Goal: Task Accomplishment & Management: Manage account settings

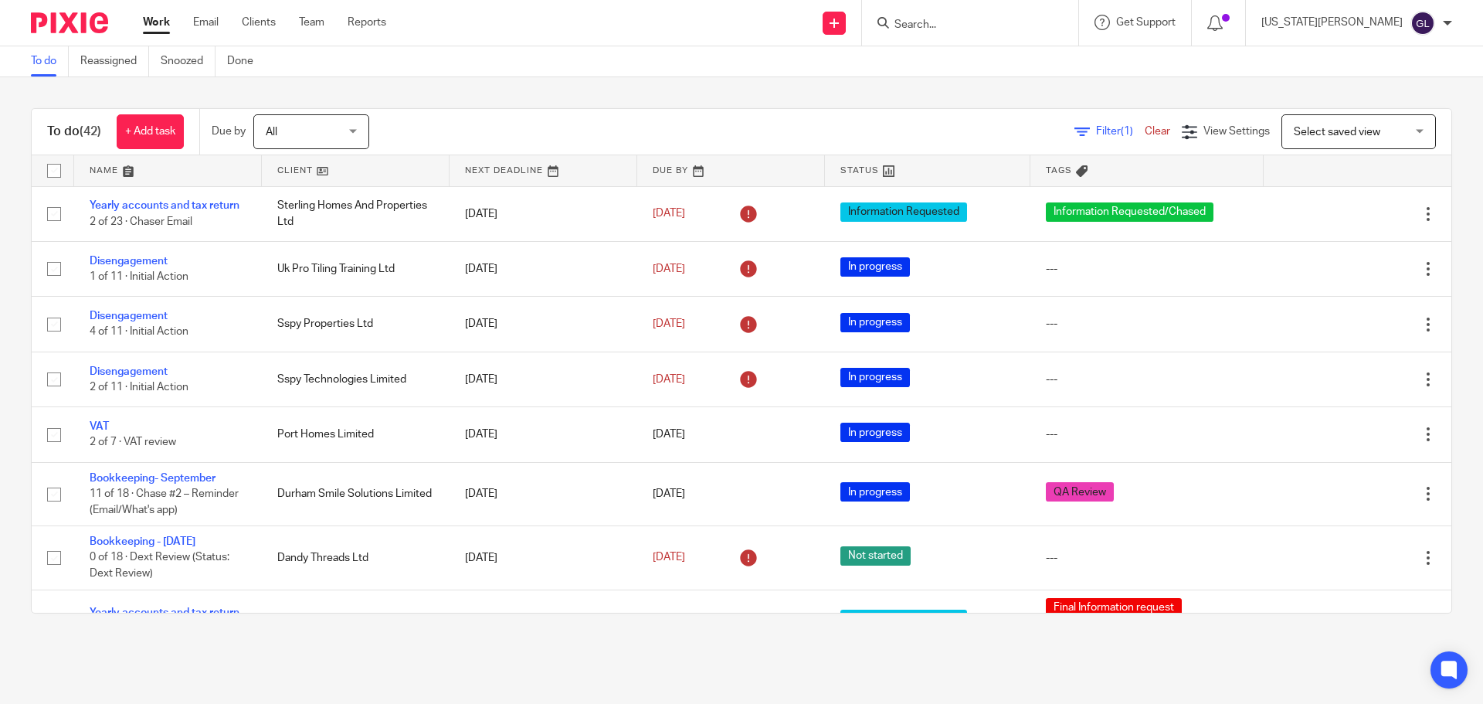
click at [1004, 35] on div at bounding box center [970, 23] width 216 height 46
click at [1005, 25] on input "Search" at bounding box center [962, 26] width 139 height 14
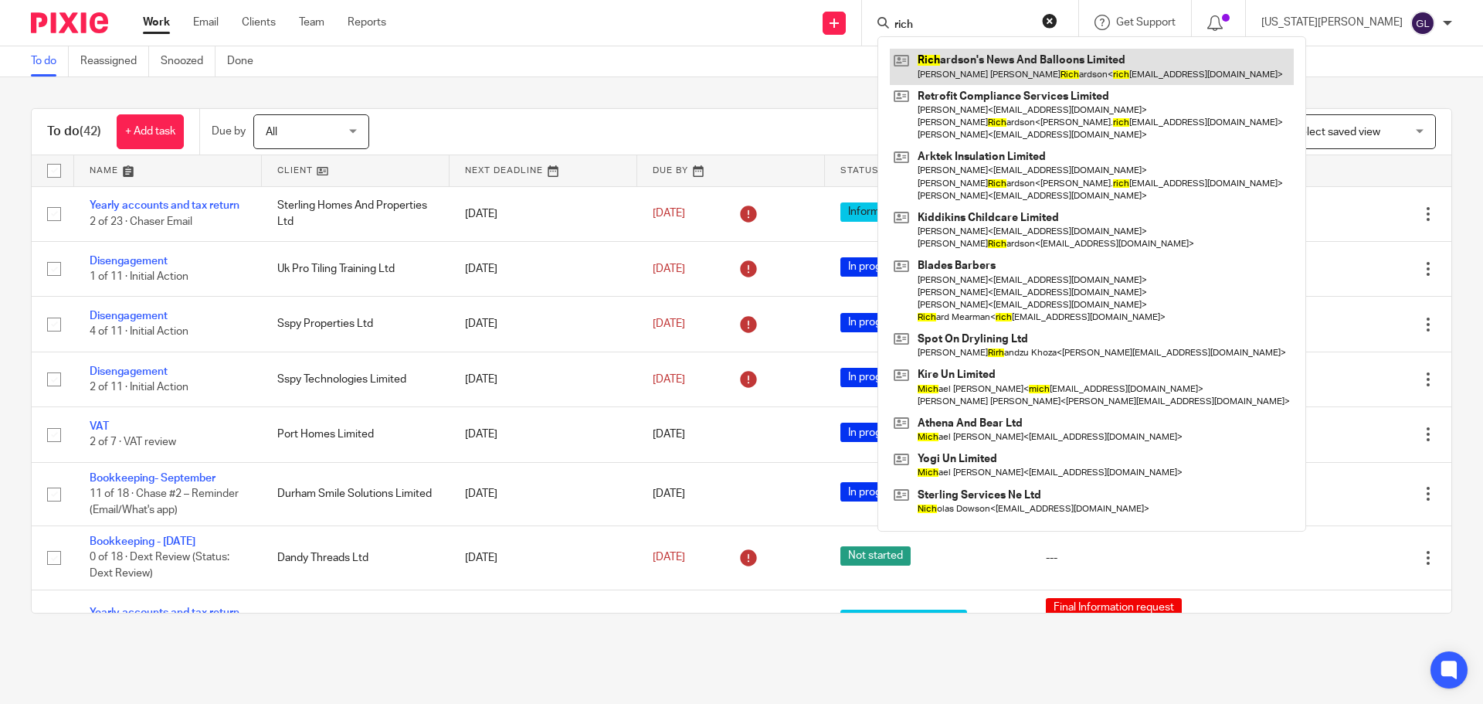
type input "rich"
click at [1065, 67] on link at bounding box center [1092, 67] width 404 height 36
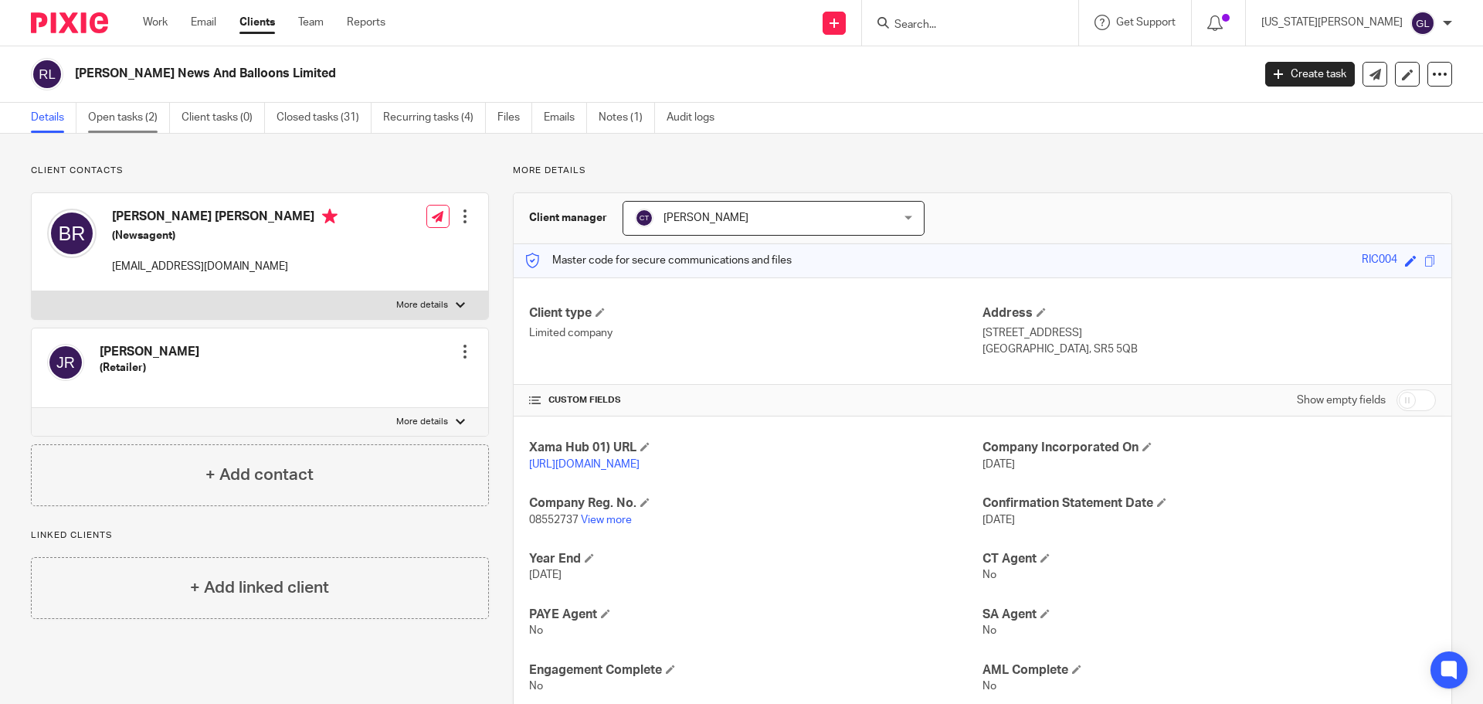
click at [120, 116] on link "Open tasks (2)" at bounding box center [129, 118] width 82 height 30
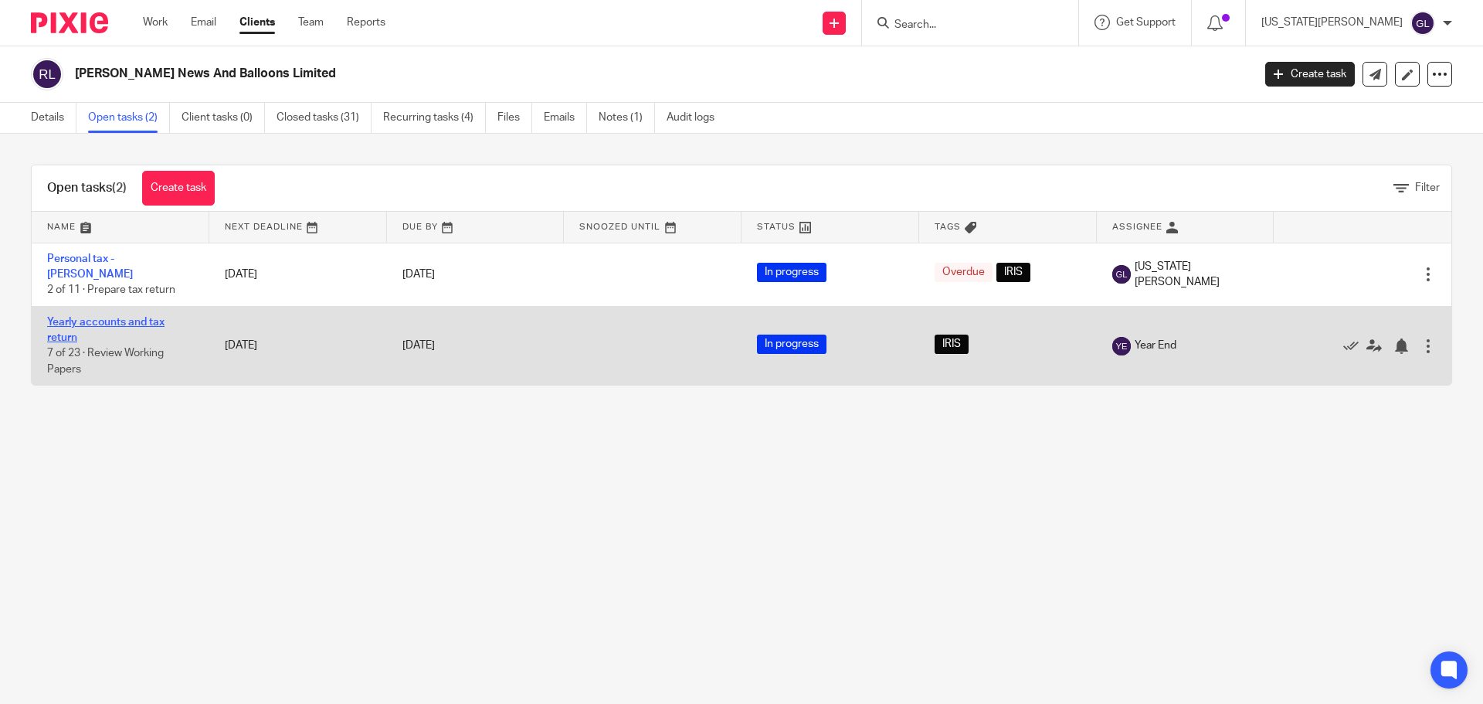
click at [148, 318] on link "Yearly accounts and tax return" at bounding box center [105, 330] width 117 height 26
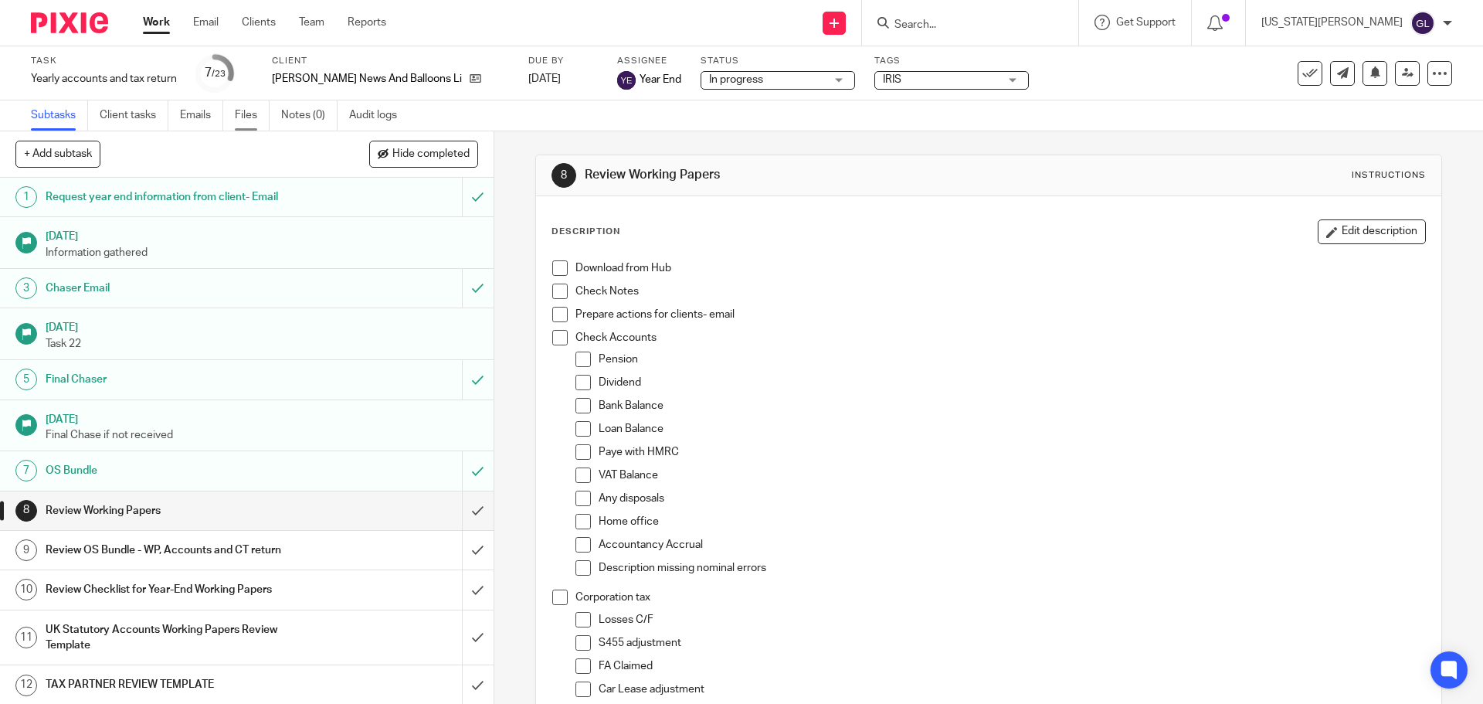
click at [259, 121] on link "Files" at bounding box center [252, 115] width 35 height 30
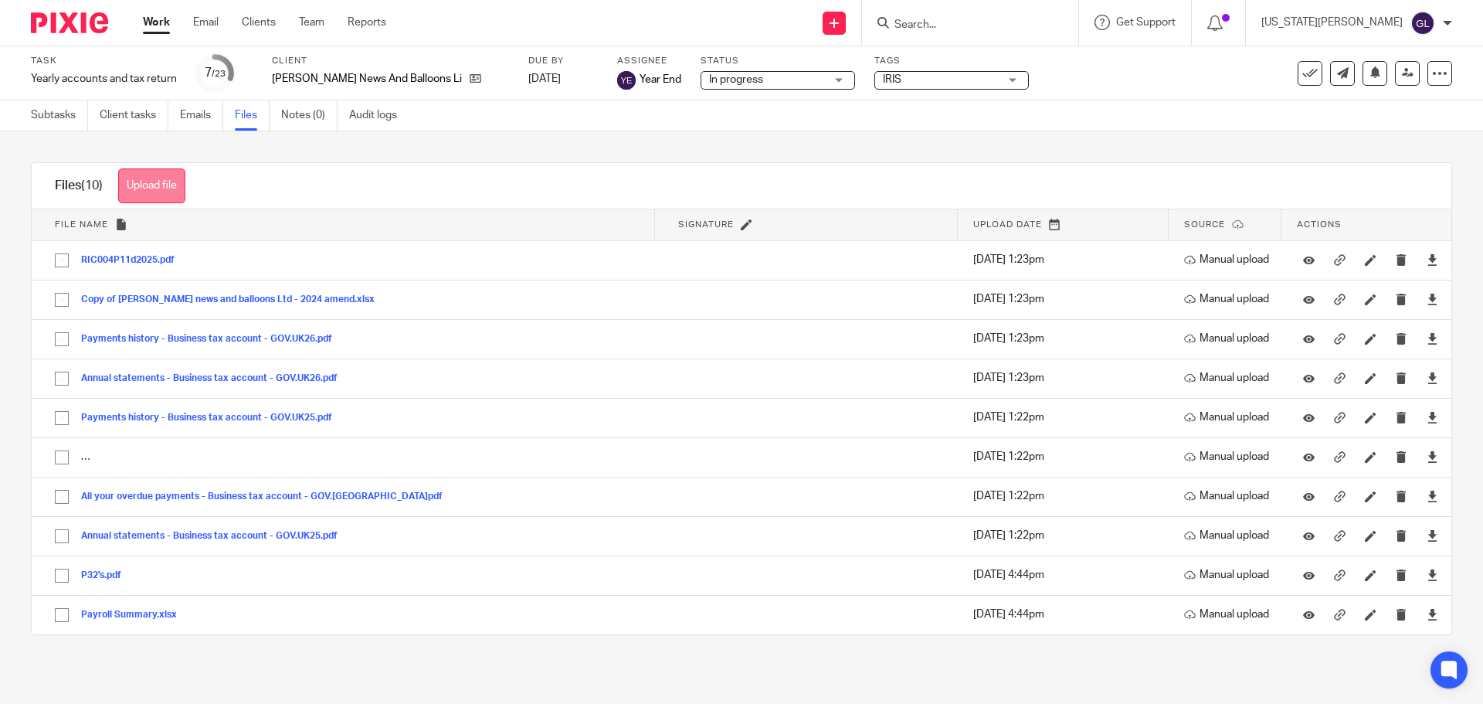
click at [163, 178] on button "Upload file" at bounding box center [151, 185] width 67 height 35
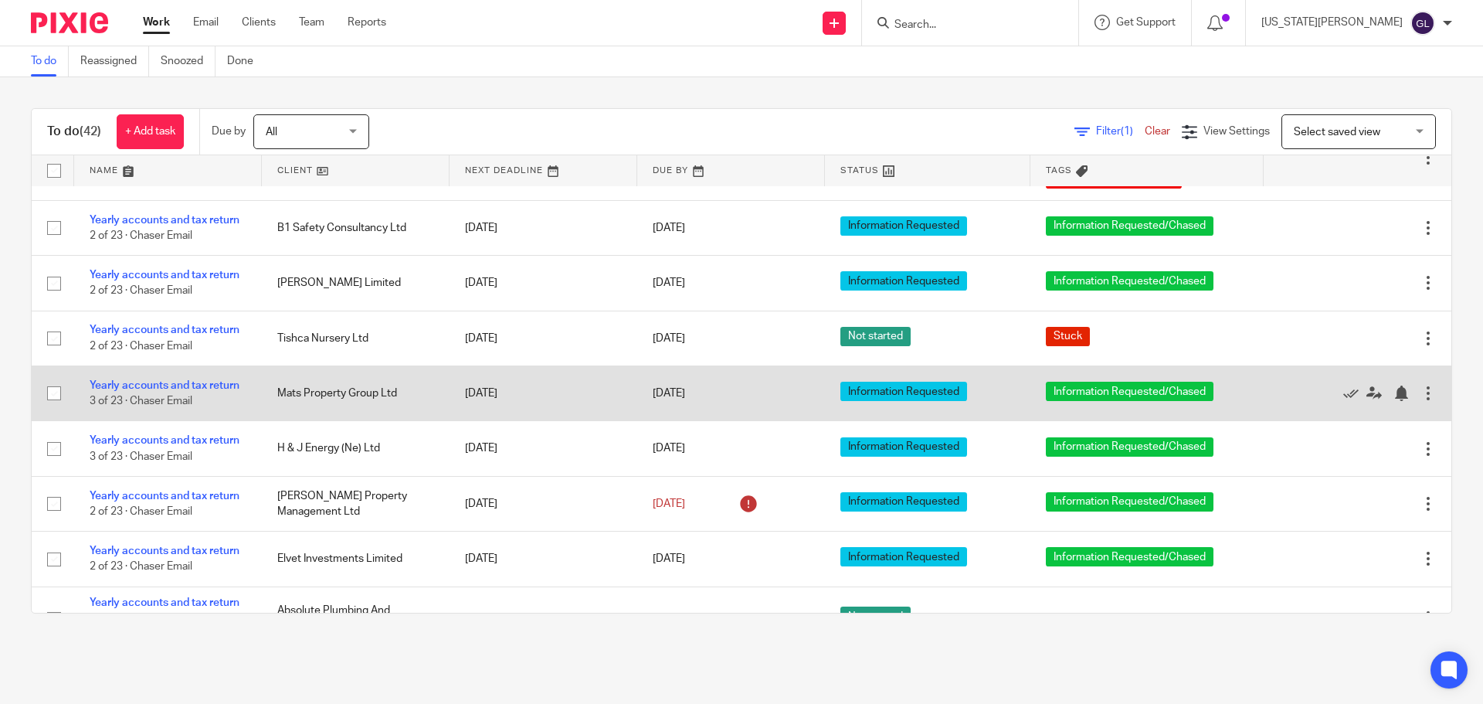
scroll to position [2008, 0]
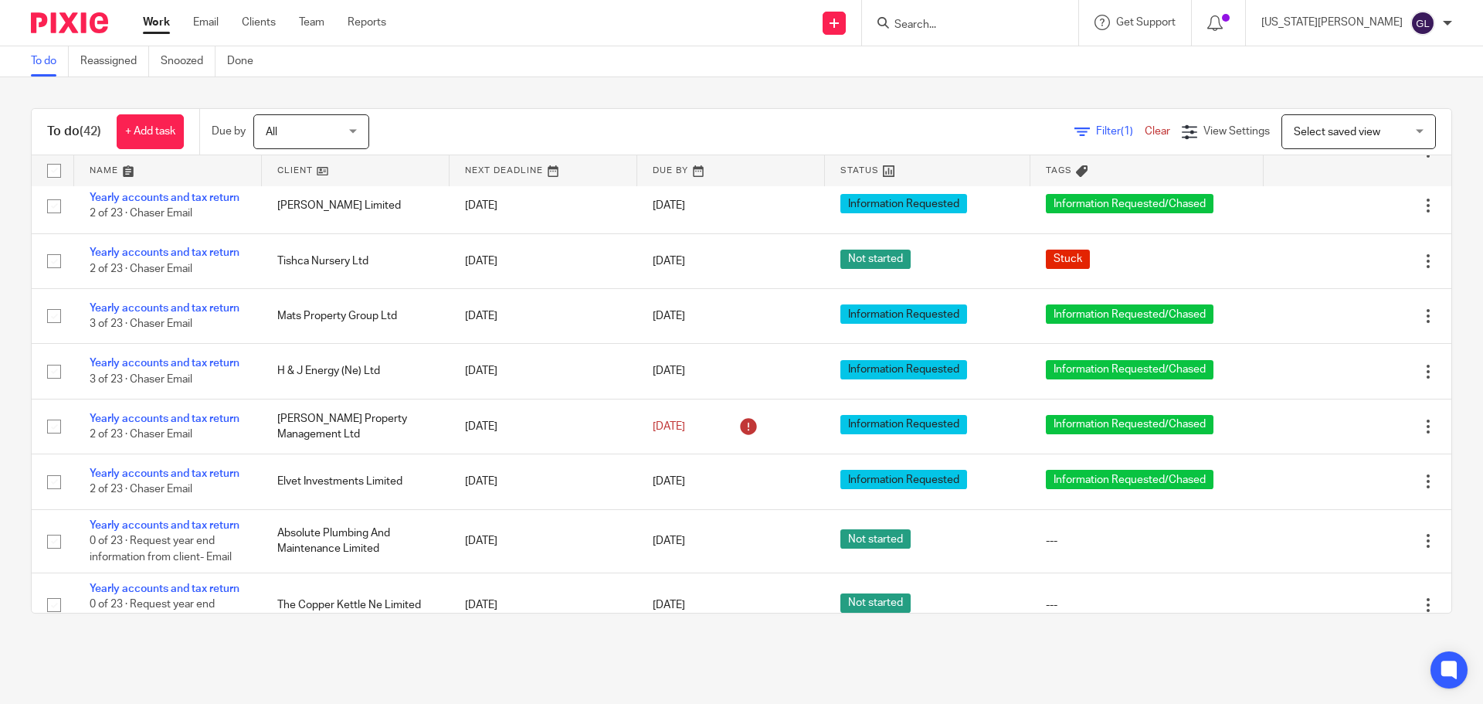
click at [986, 22] on input "Search" at bounding box center [962, 26] width 139 height 14
type input "zs"
click at [996, 68] on link at bounding box center [986, 60] width 192 height 23
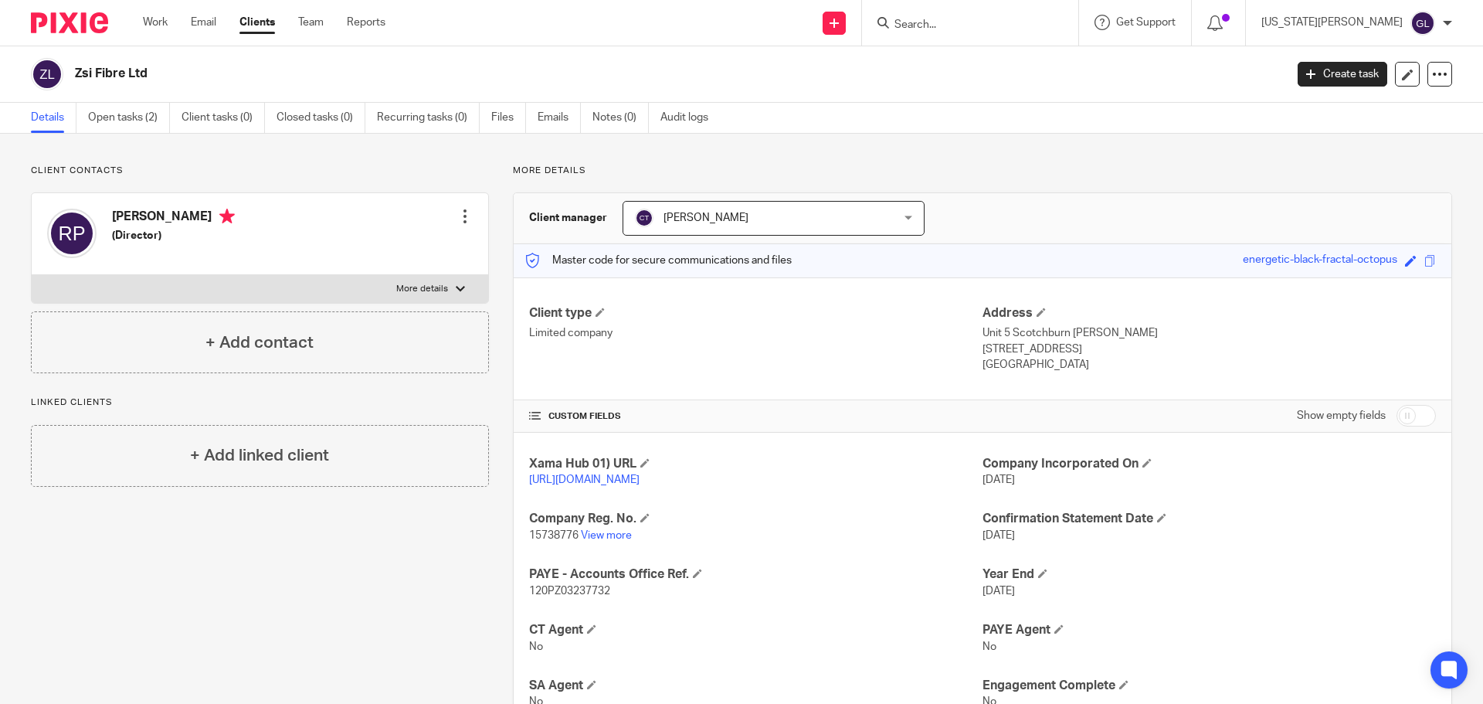
click at [1012, 181] on div "More details Client manager [PERSON_NAME] [PERSON_NAME] [PERSON_NAME] [PERSON_N…" at bounding box center [970, 533] width 963 height 737
click at [1112, 160] on div "Client contacts [PERSON_NAME] (Director) Edit contact Create client from contac…" at bounding box center [741, 533] width 1483 height 799
click at [1223, 24] on icon at bounding box center [1214, 22] width 15 height 15
click at [137, 123] on link "Open tasks (2)" at bounding box center [129, 118] width 82 height 30
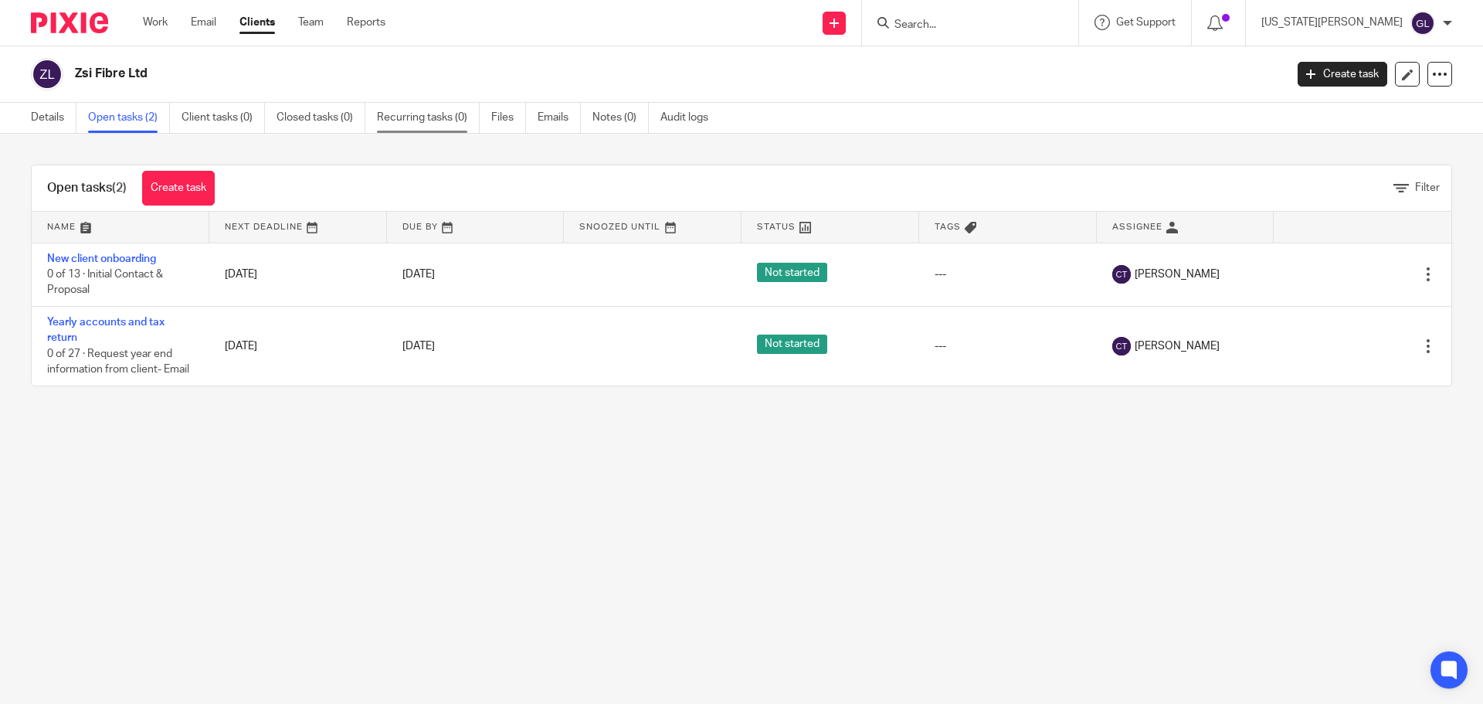
click at [446, 123] on link "Recurring tasks (0)" at bounding box center [428, 118] width 103 height 30
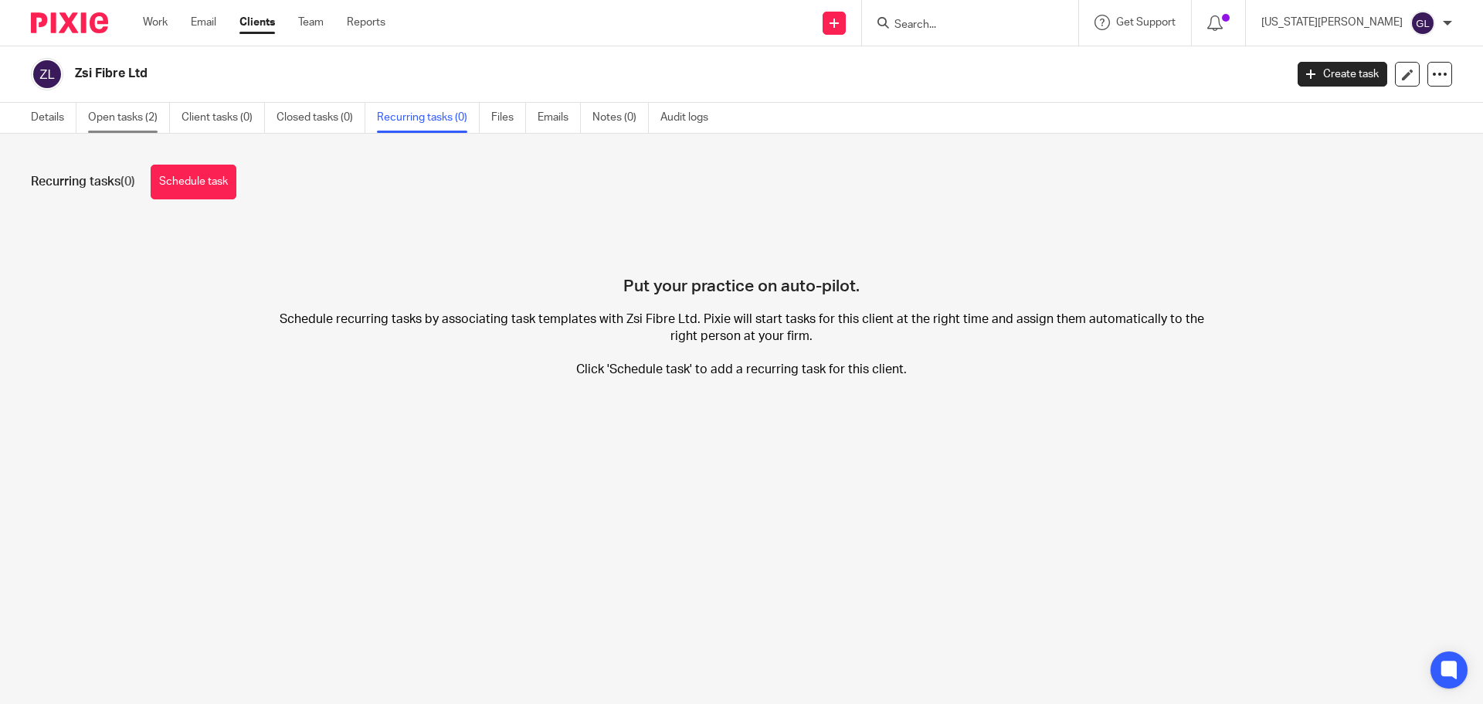
click at [134, 123] on link "Open tasks (2)" at bounding box center [129, 118] width 82 height 30
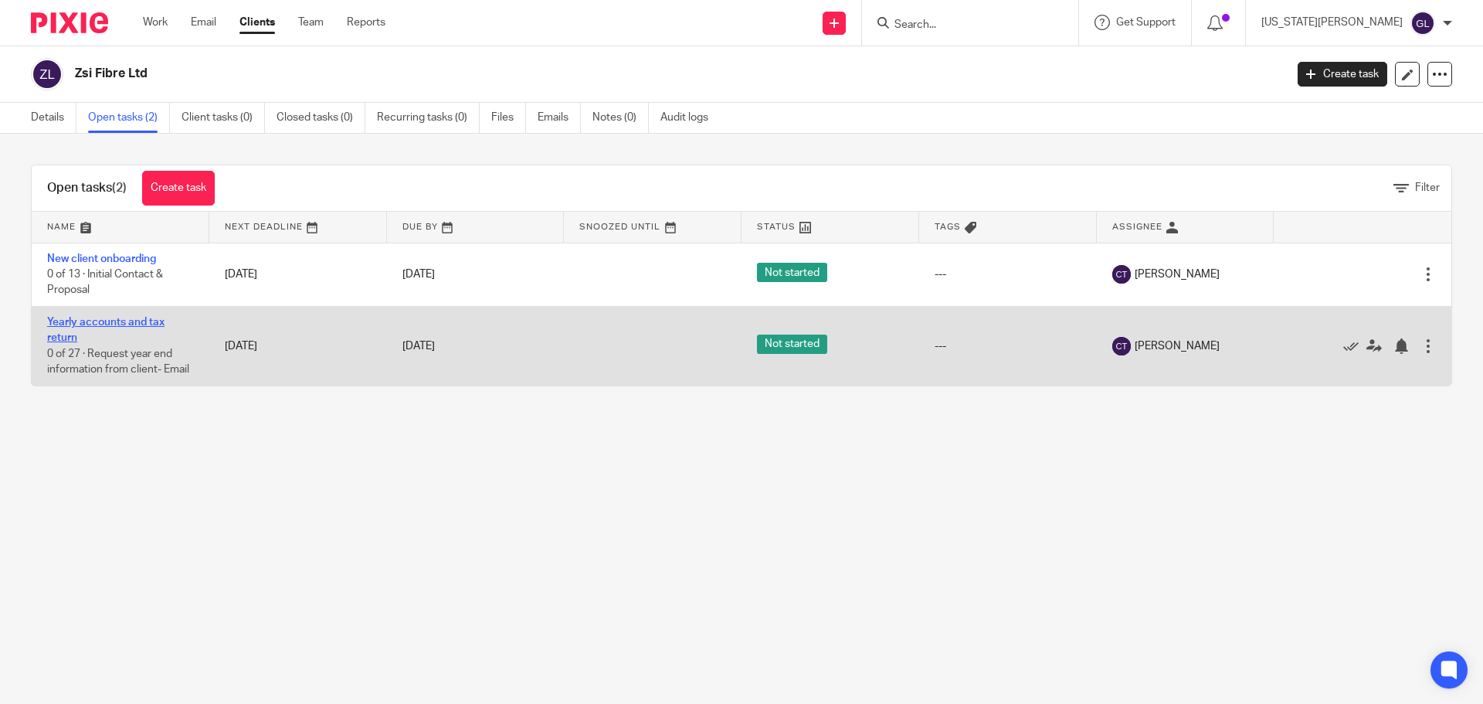
click at [114, 321] on link "Yearly accounts and tax return" at bounding box center [105, 330] width 117 height 26
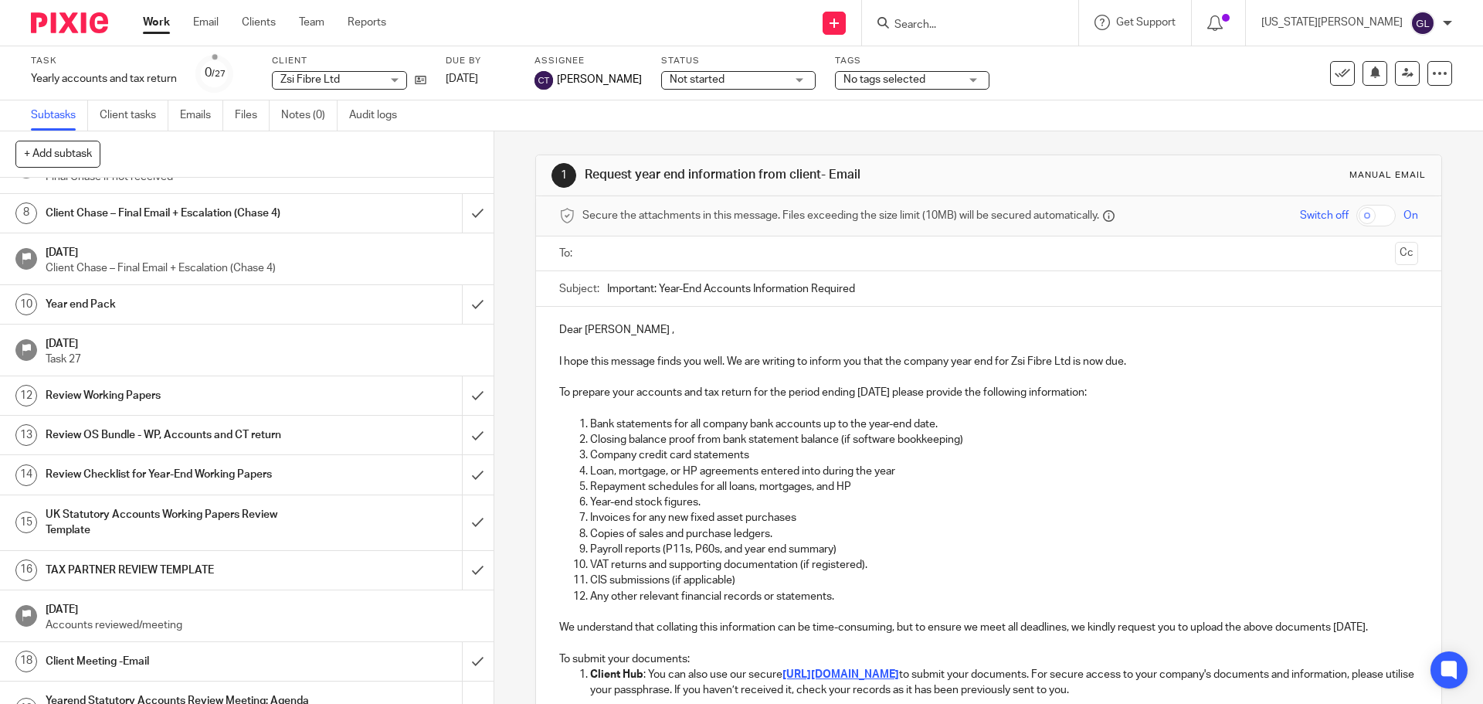
scroll to position [684, 0]
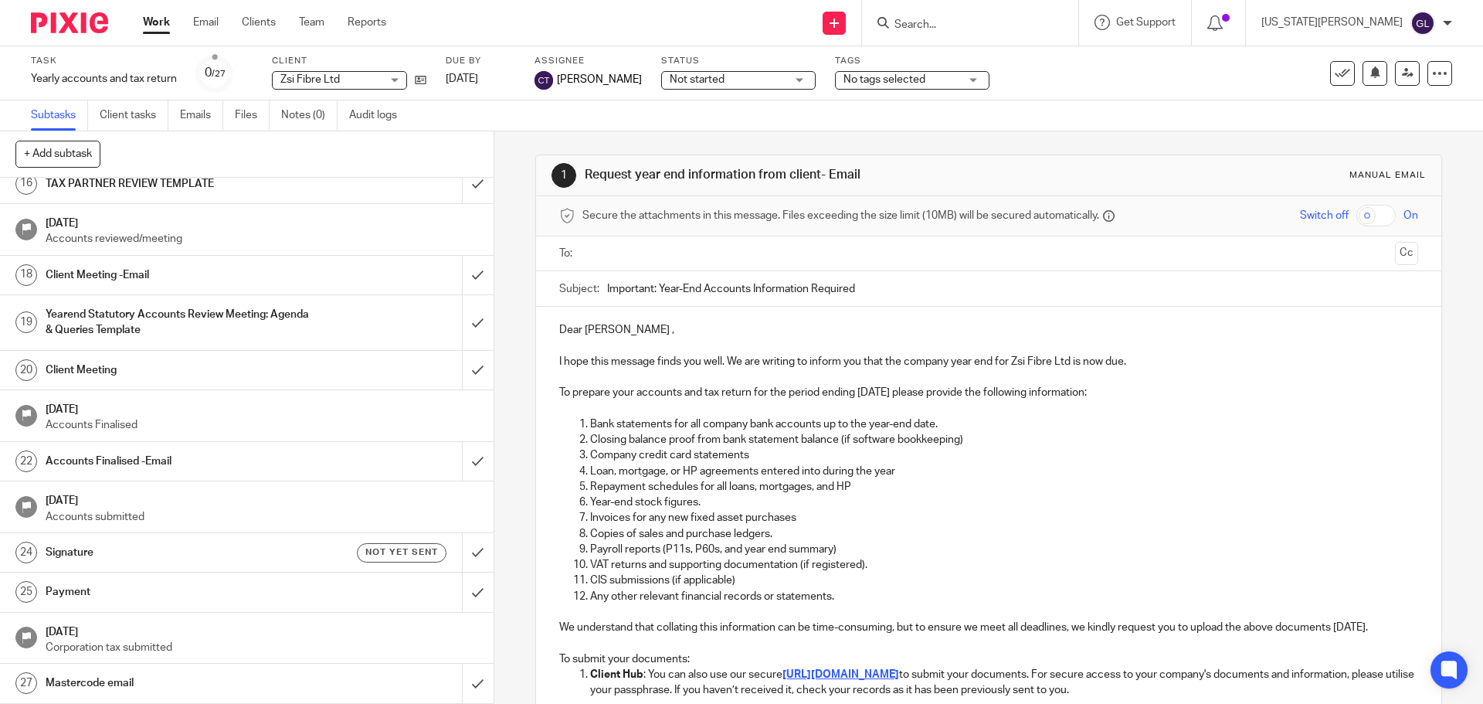
click at [164, 513] on p "Accounts submitted" at bounding box center [262, 516] width 433 height 15
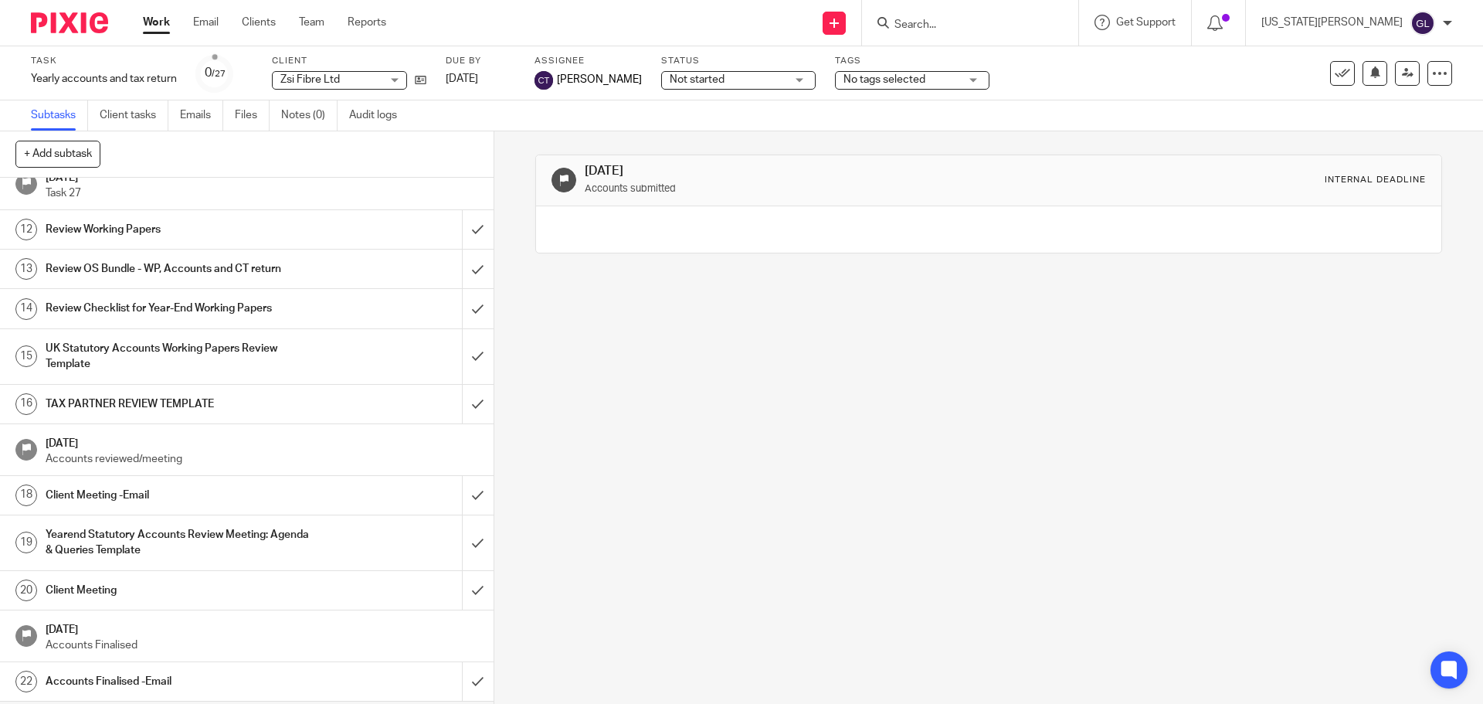
scroll to position [684, 0]
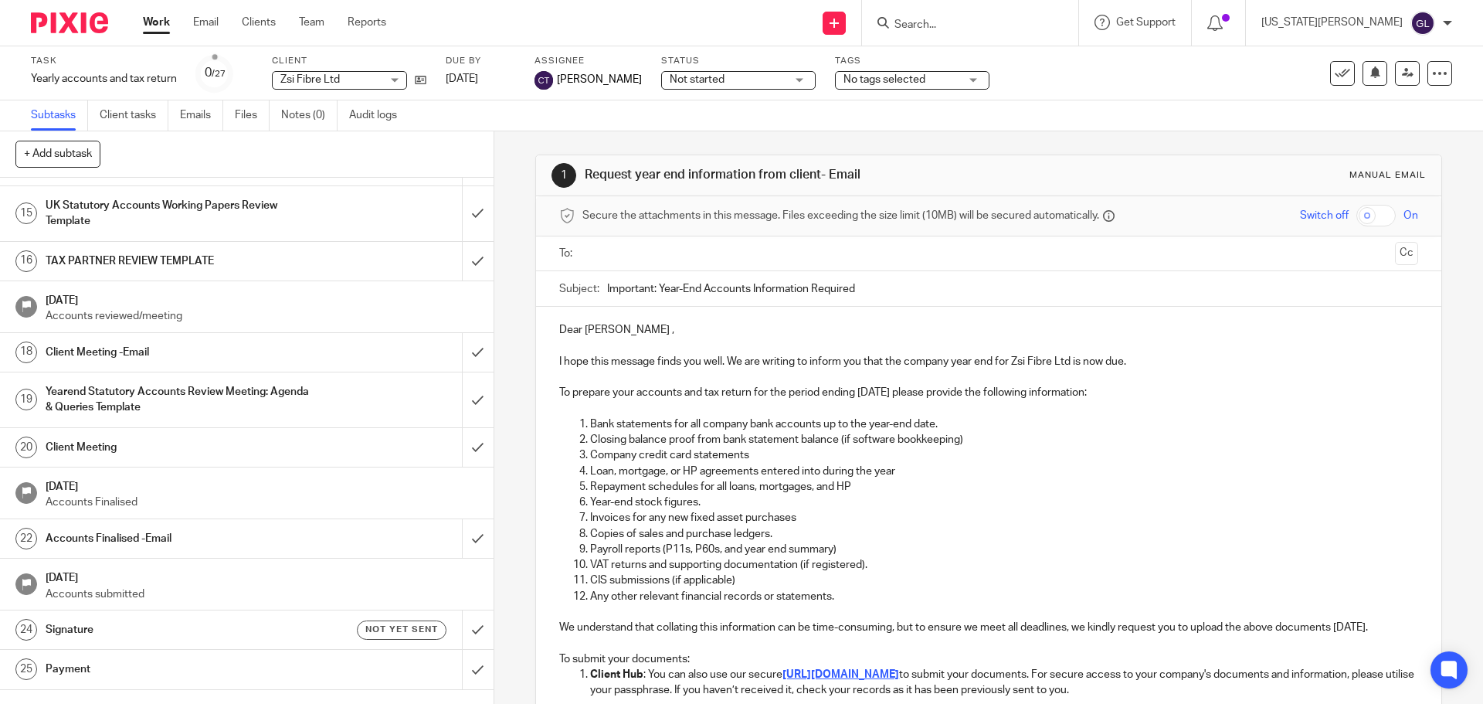
scroll to position [684, 0]
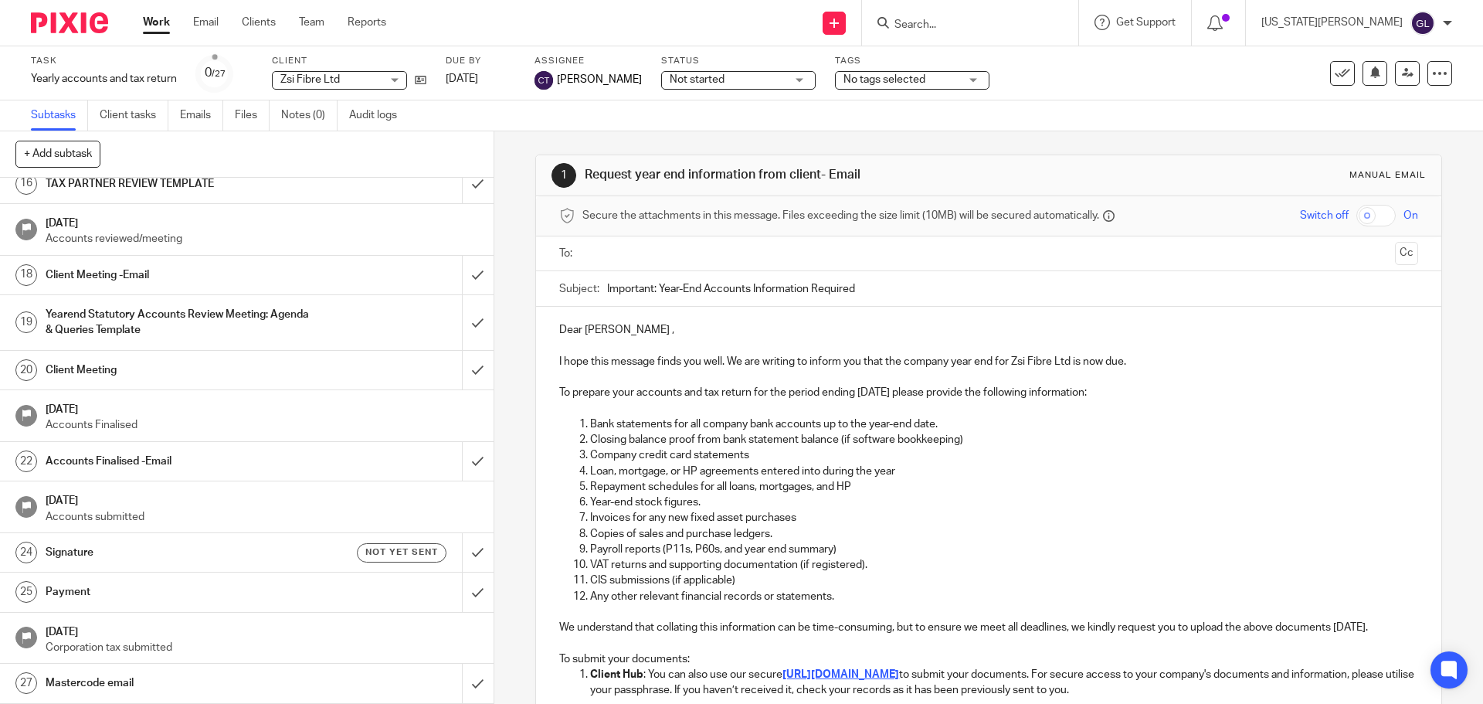
click at [117, 509] on p "Accounts submitted" at bounding box center [262, 516] width 433 height 15
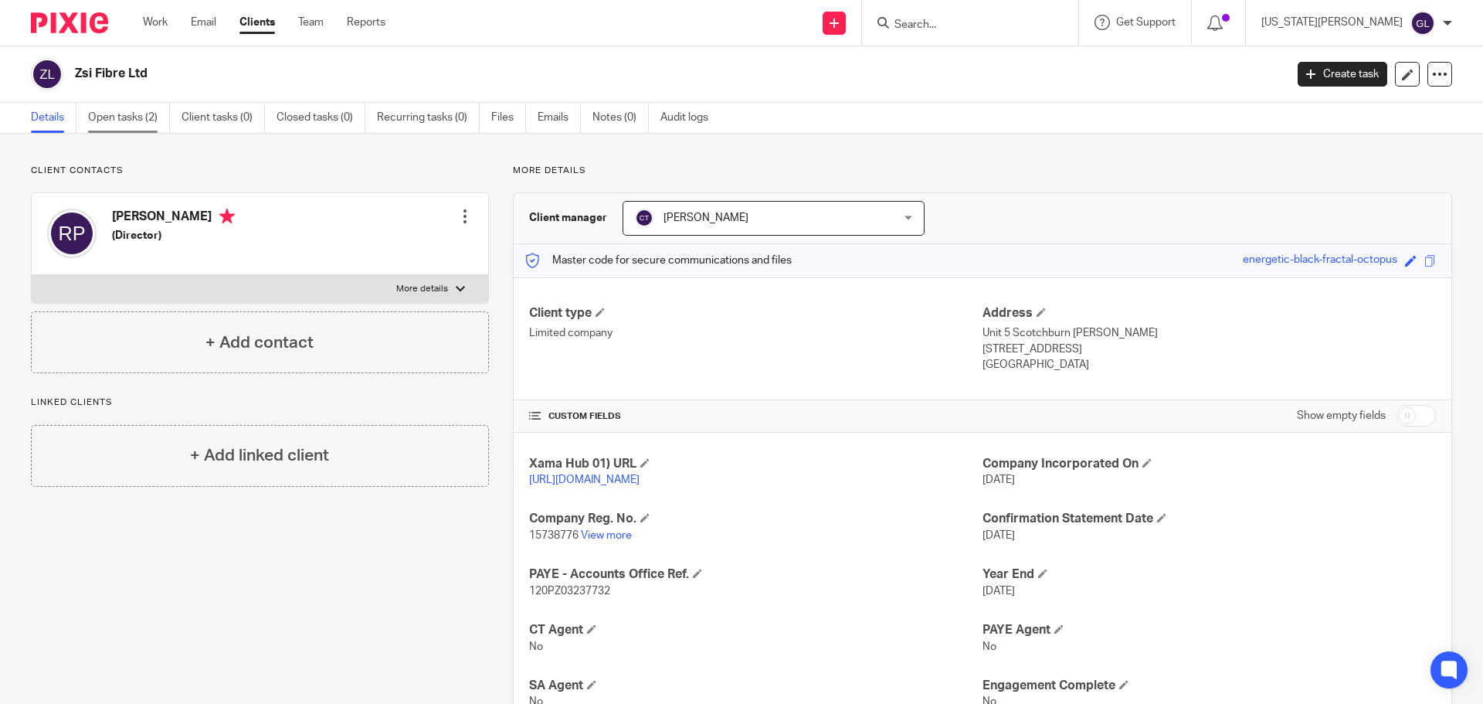
click at [136, 108] on link "Open tasks (2)" at bounding box center [129, 118] width 82 height 30
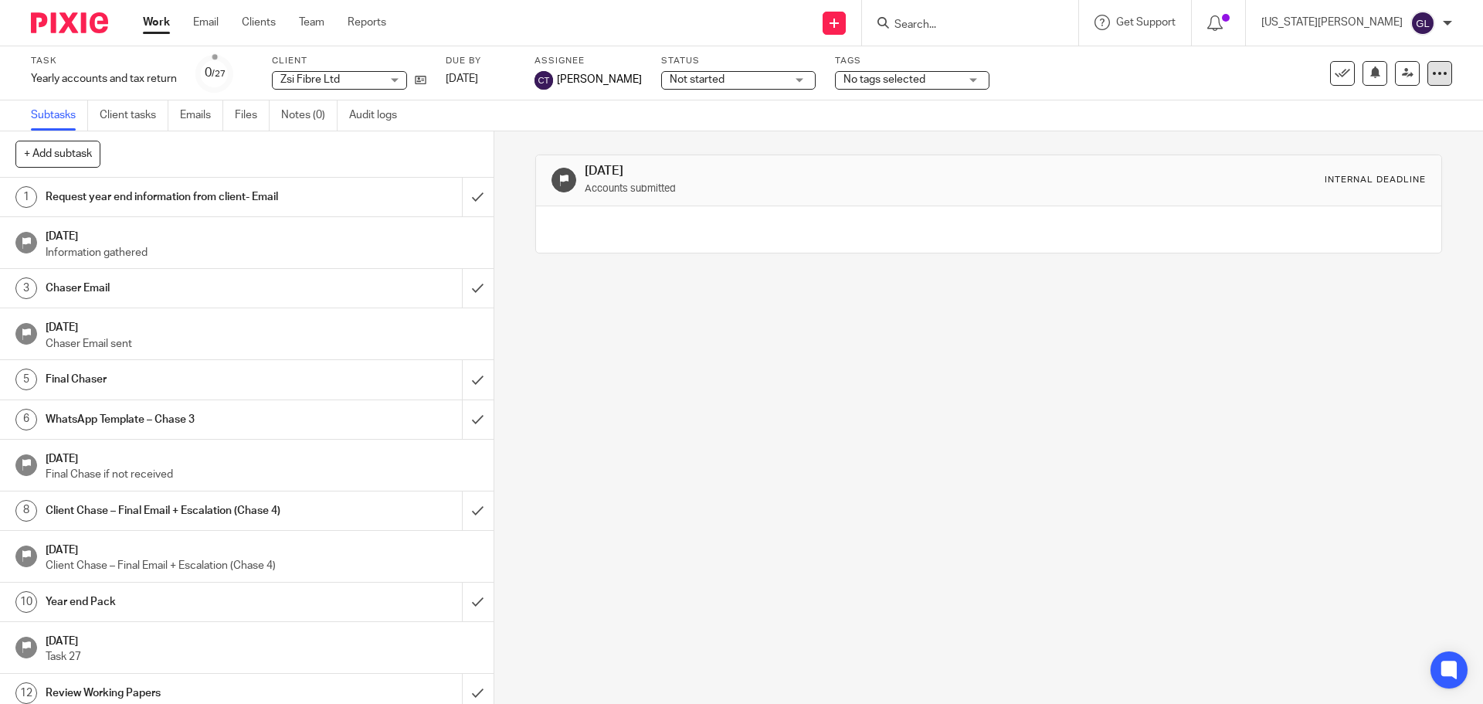
click at [1432, 76] on icon at bounding box center [1439, 73] width 15 height 15
click at [1360, 183] on span "Make recurring" at bounding box center [1365, 180] width 73 height 11
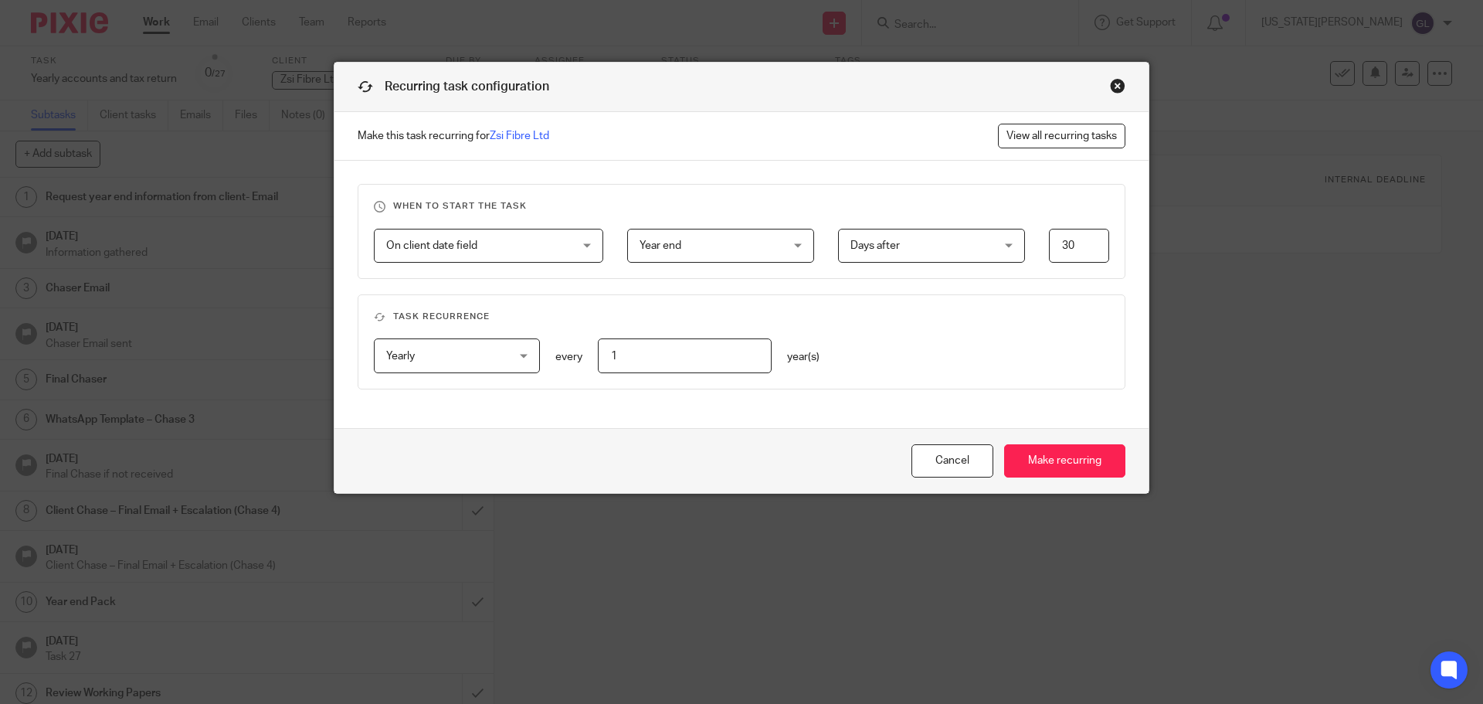
click at [1115, 83] on div "Close this dialog window" at bounding box center [1117, 85] width 15 height 15
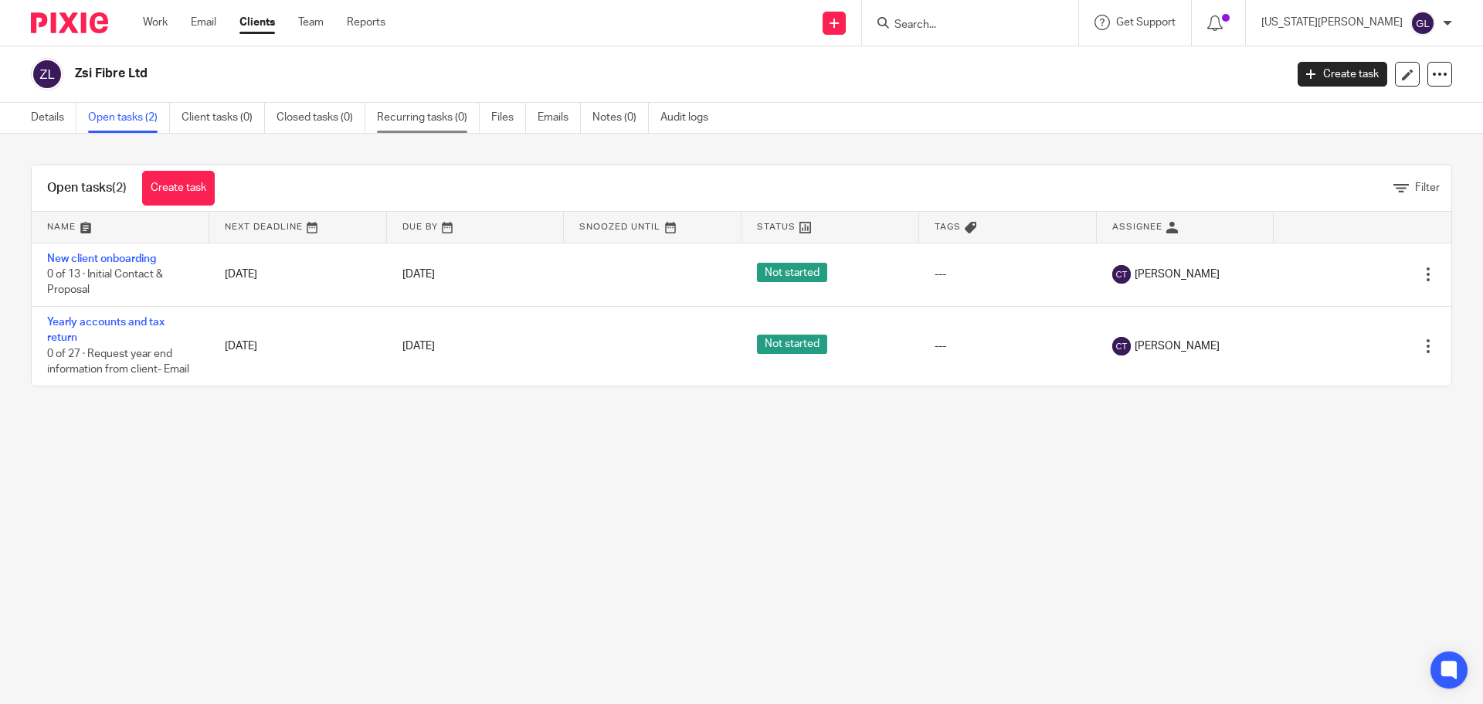
click at [423, 117] on link "Recurring tasks (0)" at bounding box center [428, 118] width 103 height 30
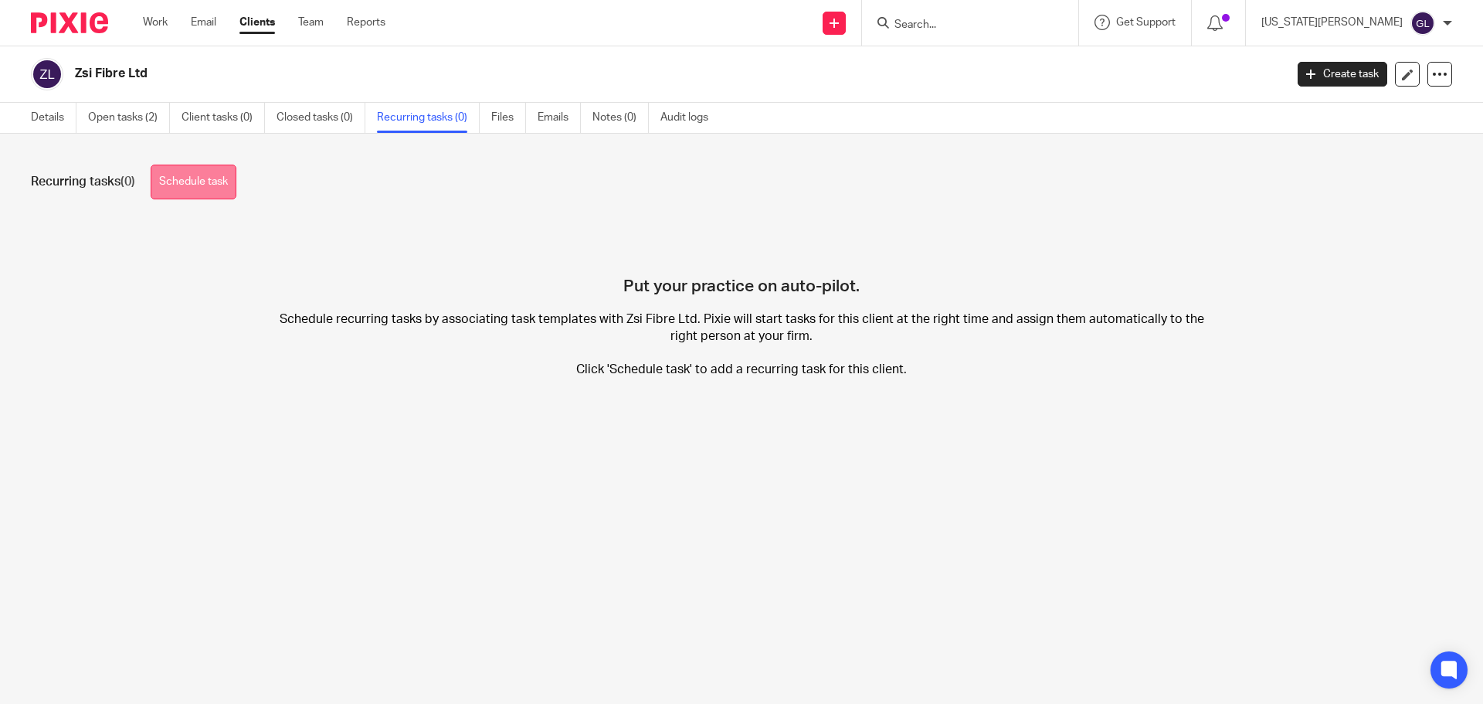
click at [192, 188] on link "Schedule task" at bounding box center [194, 182] width 86 height 35
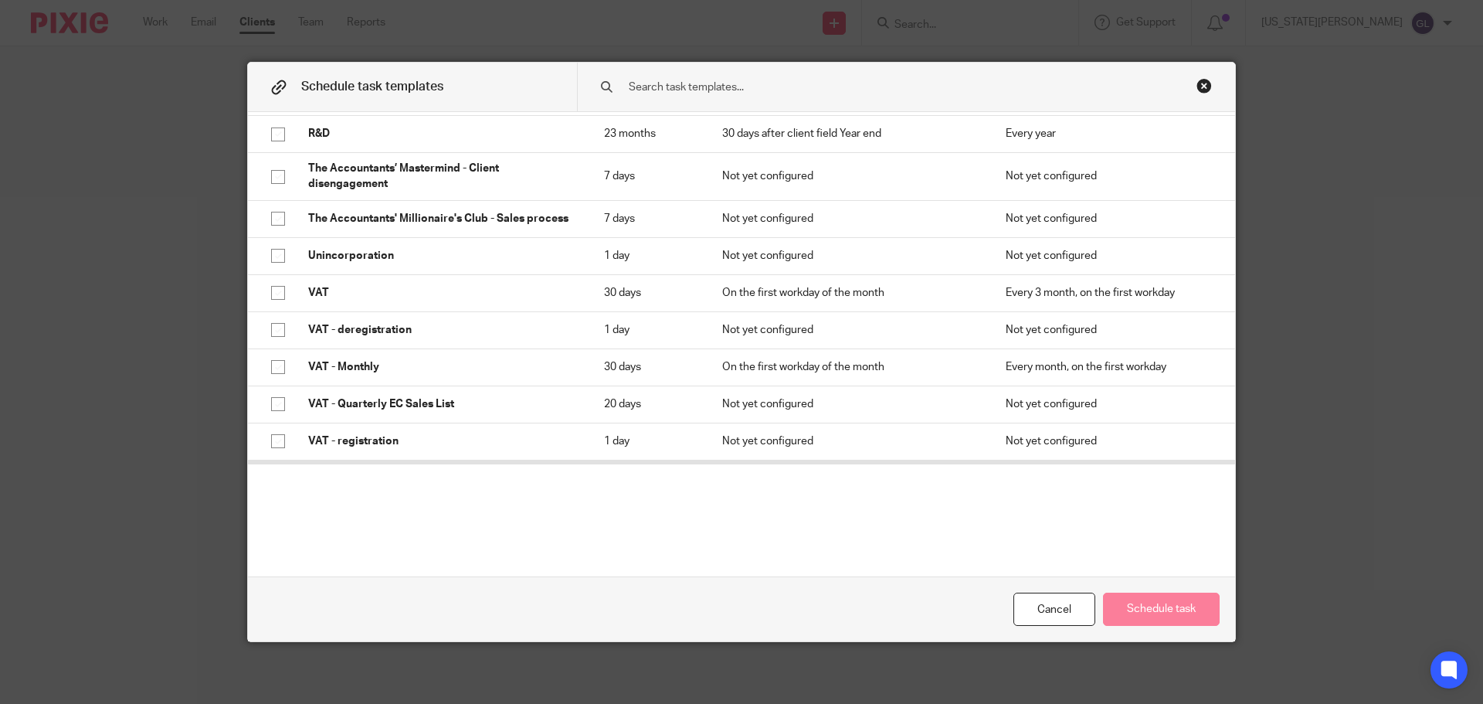
scroll to position [573, 0]
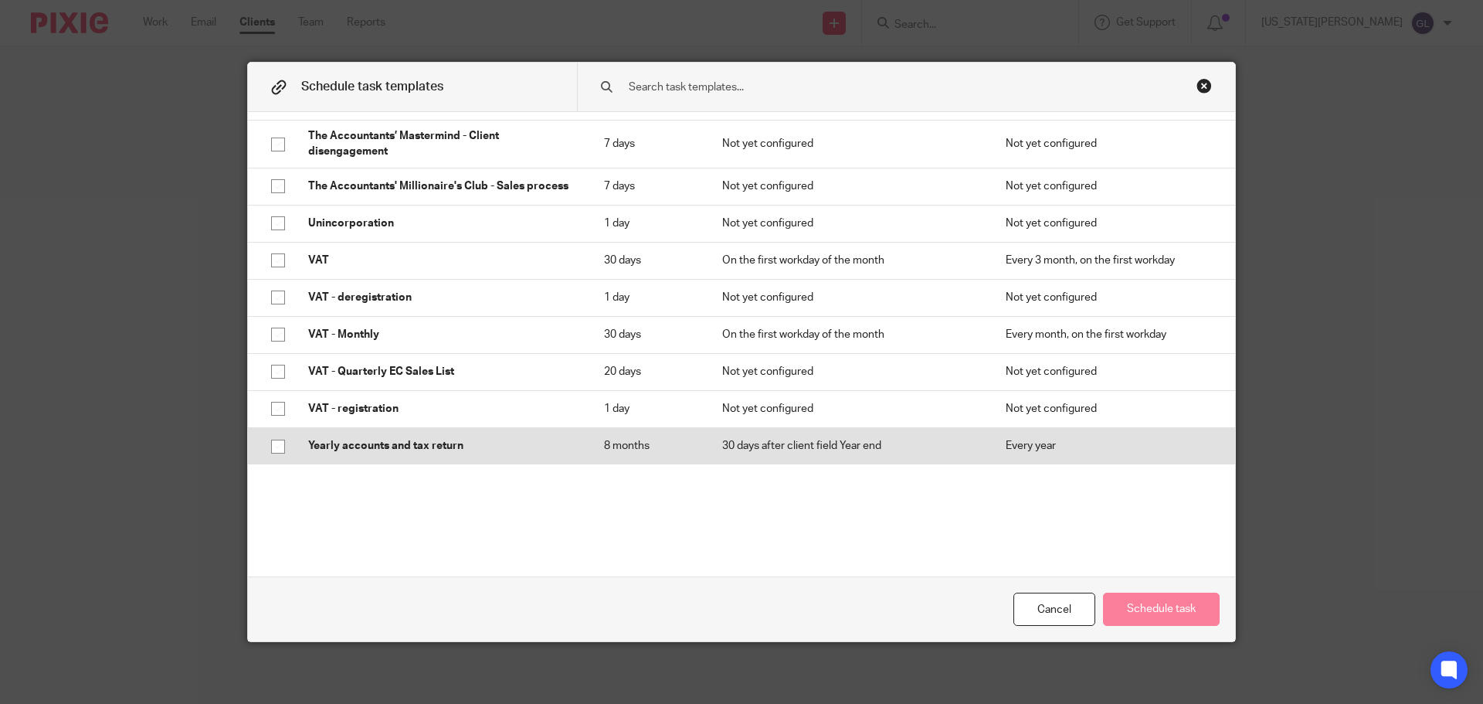
click at [270, 448] on input "checkbox" at bounding box center [277, 446] width 29 height 29
checkbox input "true"
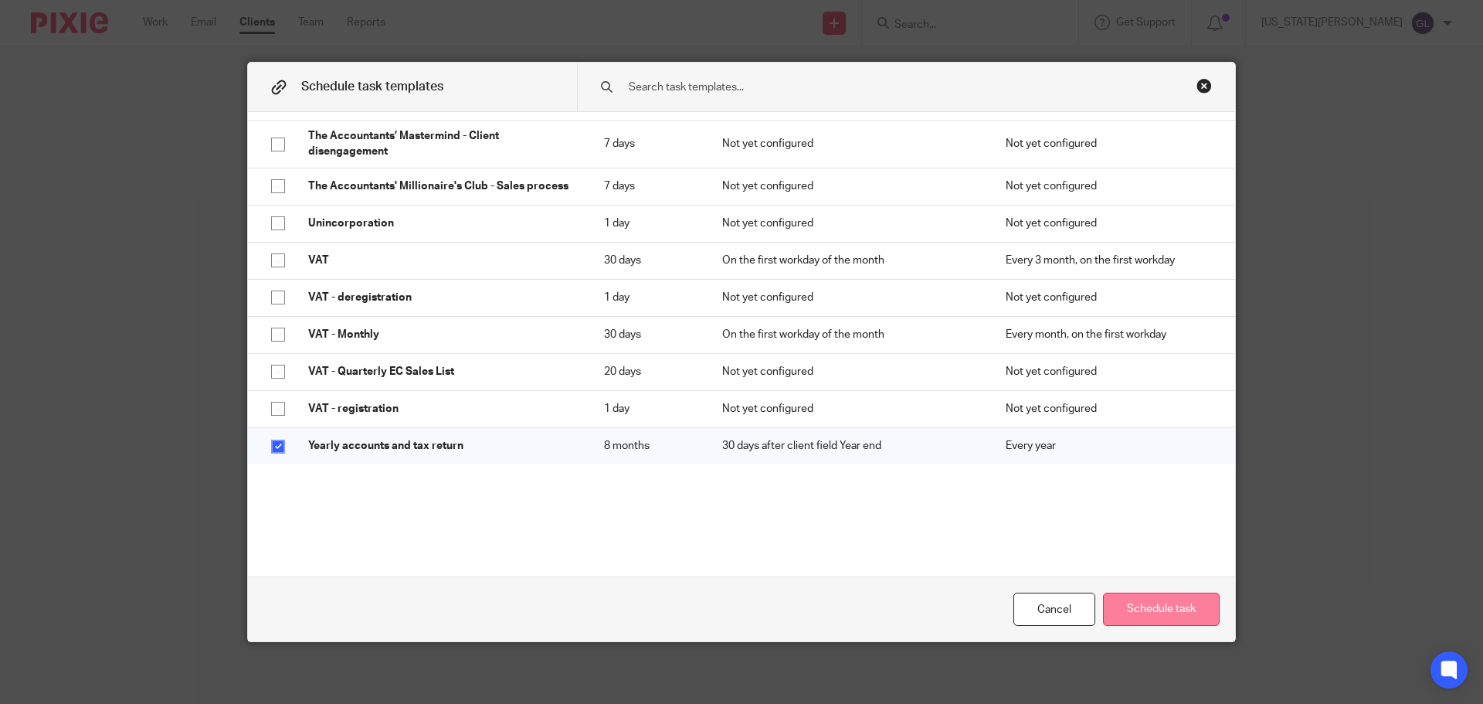
click at [1151, 613] on button "Schedule task" at bounding box center [1161, 608] width 117 height 33
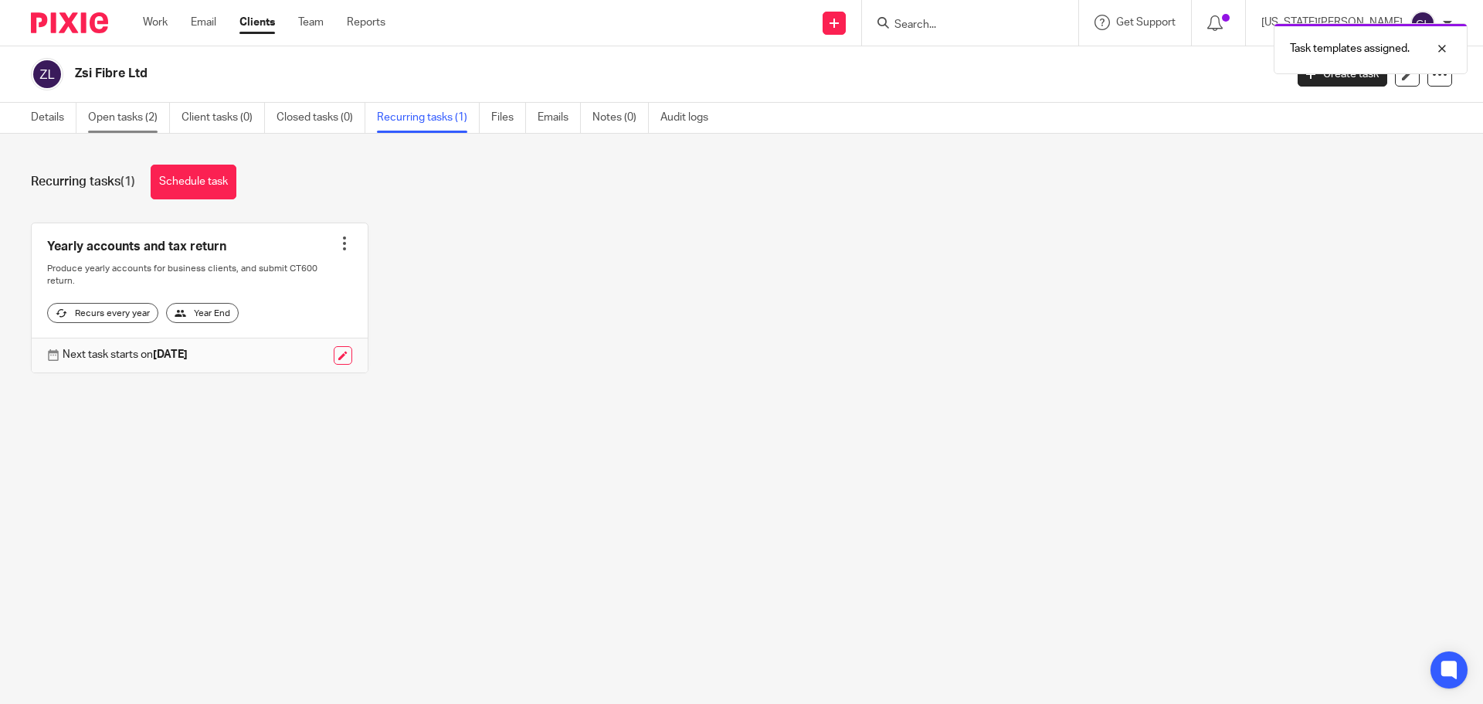
click at [130, 120] on link "Open tasks (2)" at bounding box center [129, 118] width 82 height 30
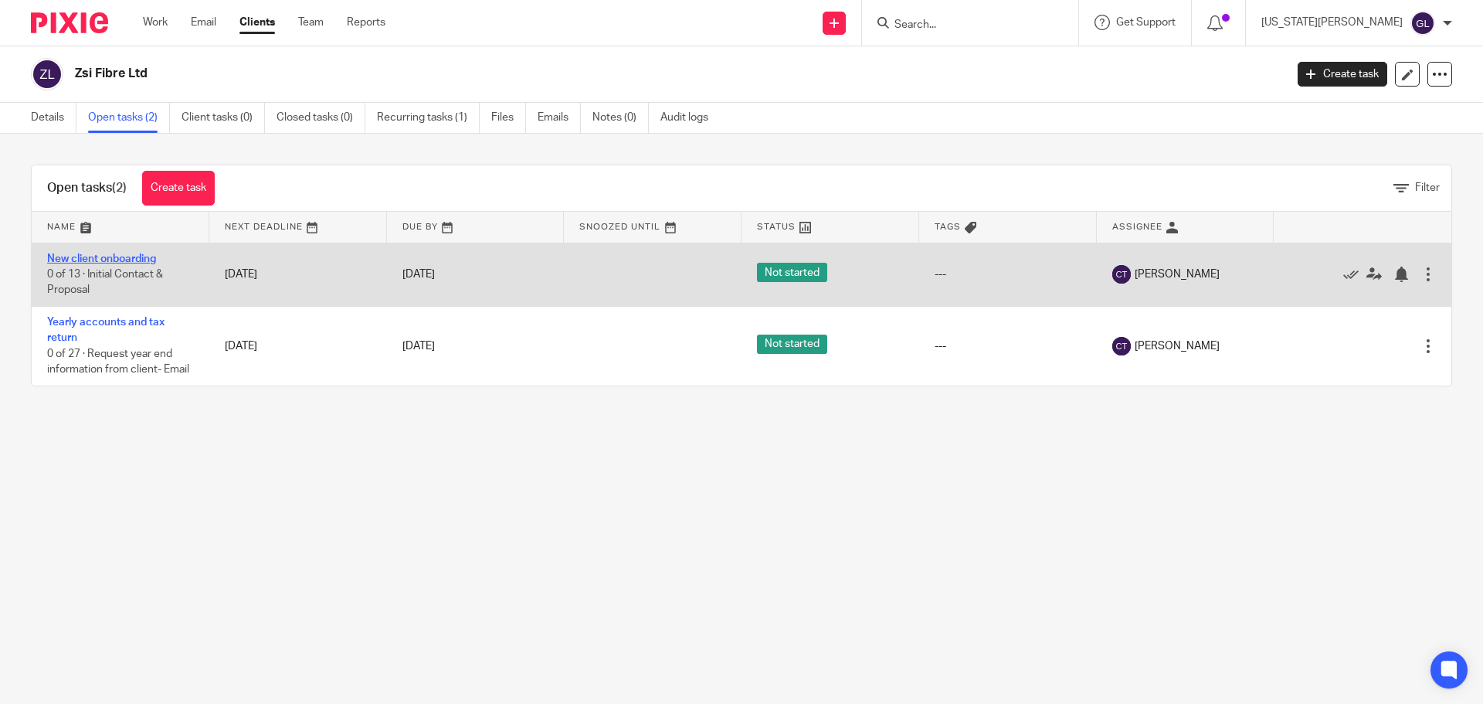
click at [131, 258] on link "New client onboarding" at bounding box center [101, 258] width 109 height 11
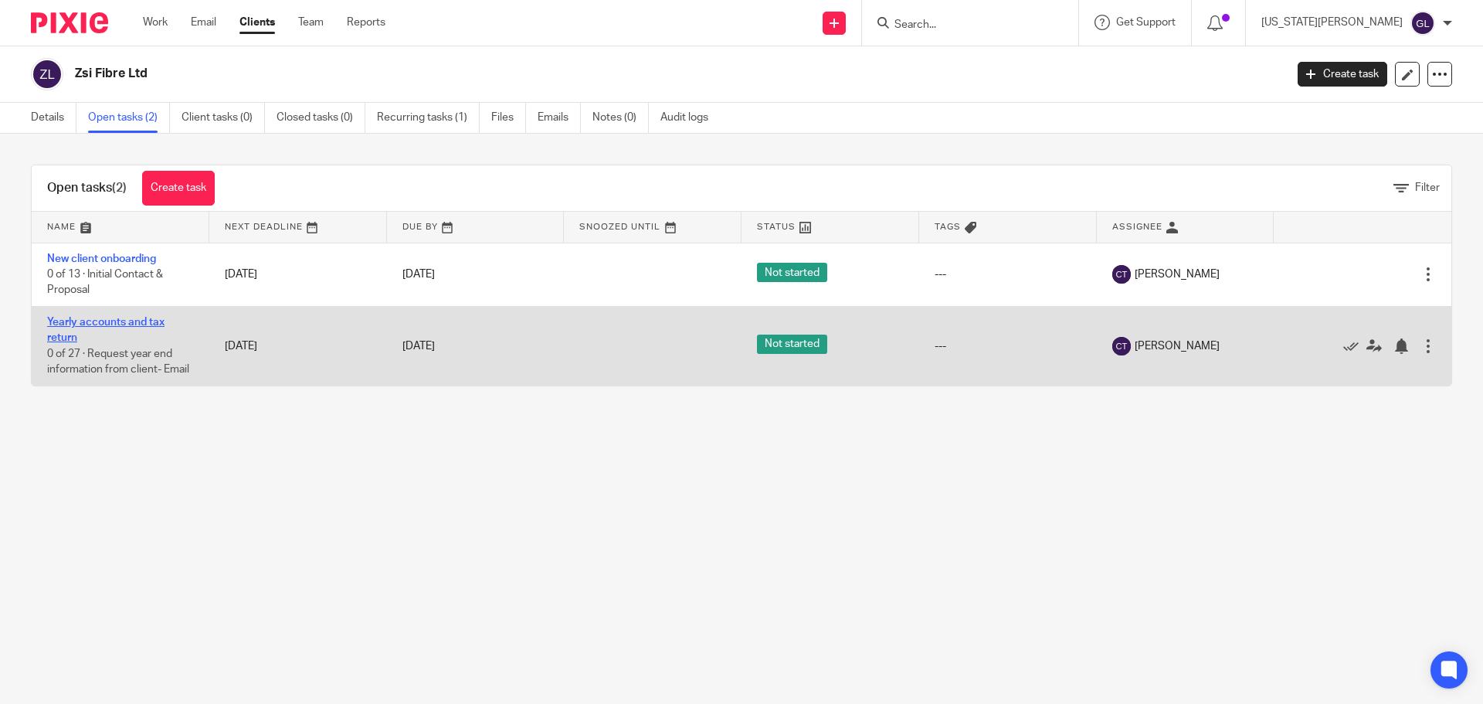
click at [103, 317] on link "Yearly accounts and tax return" at bounding box center [105, 330] width 117 height 26
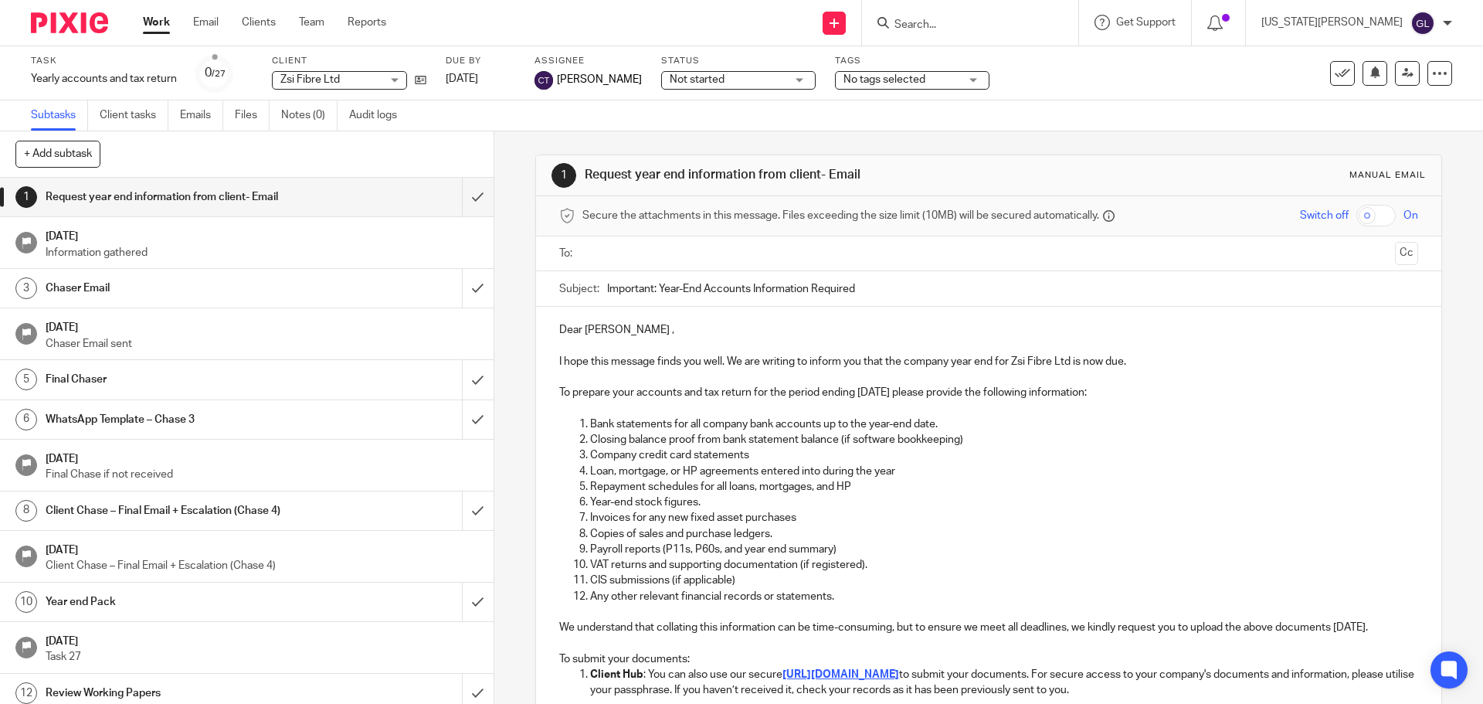
click at [1442, 74] on div "Task Yearly accounts and tax return Save Yearly accounts and tax return 0 /27 C…" at bounding box center [741, 73] width 1483 height 54
click at [1434, 74] on icon at bounding box center [1439, 73] width 15 height 15
click at [1373, 134] on link "Advanced task editor" at bounding box center [1380, 135] width 102 height 11
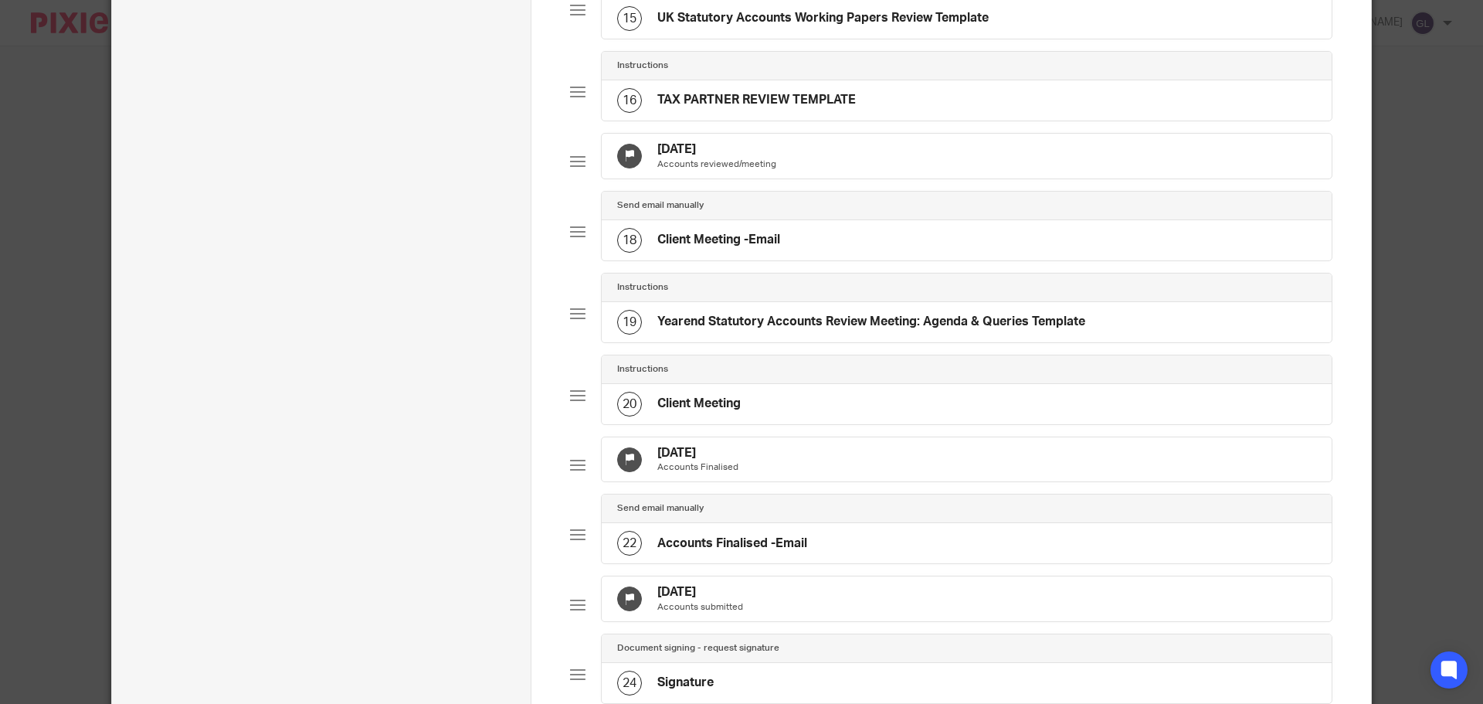
scroll to position [1545, 0]
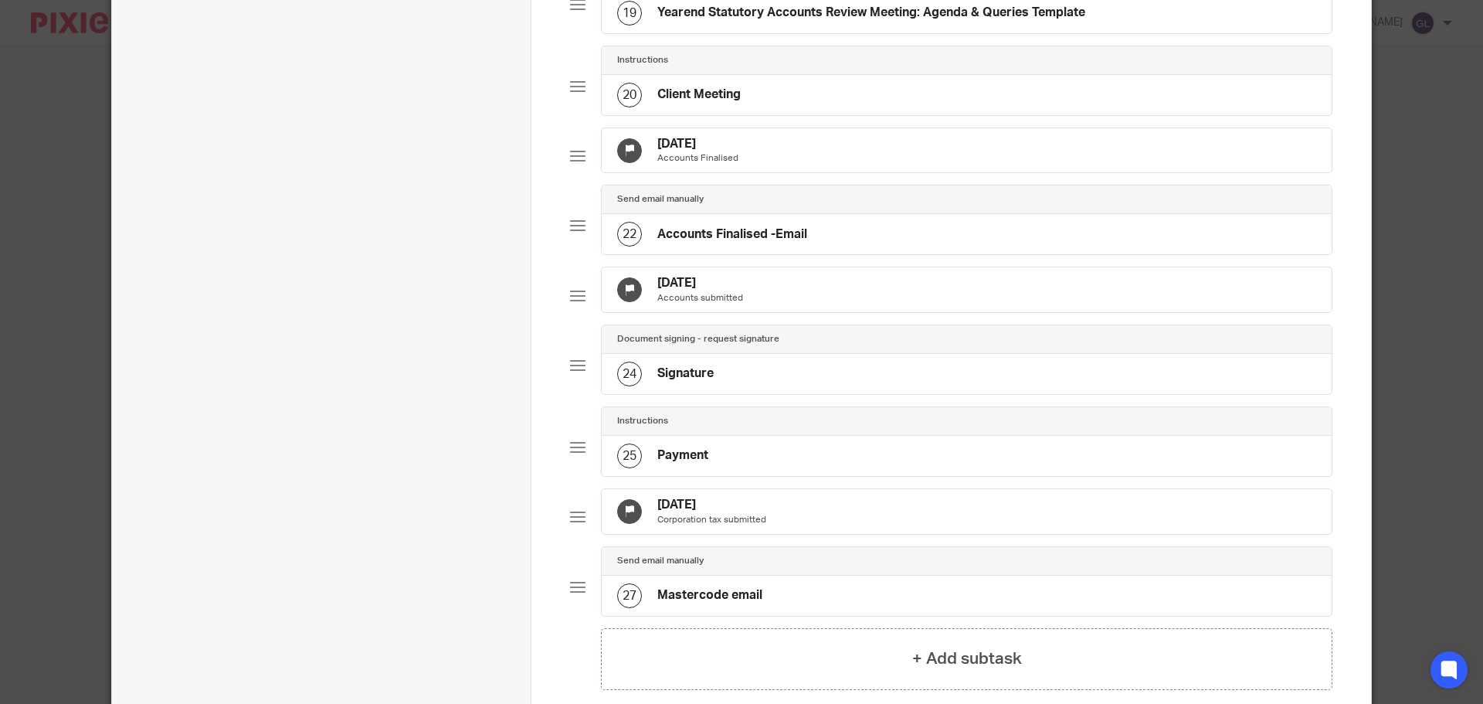
click at [675, 291] on h4 "24 Feb 2026" at bounding box center [700, 283] width 86 height 16
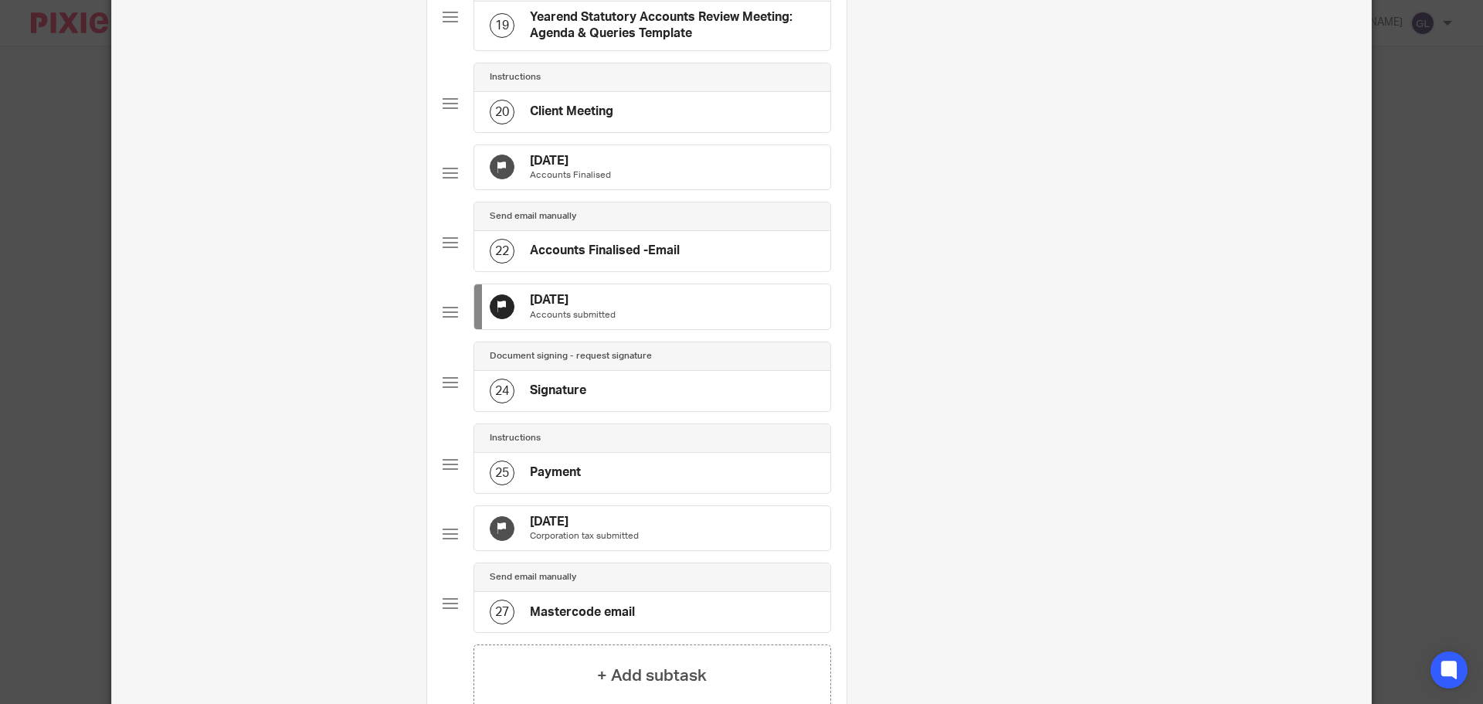
scroll to position [0, 0]
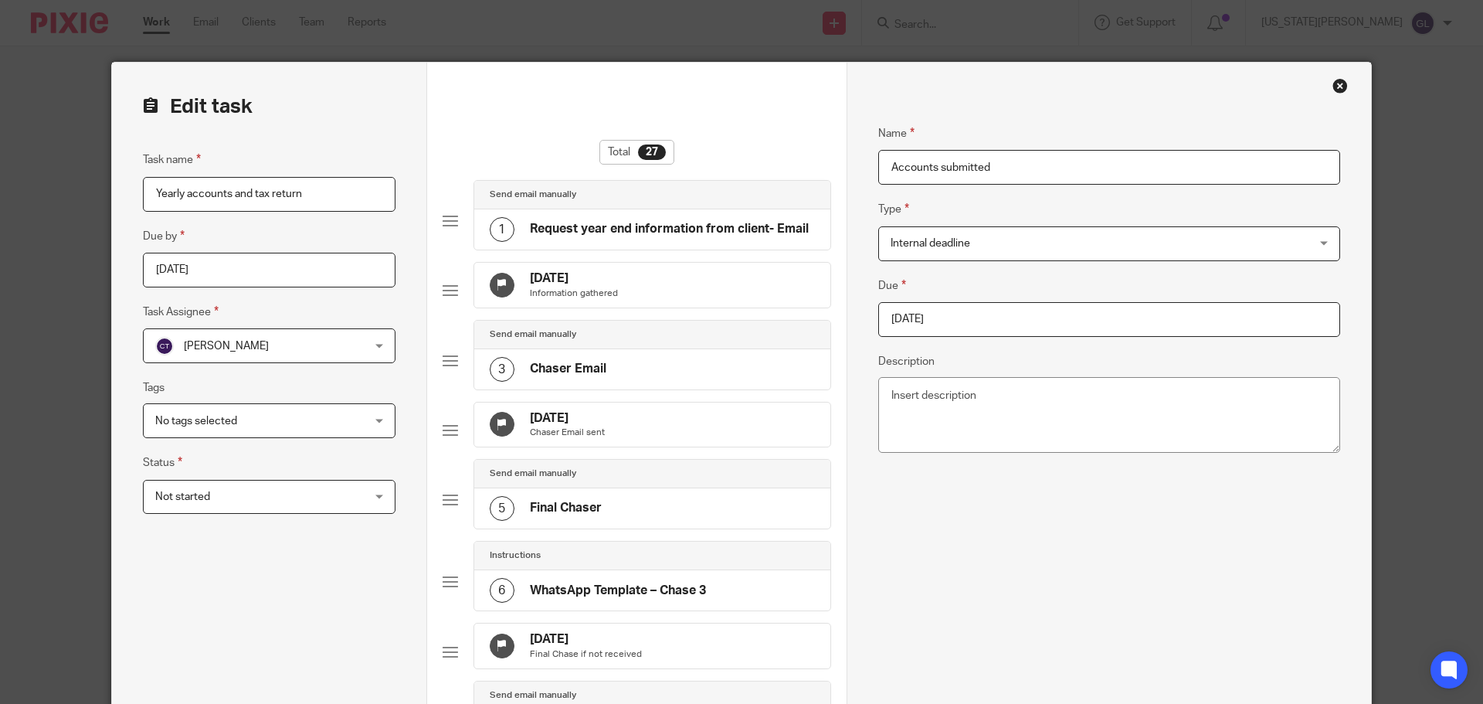
click at [940, 314] on input "2026-02-24" at bounding box center [1109, 319] width 462 height 35
click at [999, 319] on input "2026-02-13" at bounding box center [1109, 319] width 462 height 35
type input "2026-02-06"
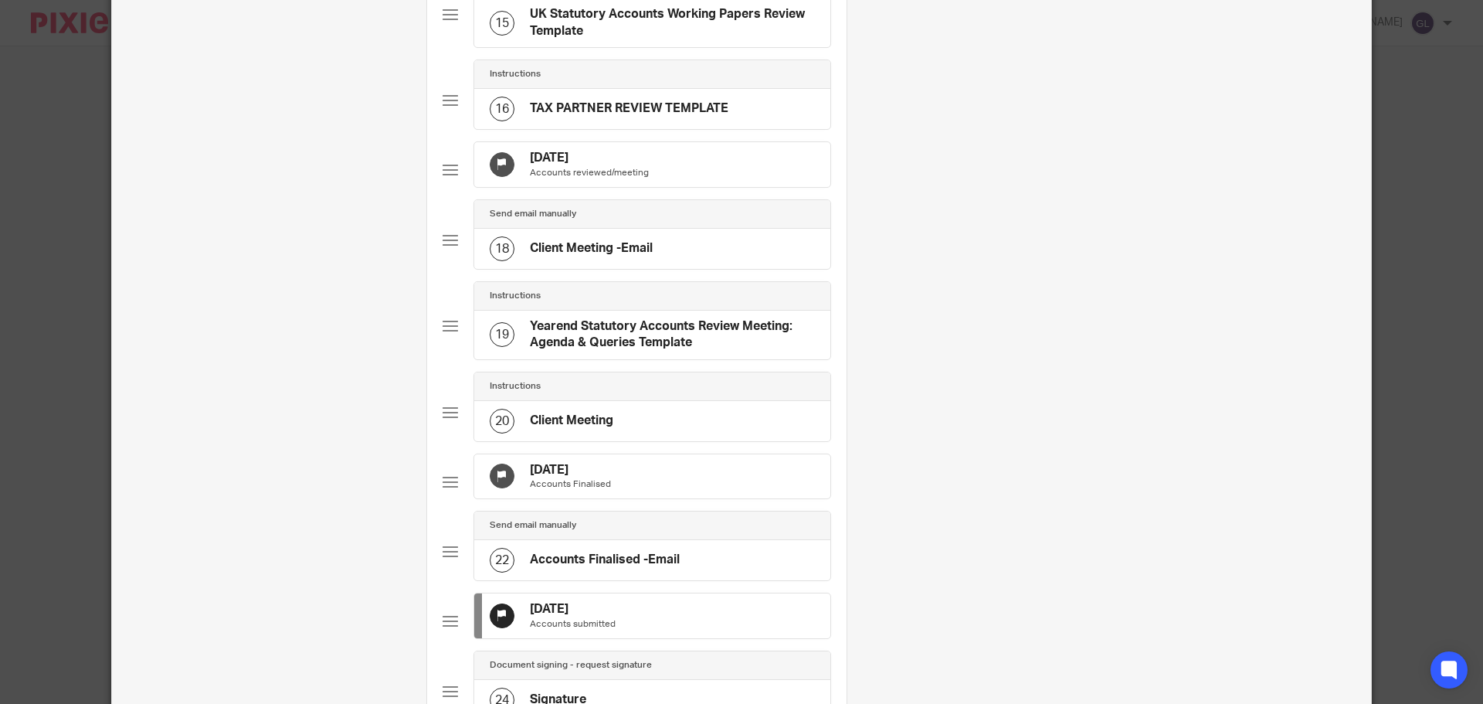
scroll to position [1776, 0]
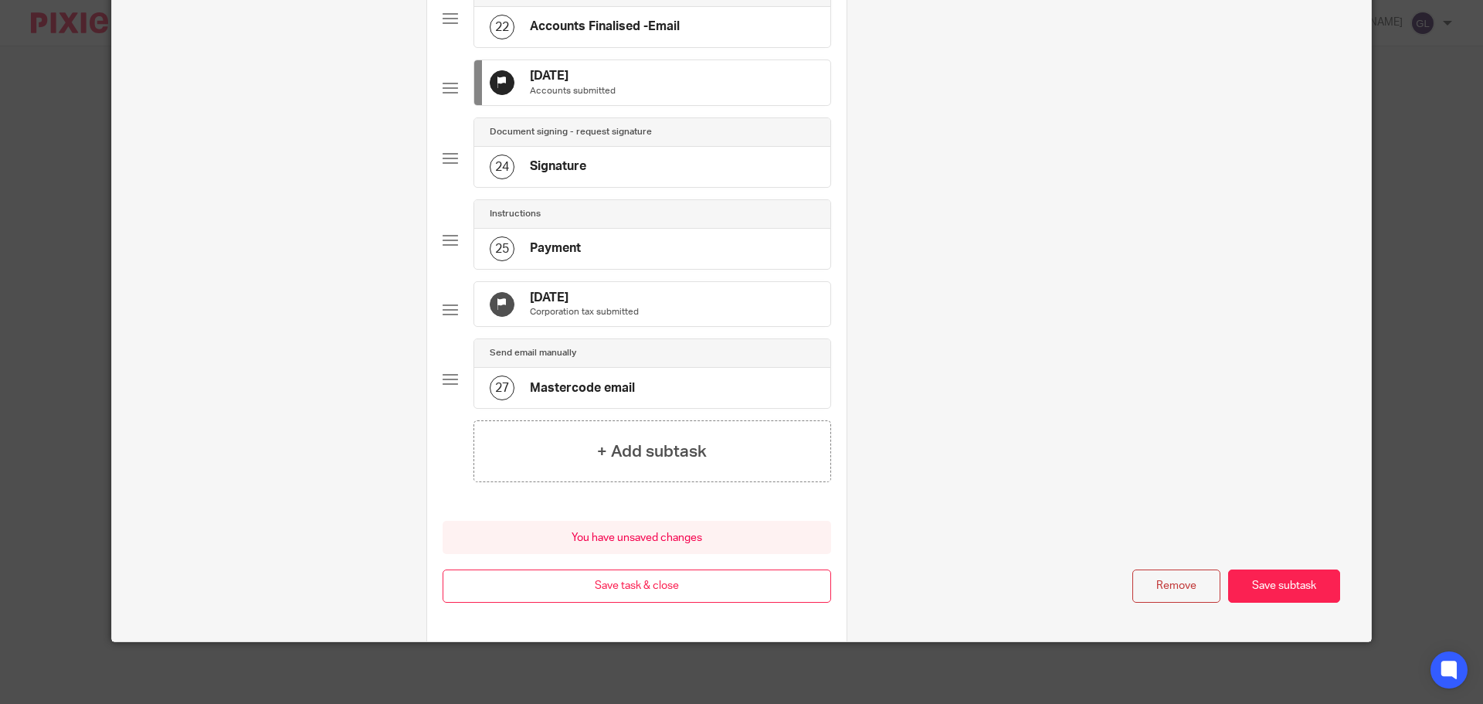
click at [615, 318] on p "Corporation tax submitted" at bounding box center [584, 312] width 109 height 12
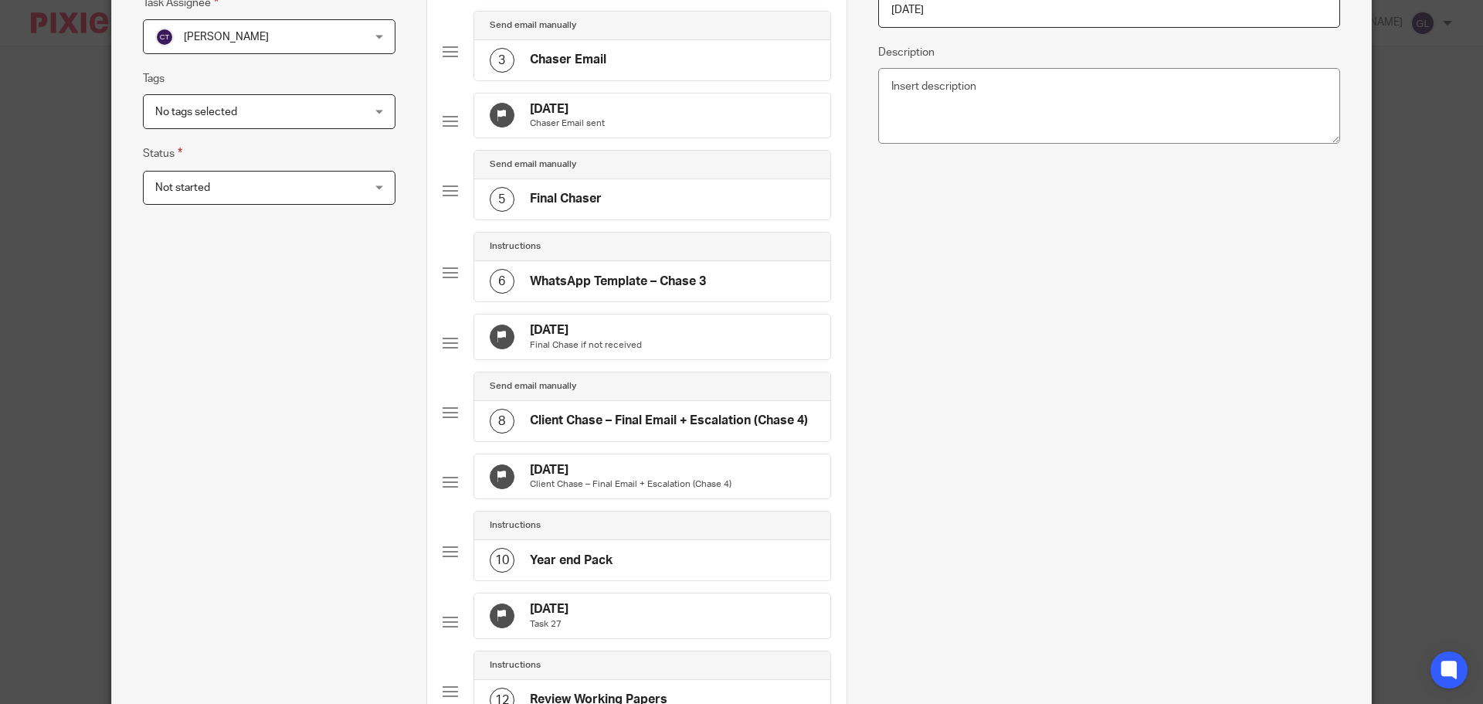
scroll to position [0, 0]
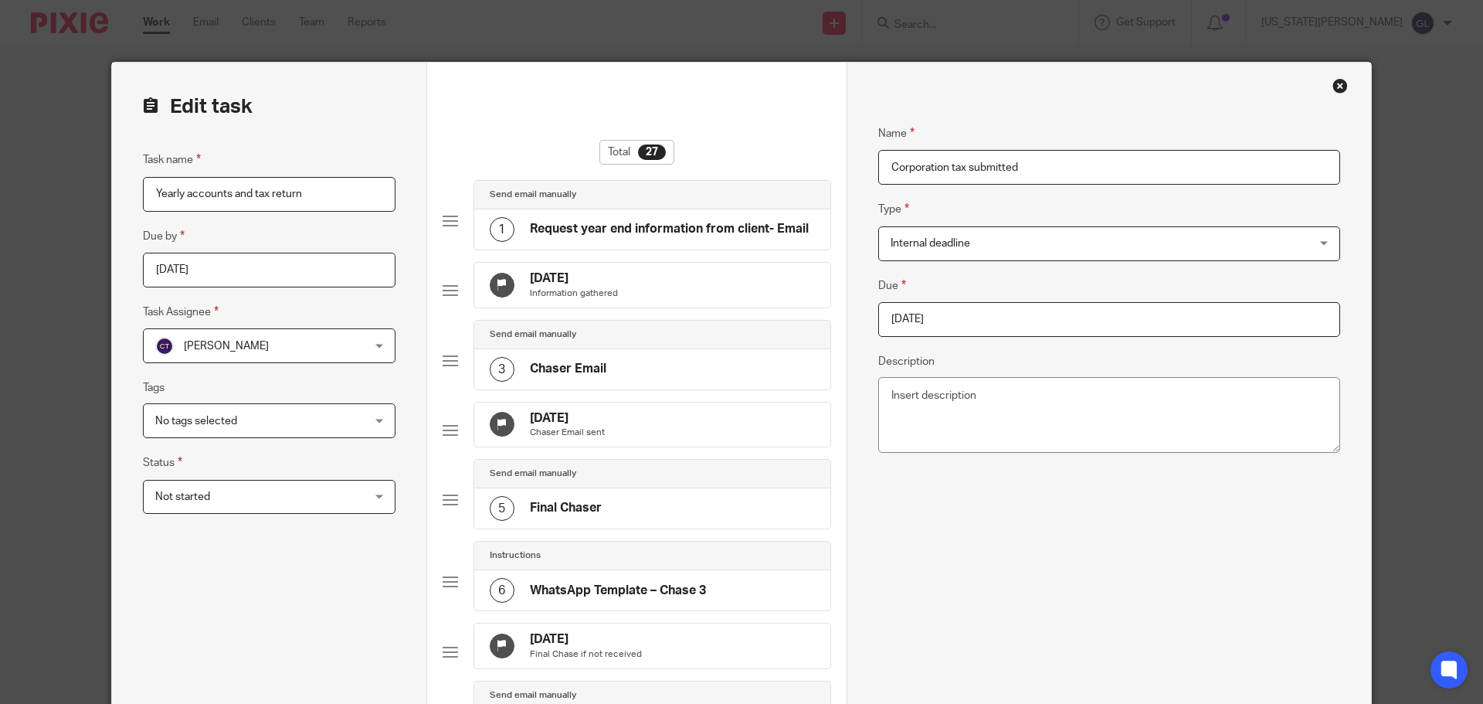
click at [987, 342] on div "Due 2026-06-13 Description" at bounding box center [1109, 367] width 462 height 182
click at [985, 321] on input "2026-06-13" at bounding box center [1109, 319] width 462 height 35
type input "2026-02-13"
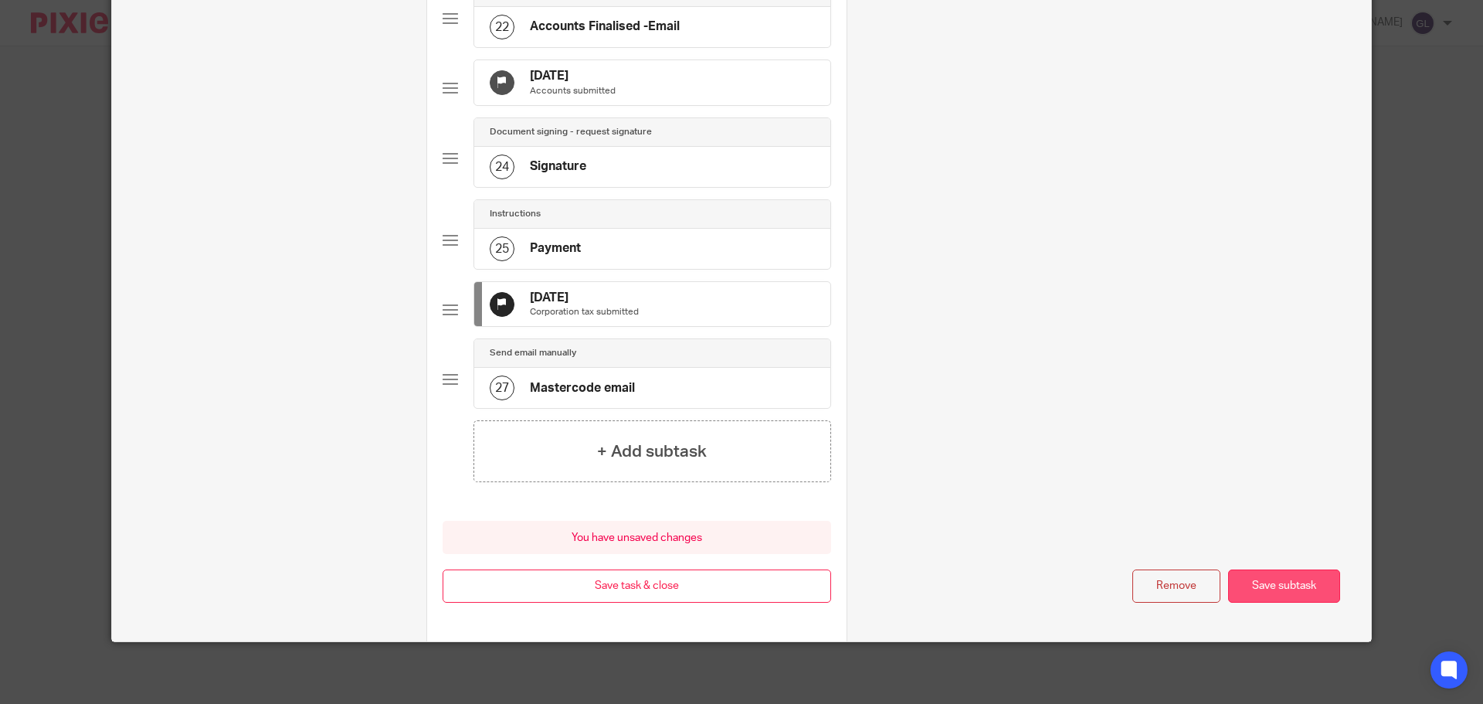
click at [1317, 579] on button "Save subtask" at bounding box center [1284, 585] width 112 height 33
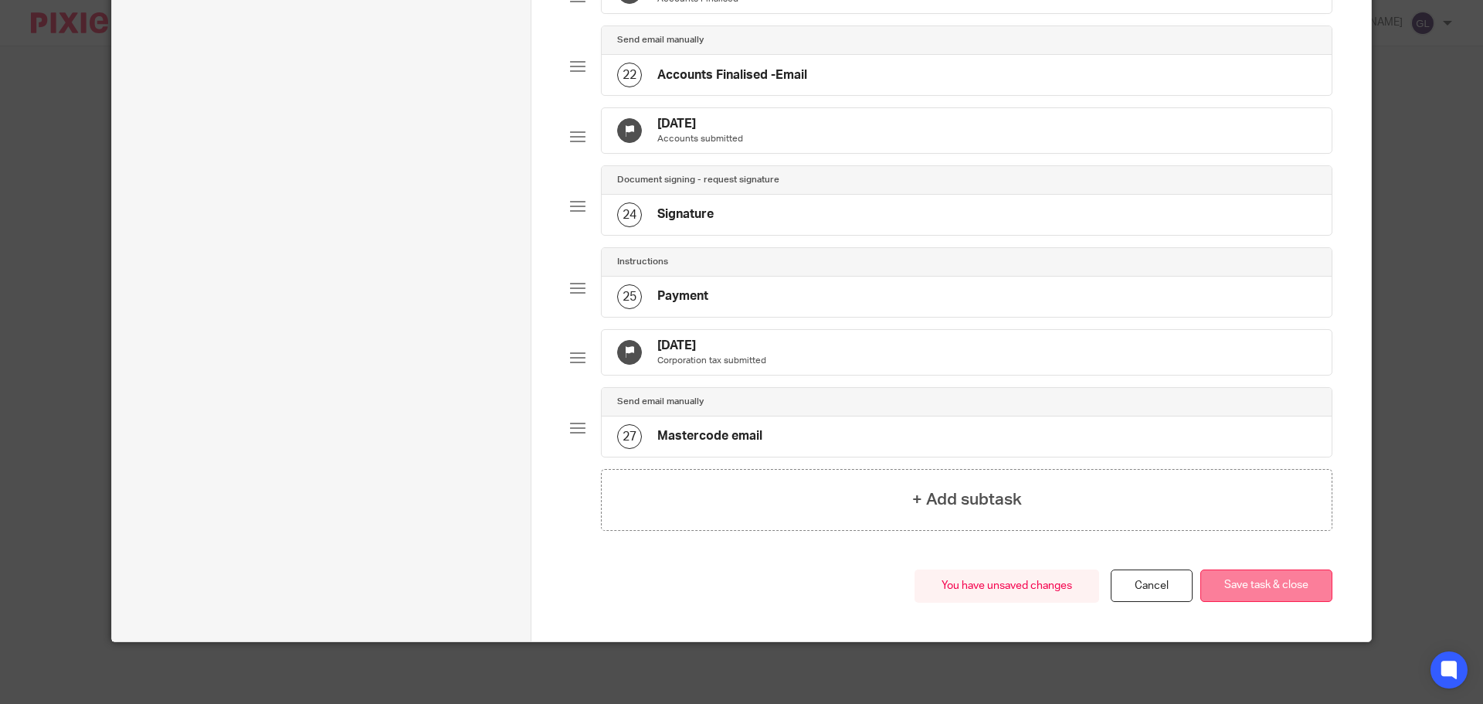
click at [1247, 587] on button "Save task & close" at bounding box center [1266, 585] width 132 height 33
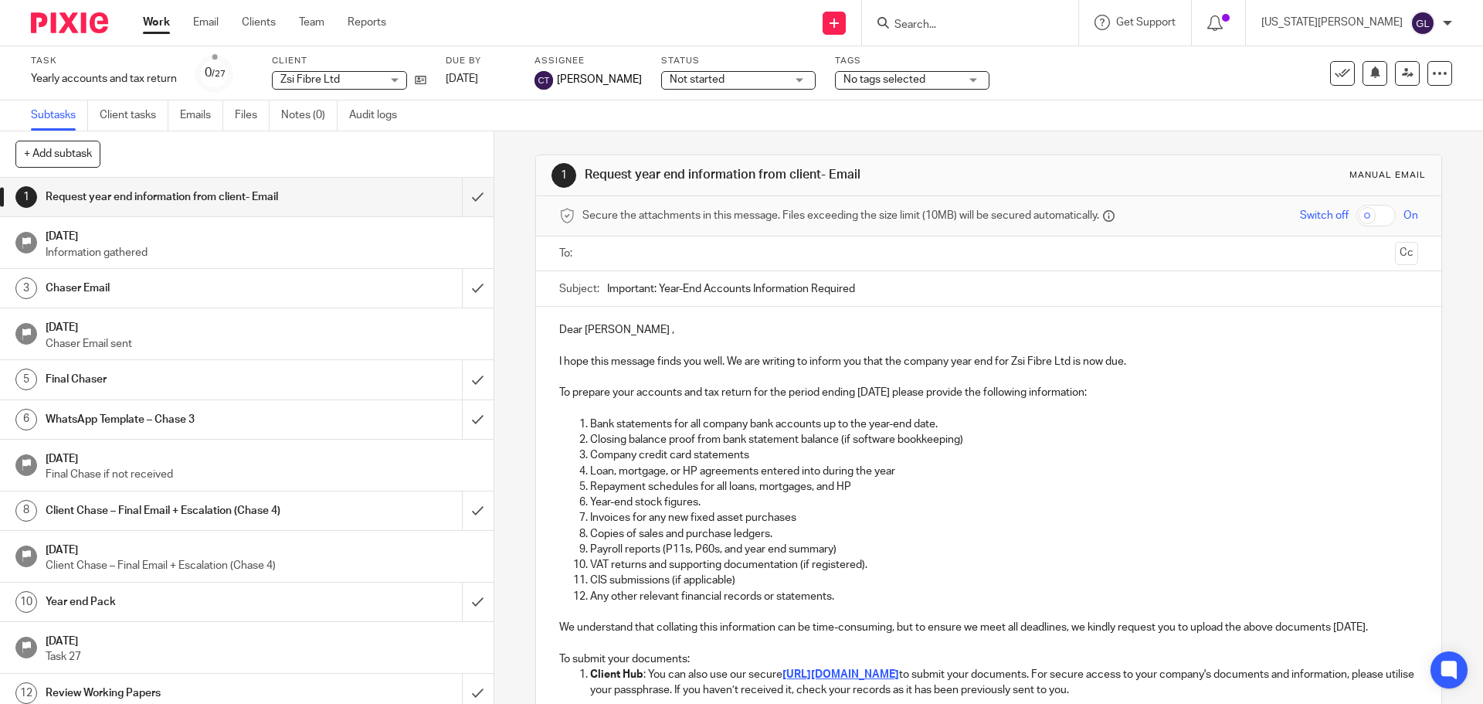
click at [158, 19] on link "Work" at bounding box center [156, 22] width 27 height 15
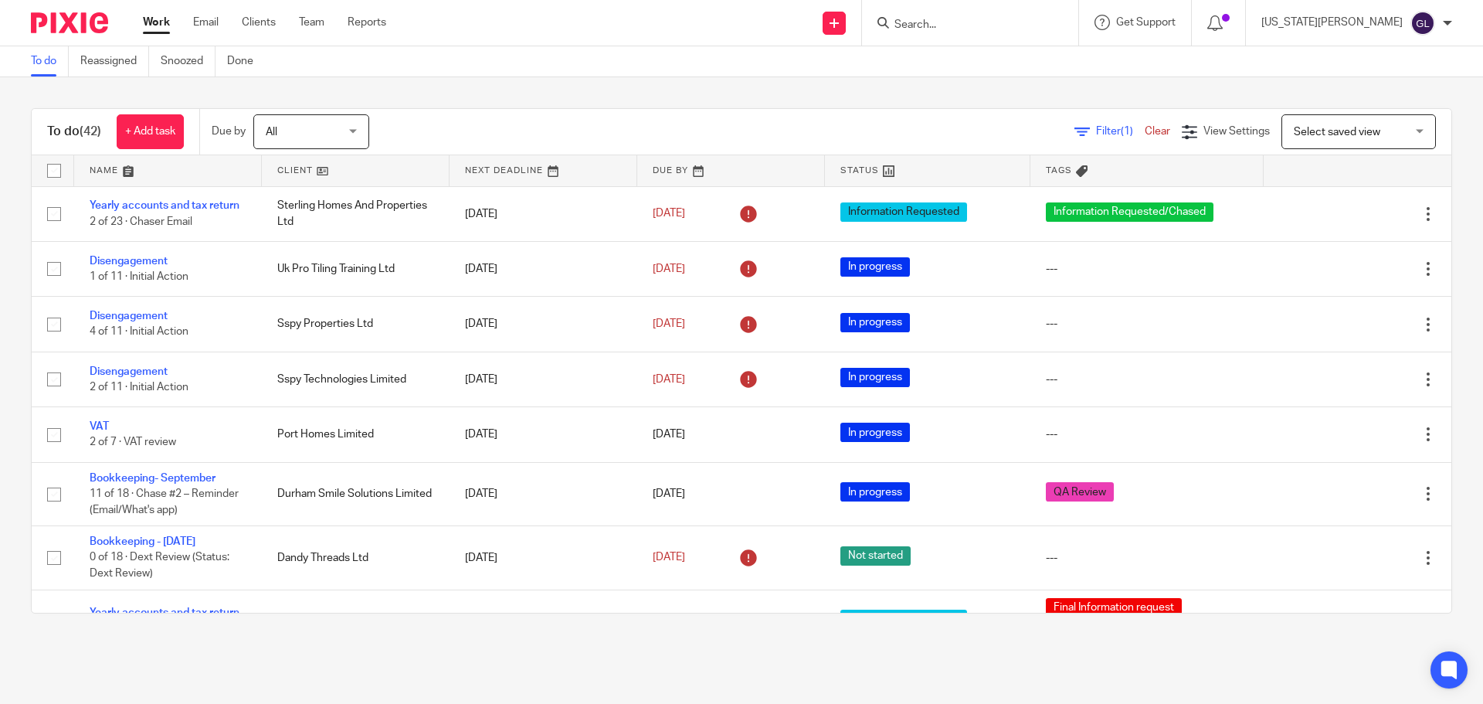
click at [978, 28] on input "Search" at bounding box center [962, 26] width 139 height 14
click at [846, 85] on div "To do (42) + Add task Due by All All Today Tomorrow This week Next week This mo…" at bounding box center [741, 360] width 1483 height 567
click at [782, 90] on div "To do (42) + Add task Due by All All Today Tomorrow This week Next week This mo…" at bounding box center [741, 360] width 1483 height 567
click at [1000, 27] on input "Search" at bounding box center [962, 26] width 139 height 14
click at [996, 27] on input "Search" at bounding box center [962, 26] width 139 height 14
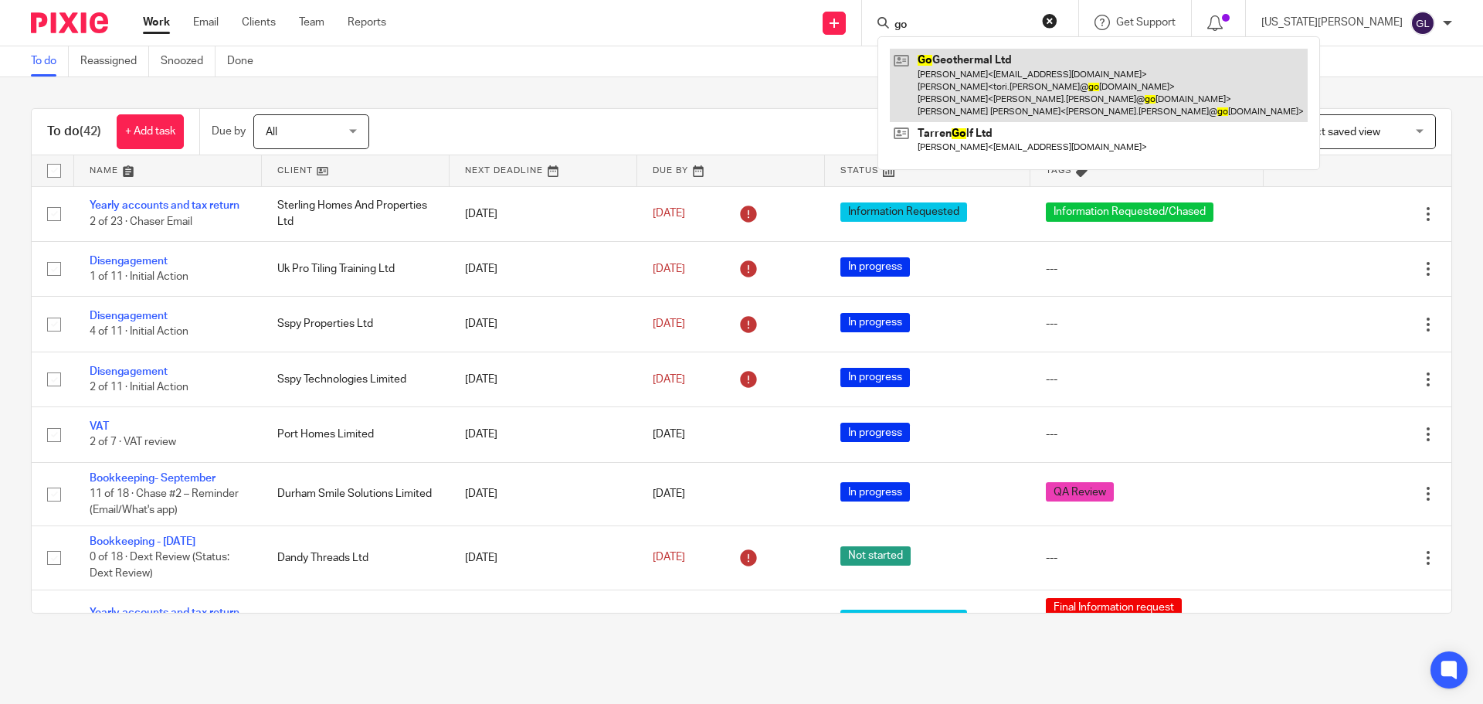
type input "go"
click at [1033, 96] on link at bounding box center [1099, 85] width 418 height 73
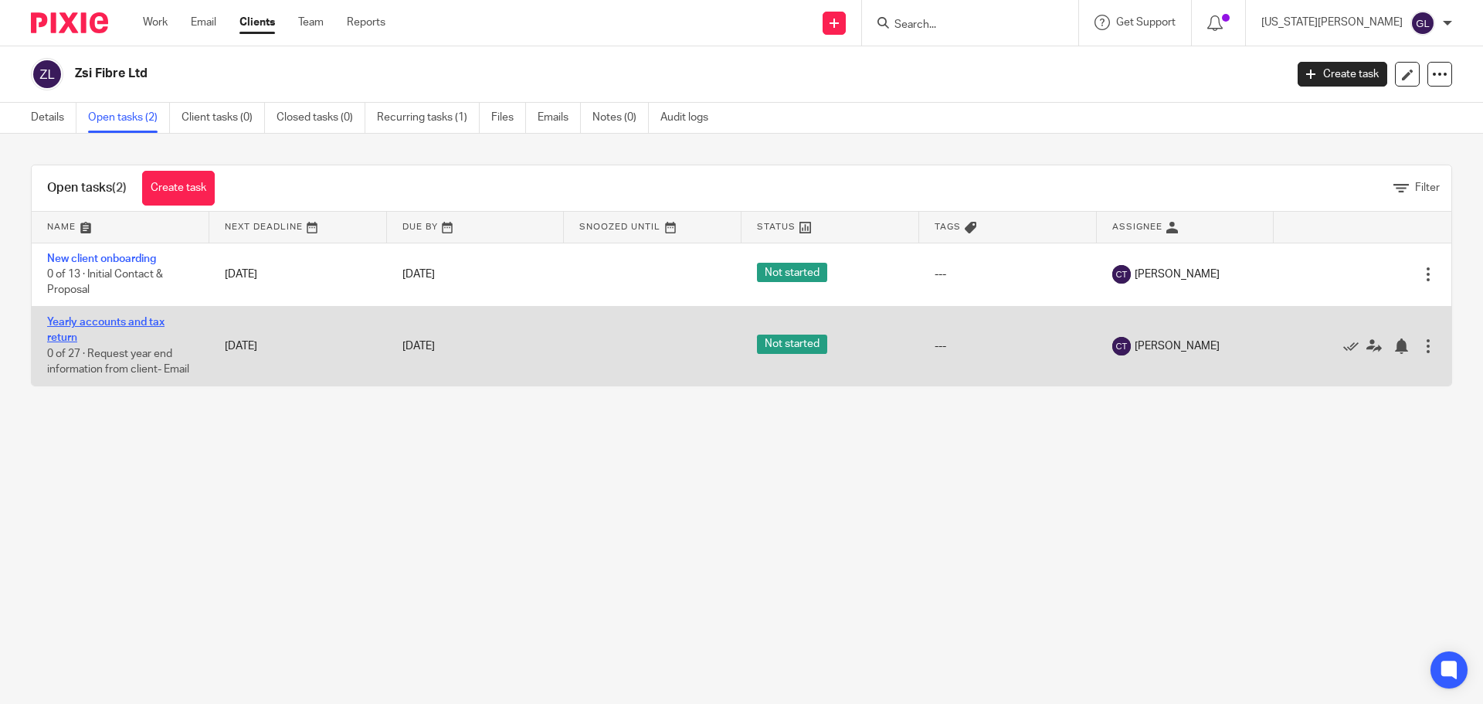
click at [124, 319] on link "Yearly accounts and tax return" at bounding box center [105, 330] width 117 height 26
click at [472, 347] on link "13 Jun 2026" at bounding box center [437, 346] width 70 height 16
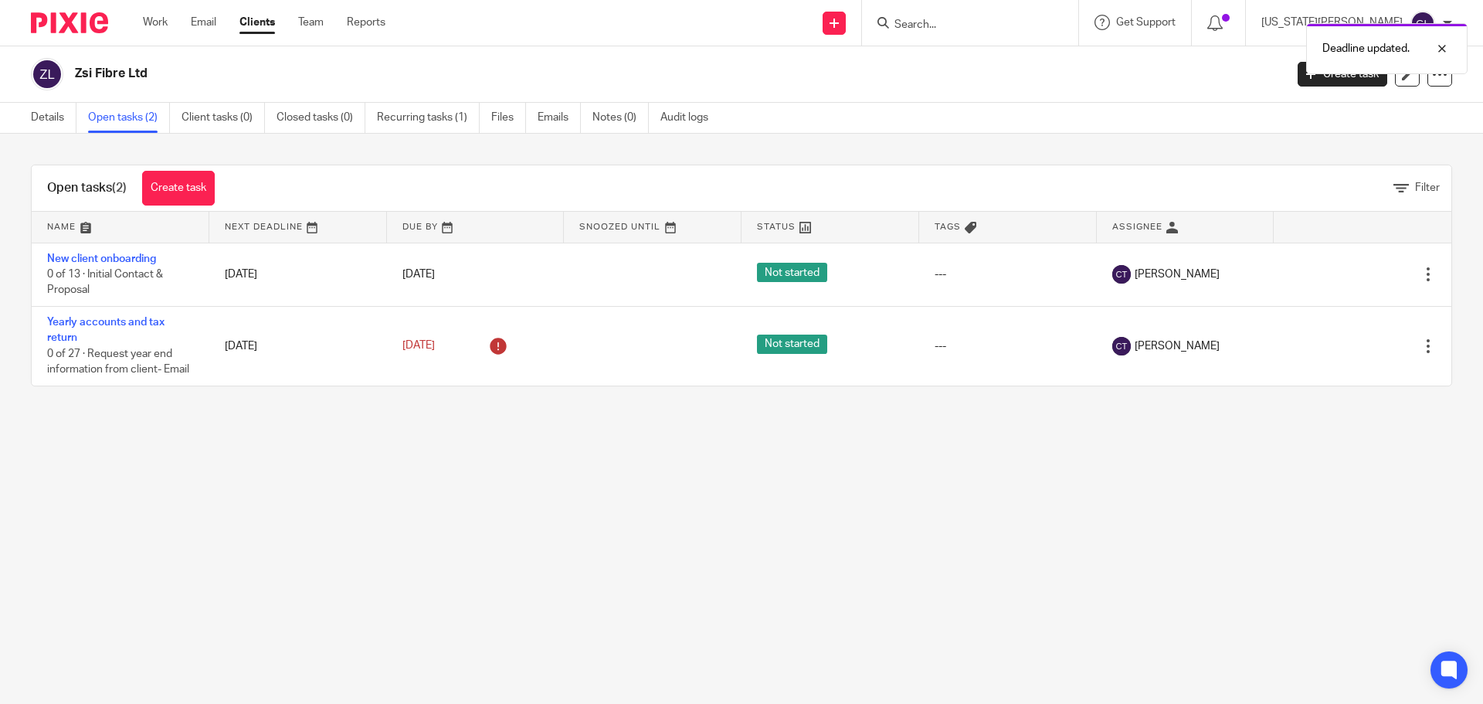
click at [799, 542] on main "Zsi Fibre Ltd Create task Update from Companies House Export data Merge Archive…" at bounding box center [741, 352] width 1483 height 704
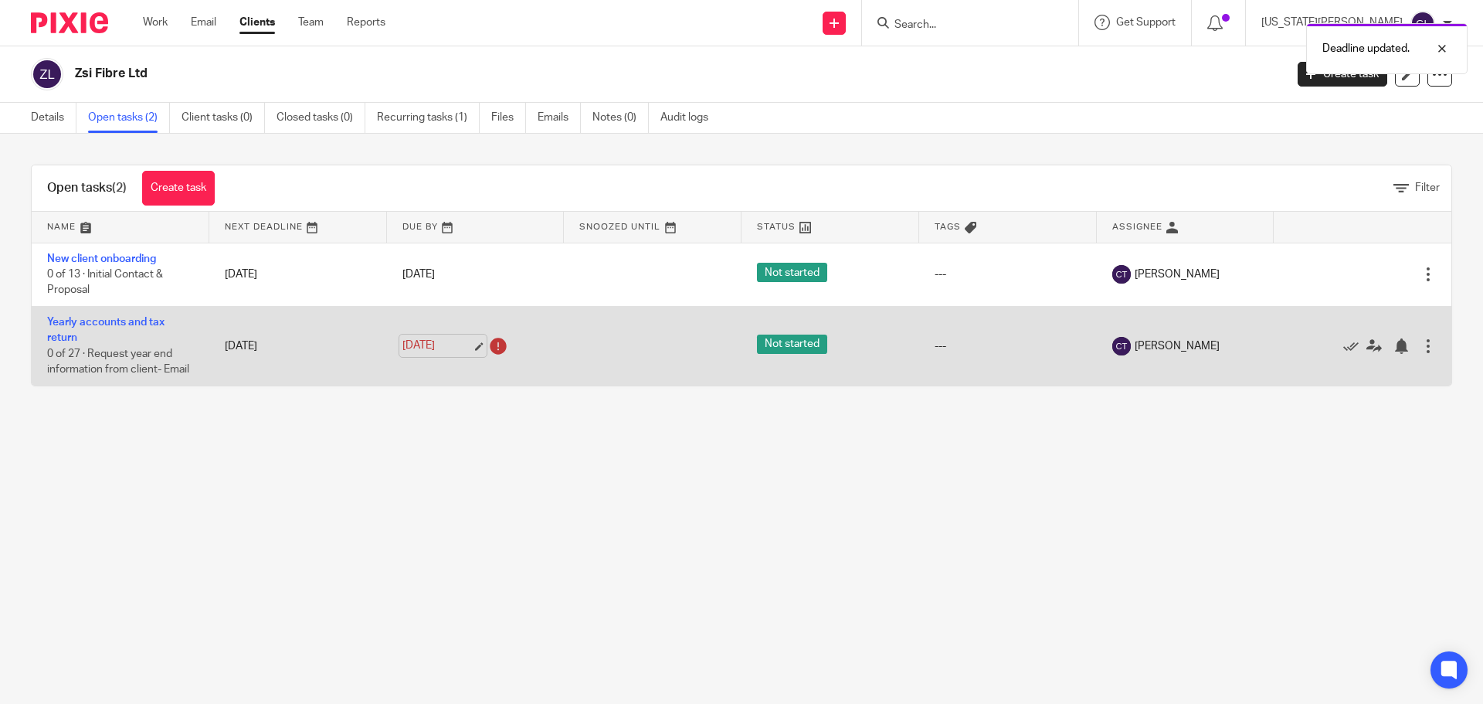
click at [465, 347] on link "14 Feb 2025" at bounding box center [437, 346] width 70 height 16
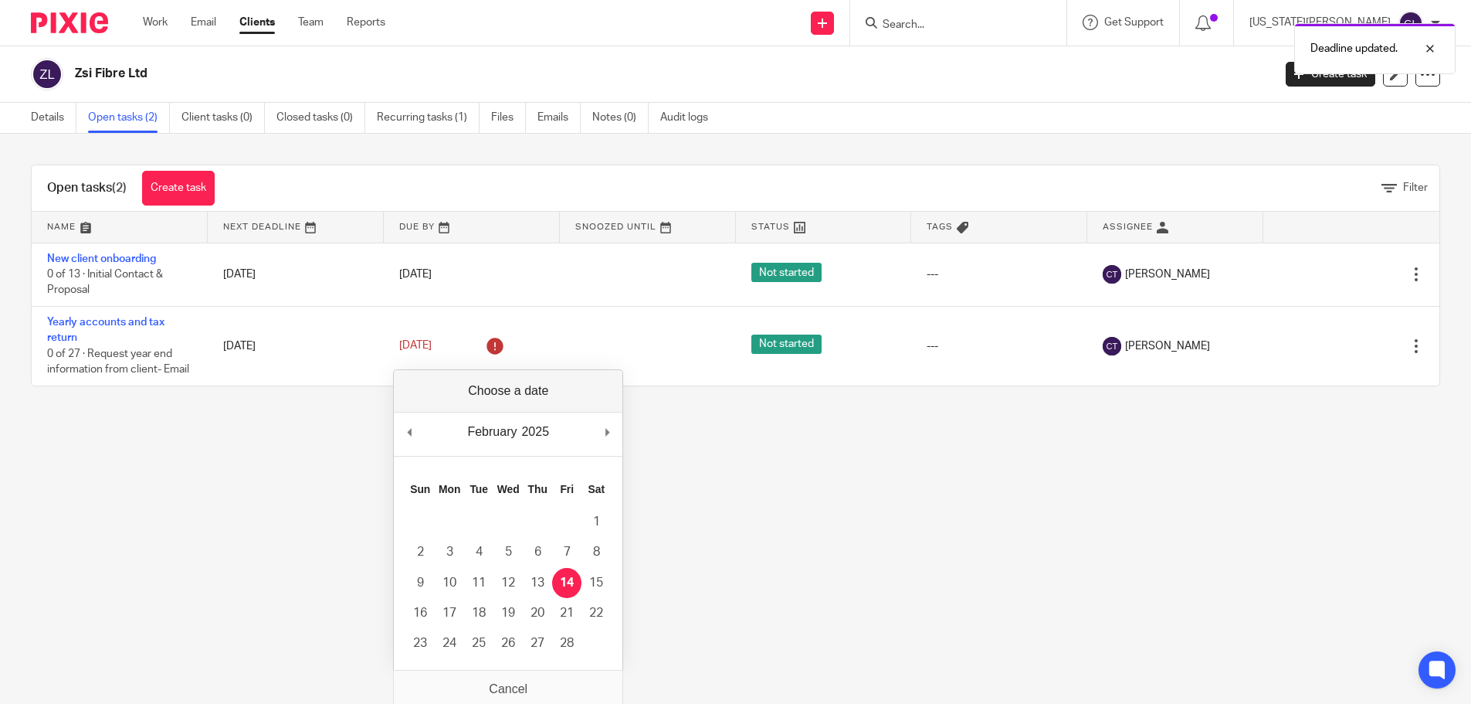
click at [602, 436] on div "February January February March April May June July August September October No…" at bounding box center [508, 434] width 229 height 44
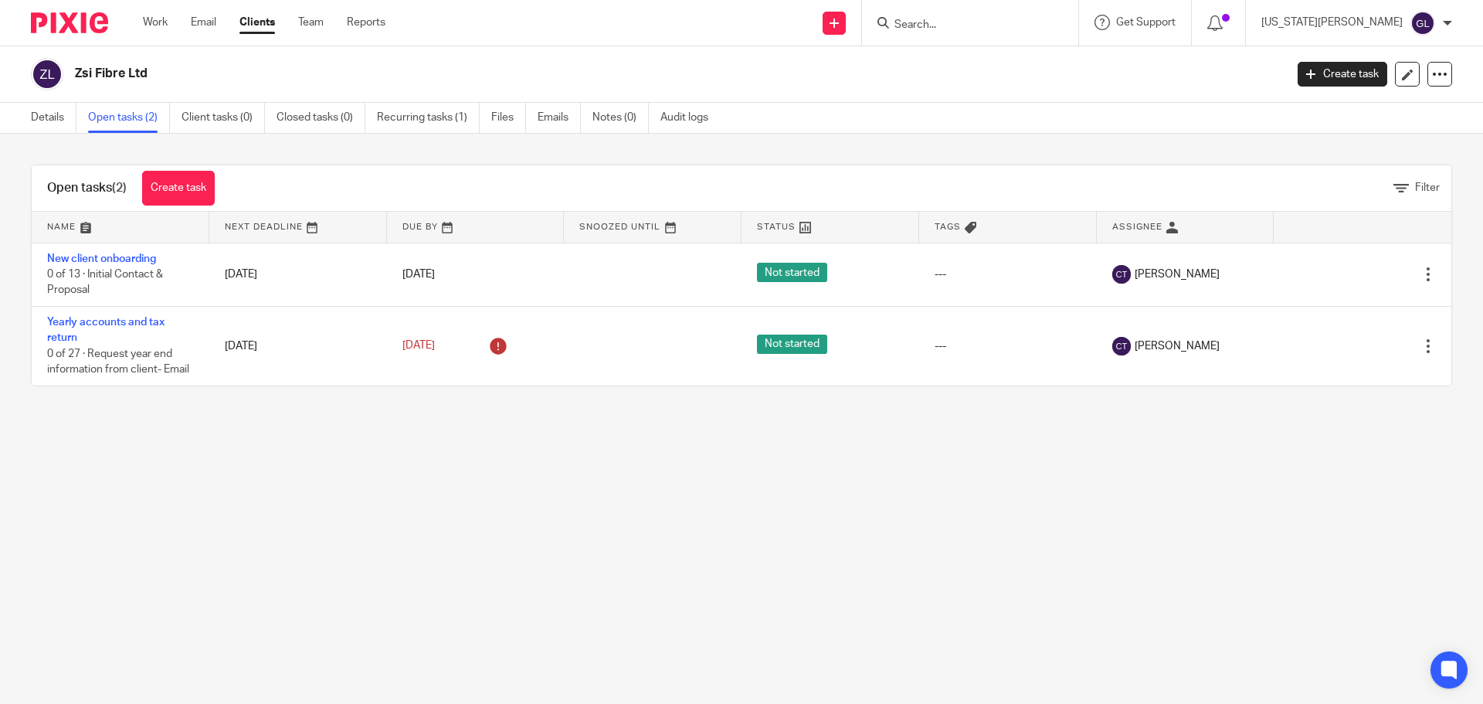
click at [504, 447] on main "Zsi Fibre Ltd Create task Update from Companies House Export data Merge Archive…" at bounding box center [741, 352] width 1483 height 704
drag, startPoint x: 461, startPoint y: 466, endPoint x: 456, endPoint y: 453, distance: 13.2
click at [463, 465] on main "Zsi Fibre Ltd Create task Update from Companies House Export data Merge Archive…" at bounding box center [741, 352] width 1483 height 704
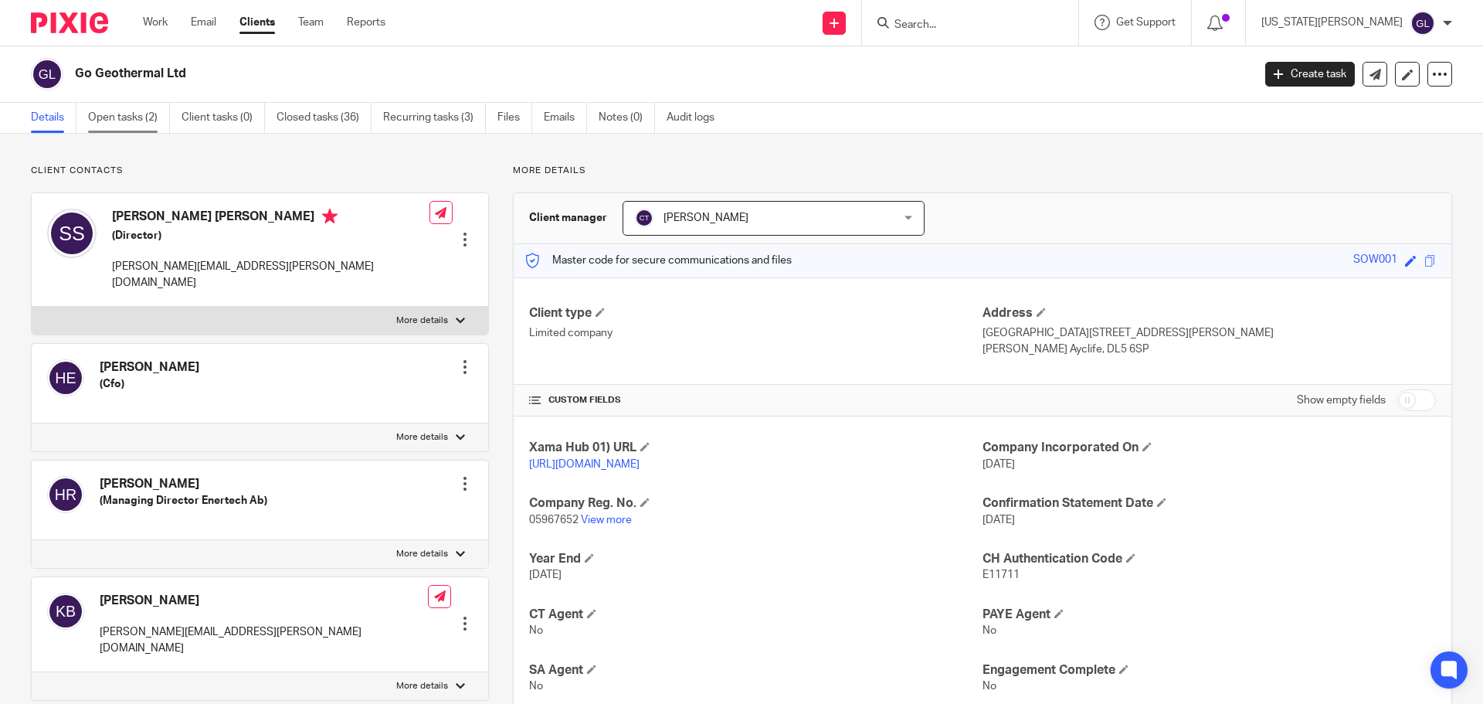
click at [117, 113] on link "Open tasks (2)" at bounding box center [129, 118] width 82 height 30
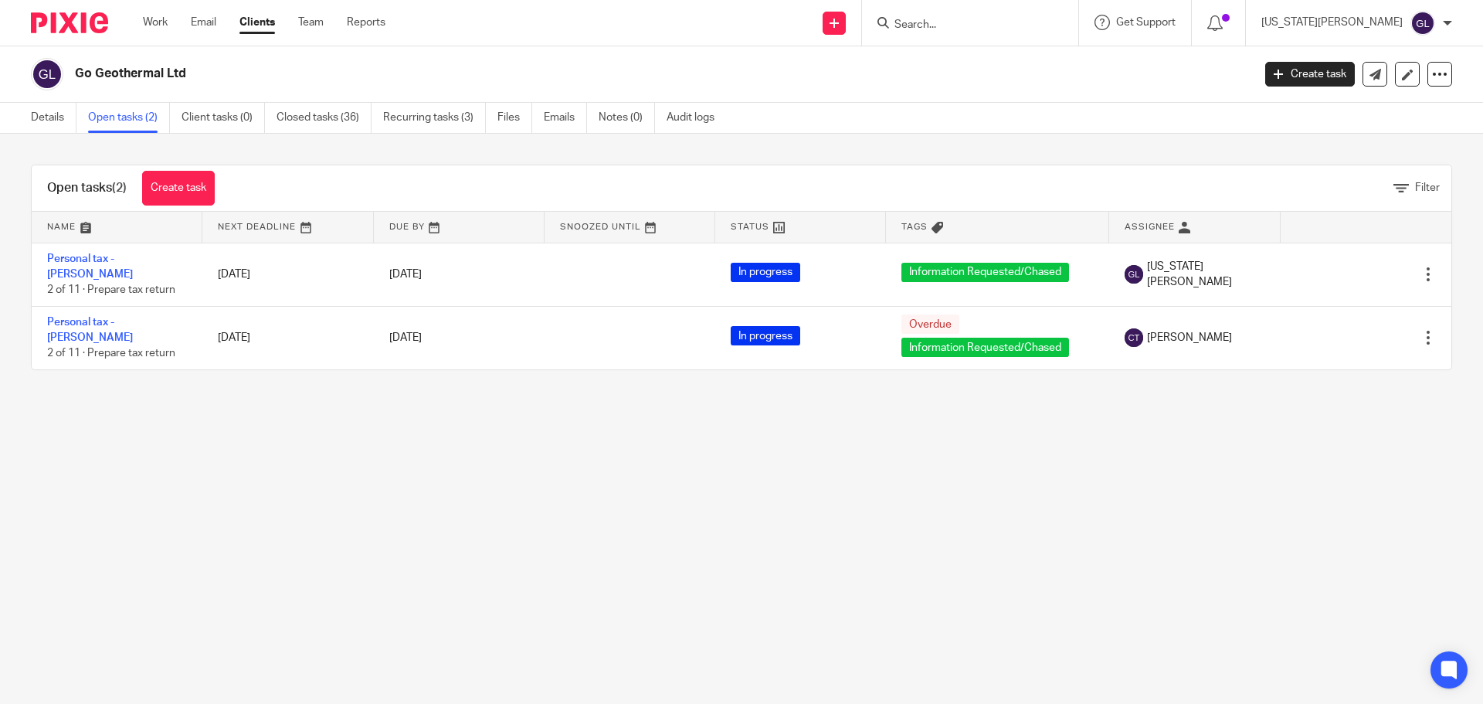
click at [973, 26] on input "Search" at bounding box center [962, 26] width 139 height 14
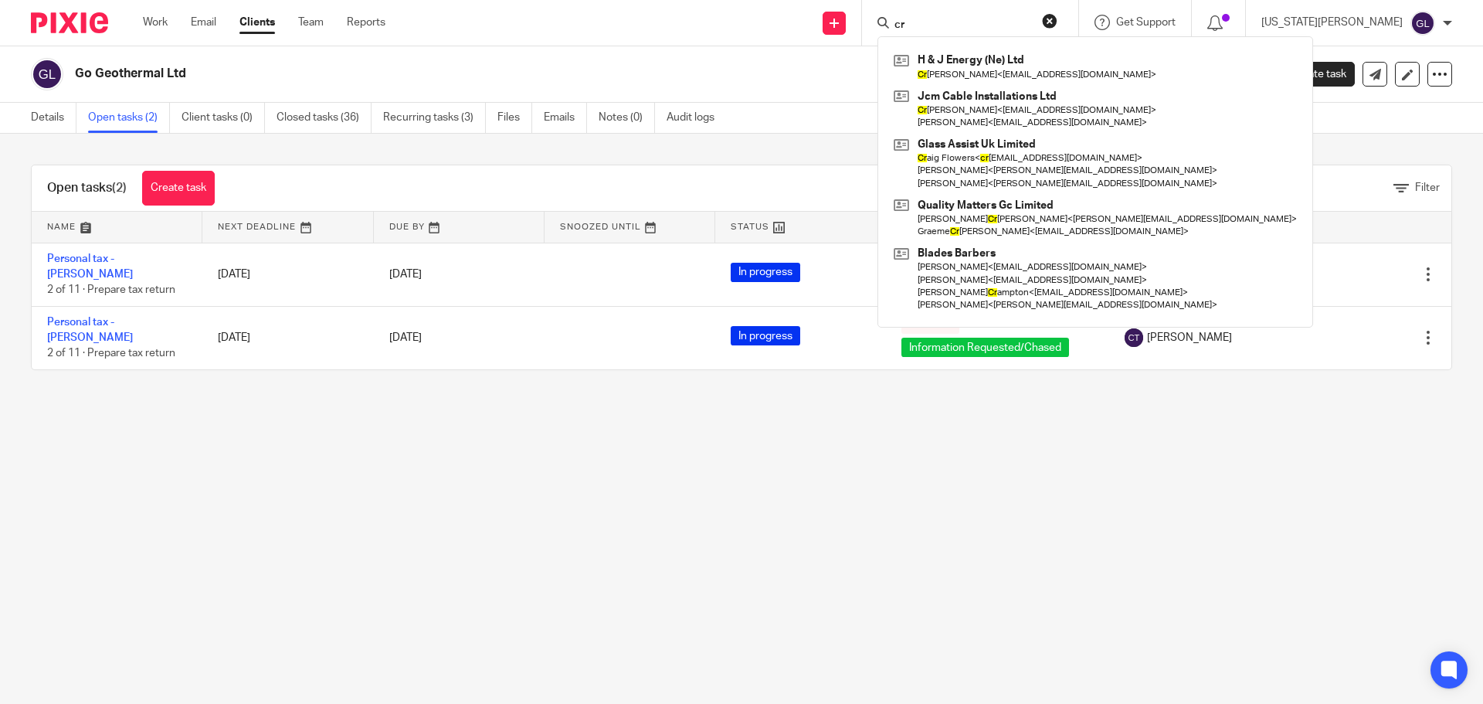
type input "cr"
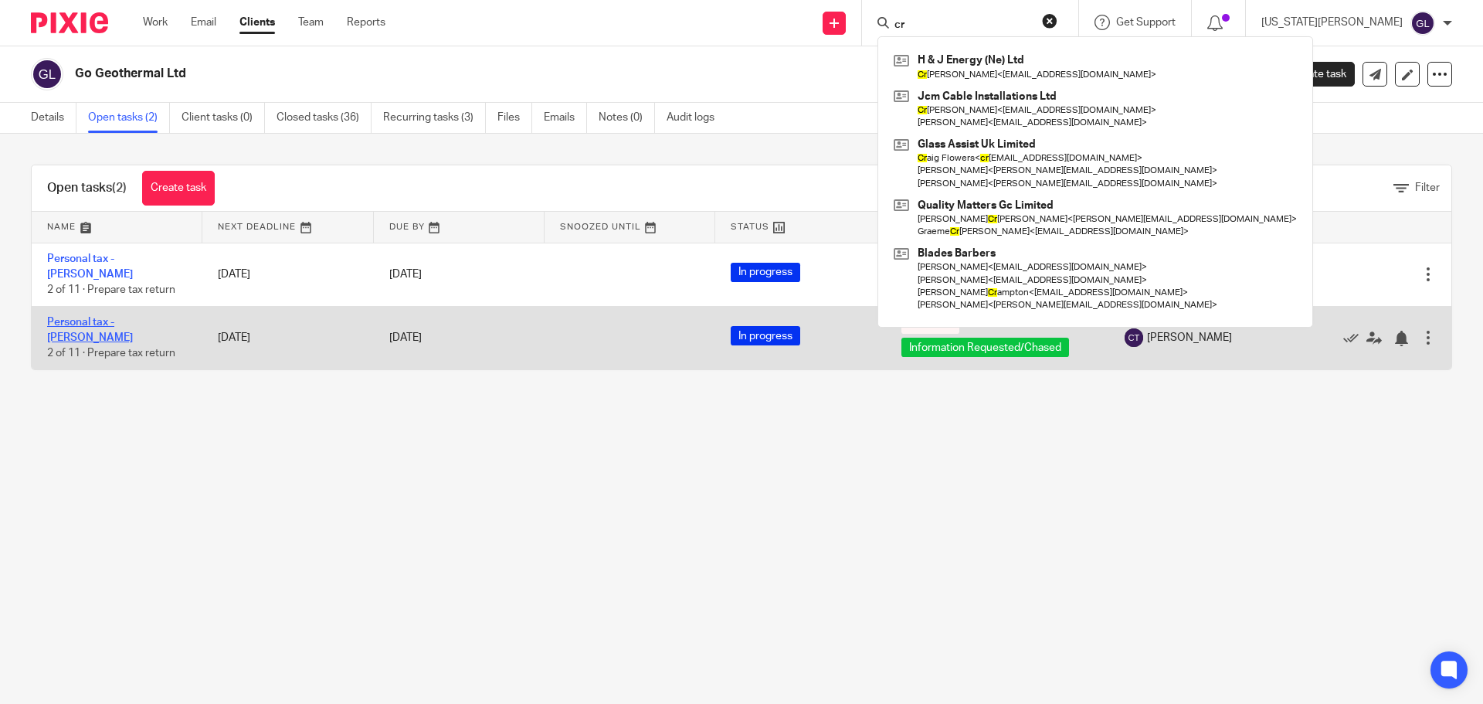
click at [89, 328] on link "Personal tax - [PERSON_NAME]" at bounding box center [90, 330] width 86 height 26
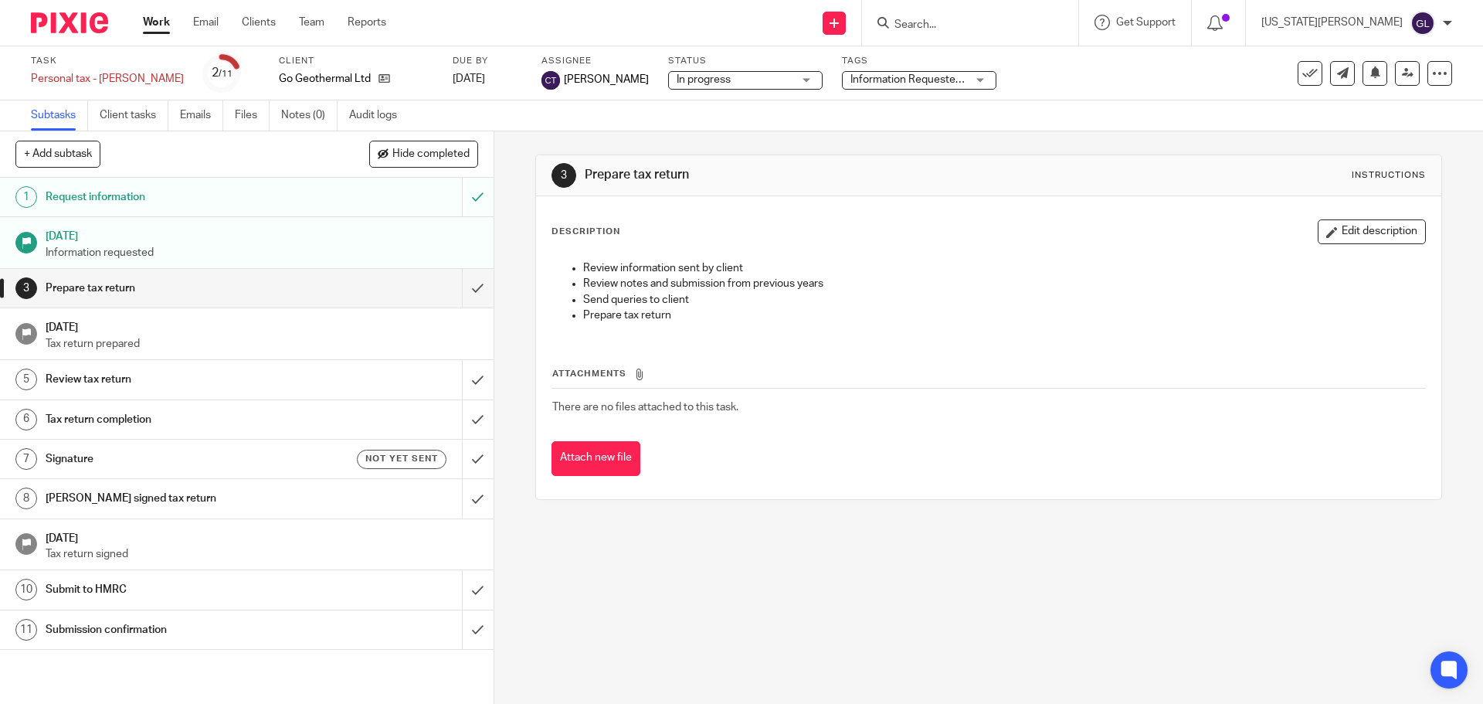
click at [929, 84] on span "Information Requested/Chased" at bounding box center [926, 79] width 152 height 11
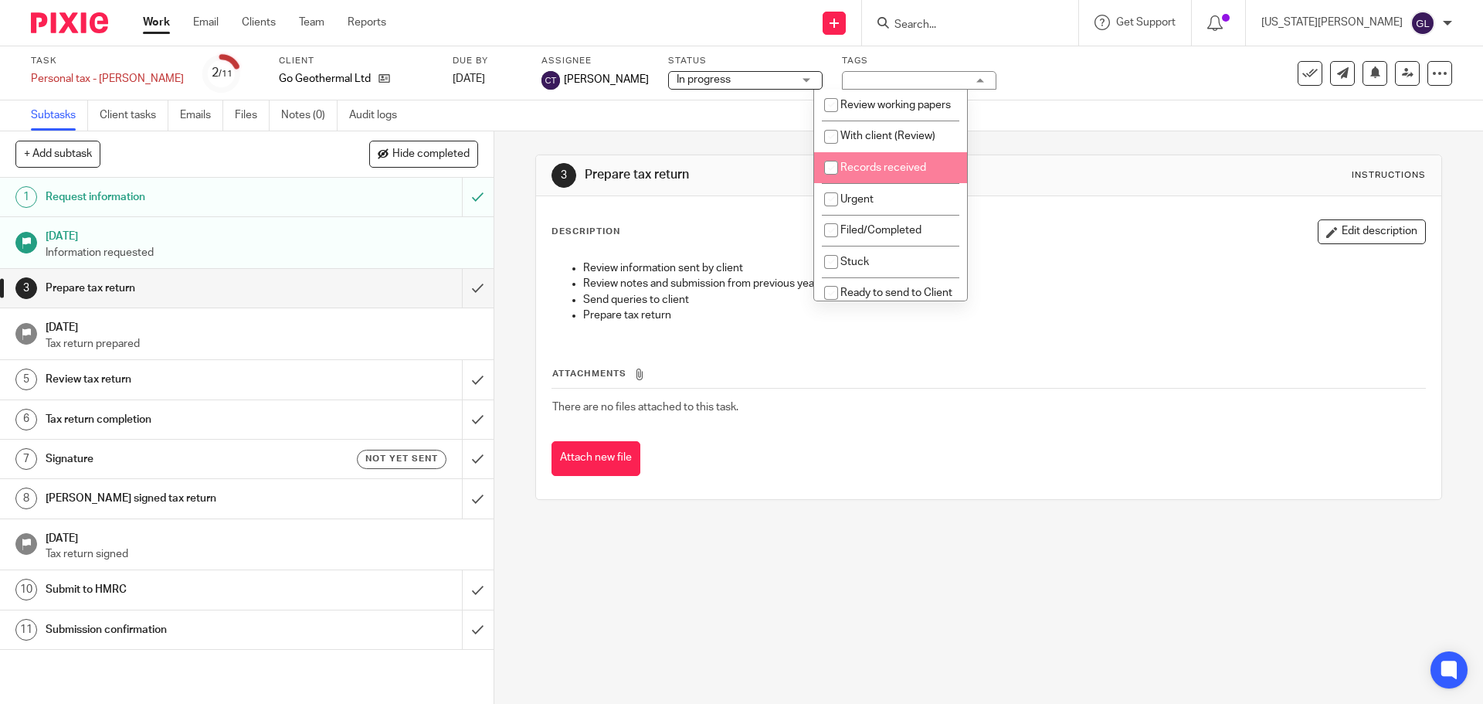
click at [906, 178] on li "Records received" at bounding box center [890, 168] width 153 height 32
checkbox input "true"
click at [1065, 91] on div "Task Personal tax - Tim Williams Save Personal tax - Tim Williams 2 /11 Client …" at bounding box center [623, 73] width 1184 height 37
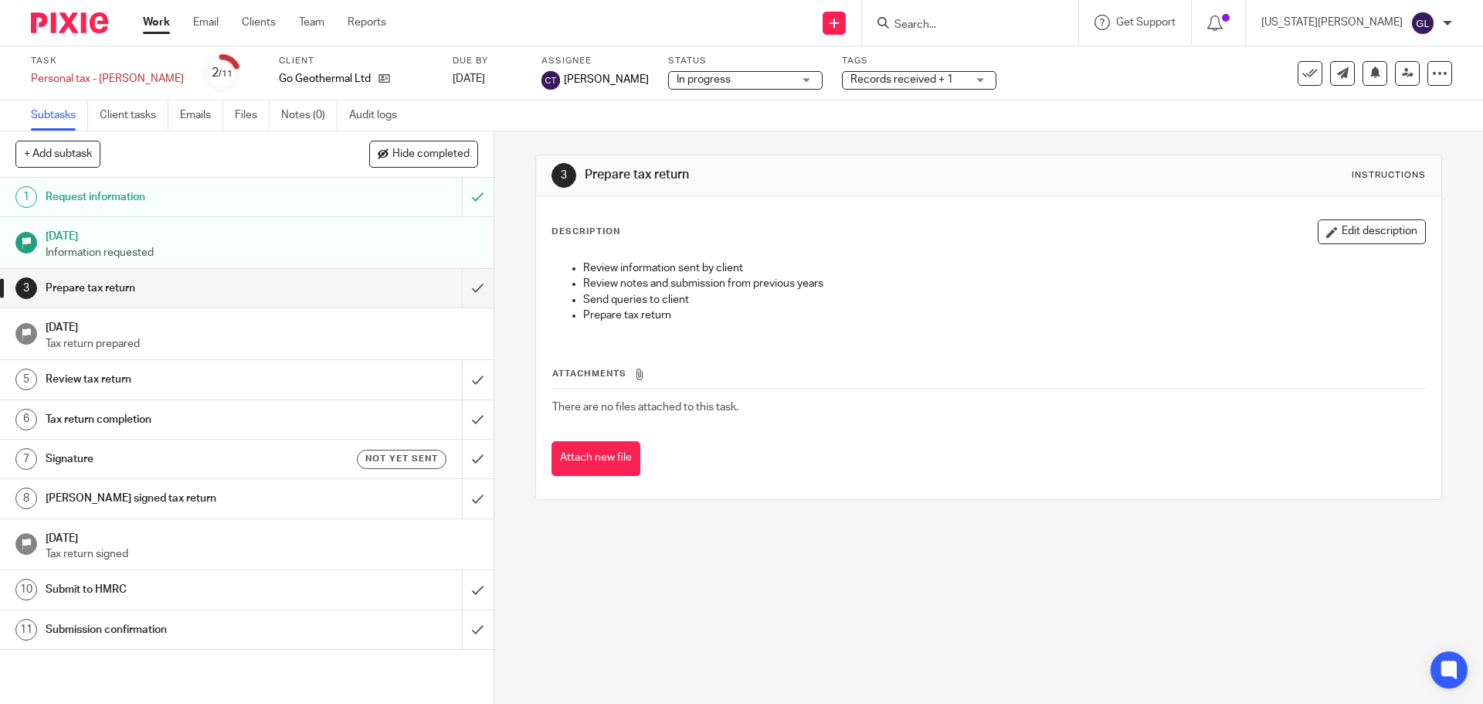
click at [850, 76] on span "Records received + 1" at bounding box center [901, 79] width 103 height 11
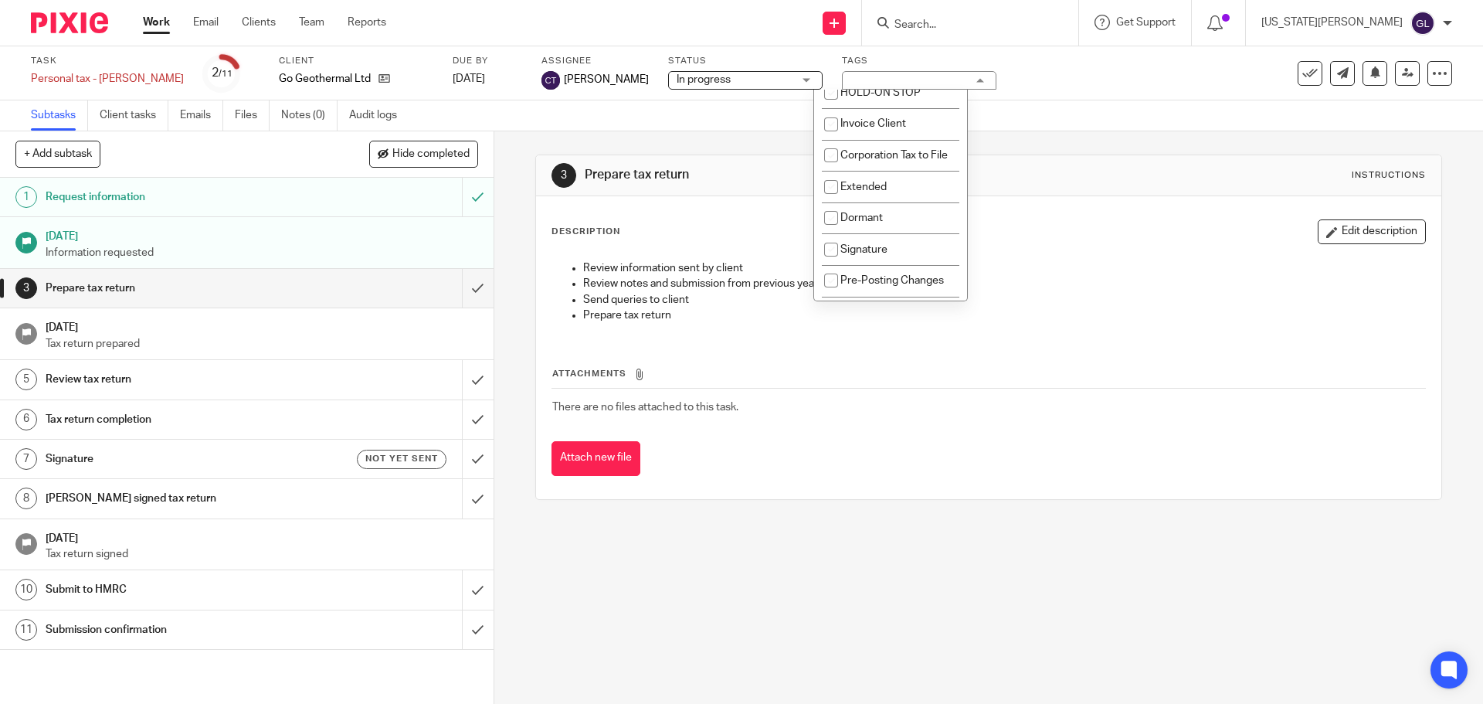
scroll to position [541, 0]
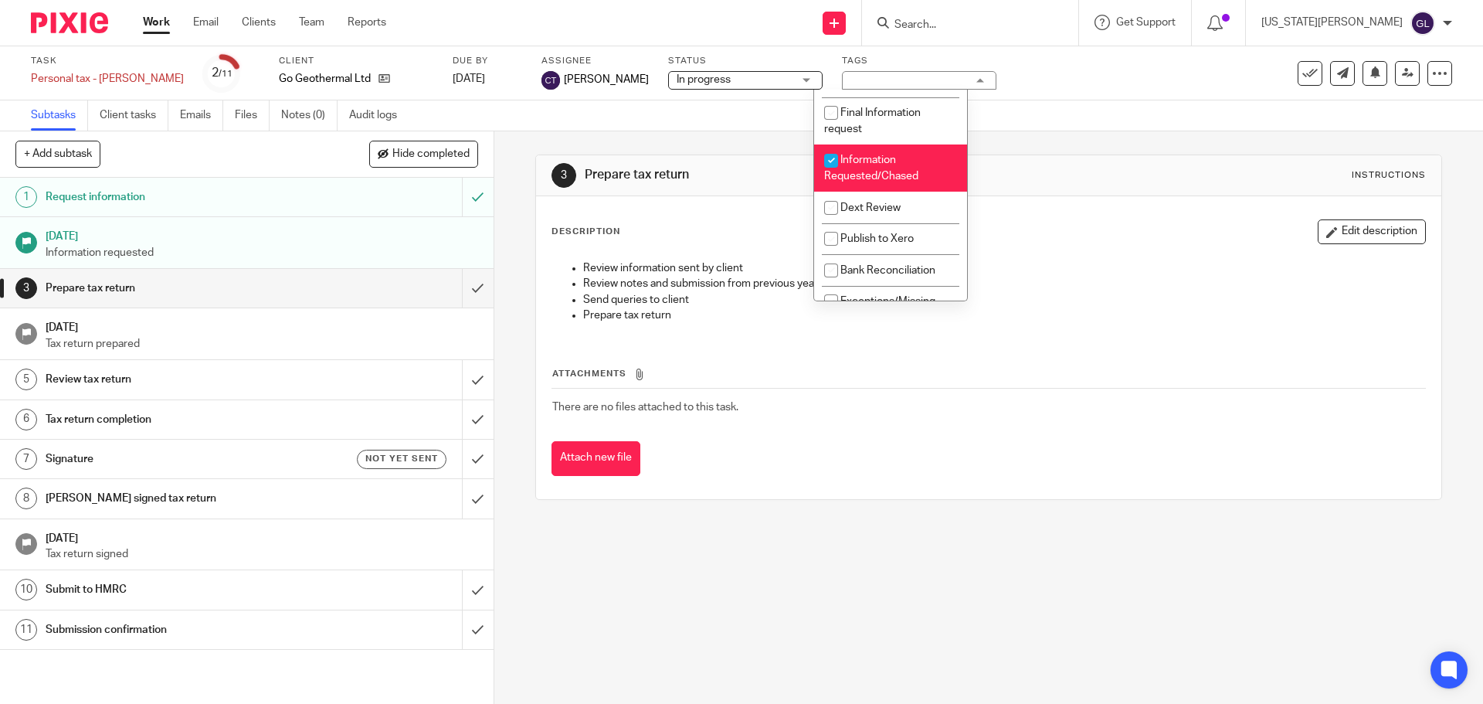
click at [847, 181] on span "Information Requested/Chased" at bounding box center [871, 167] width 94 height 27
checkbox input "false"
click at [1115, 73] on div "Task Personal tax - Tim Williams Save Personal tax - Tim Williams 2 /11 Client …" at bounding box center [623, 73] width 1184 height 37
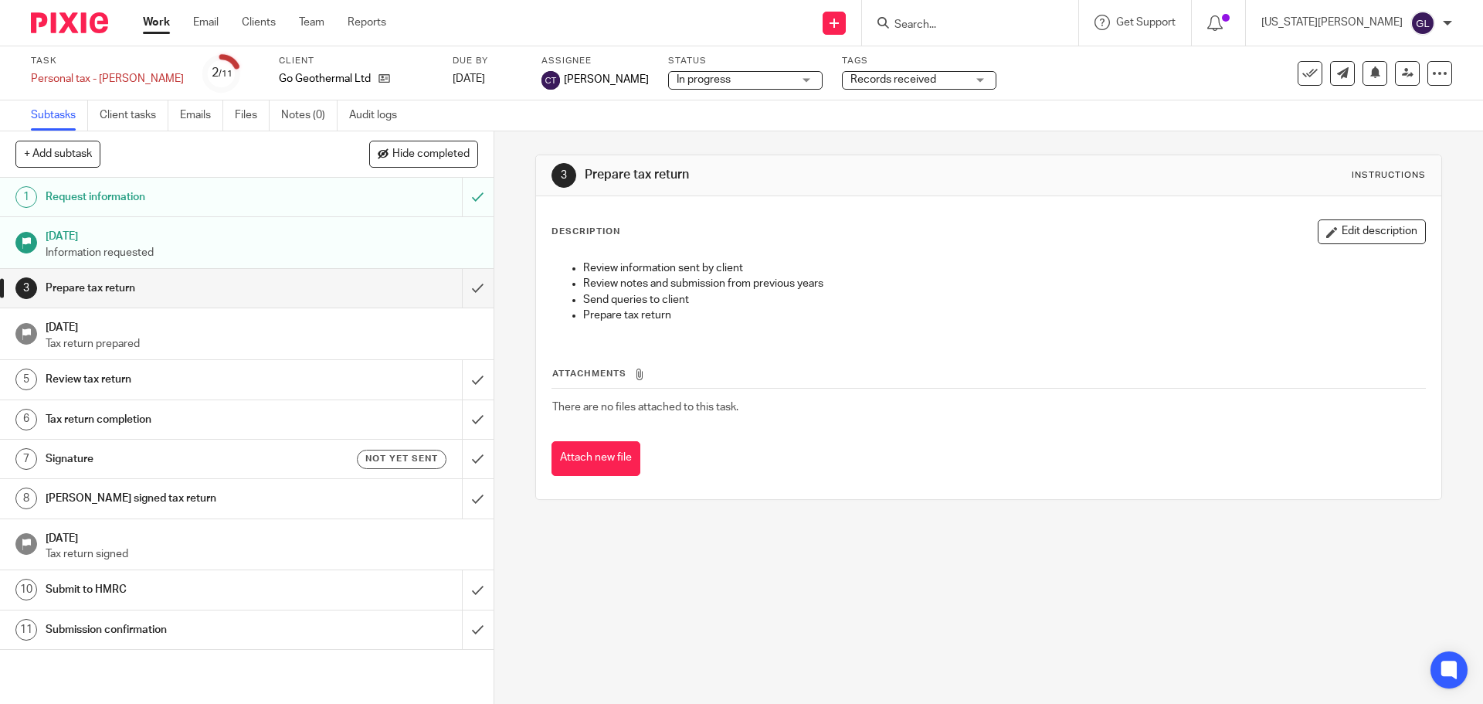
click at [158, 27] on link "Work" at bounding box center [156, 22] width 27 height 15
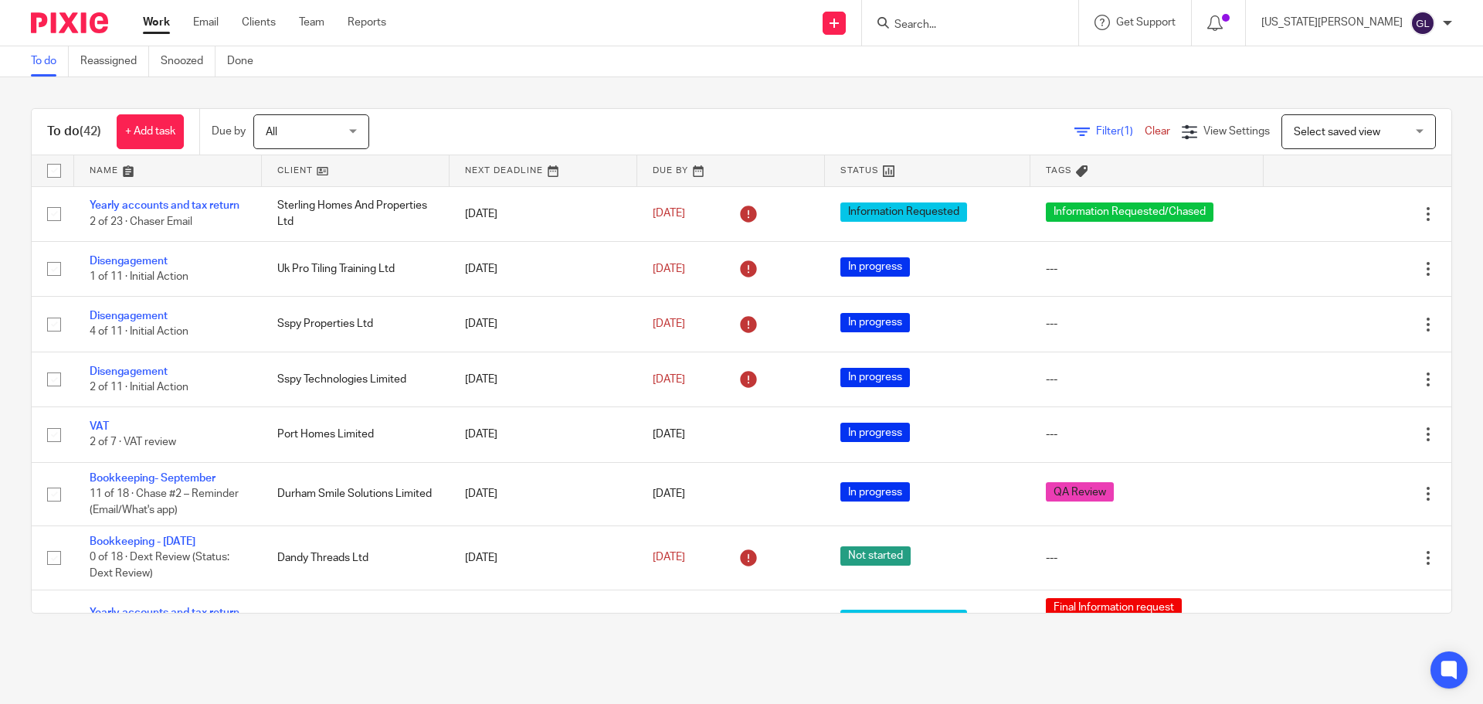
click at [1027, 29] on input "Search" at bounding box center [962, 26] width 139 height 14
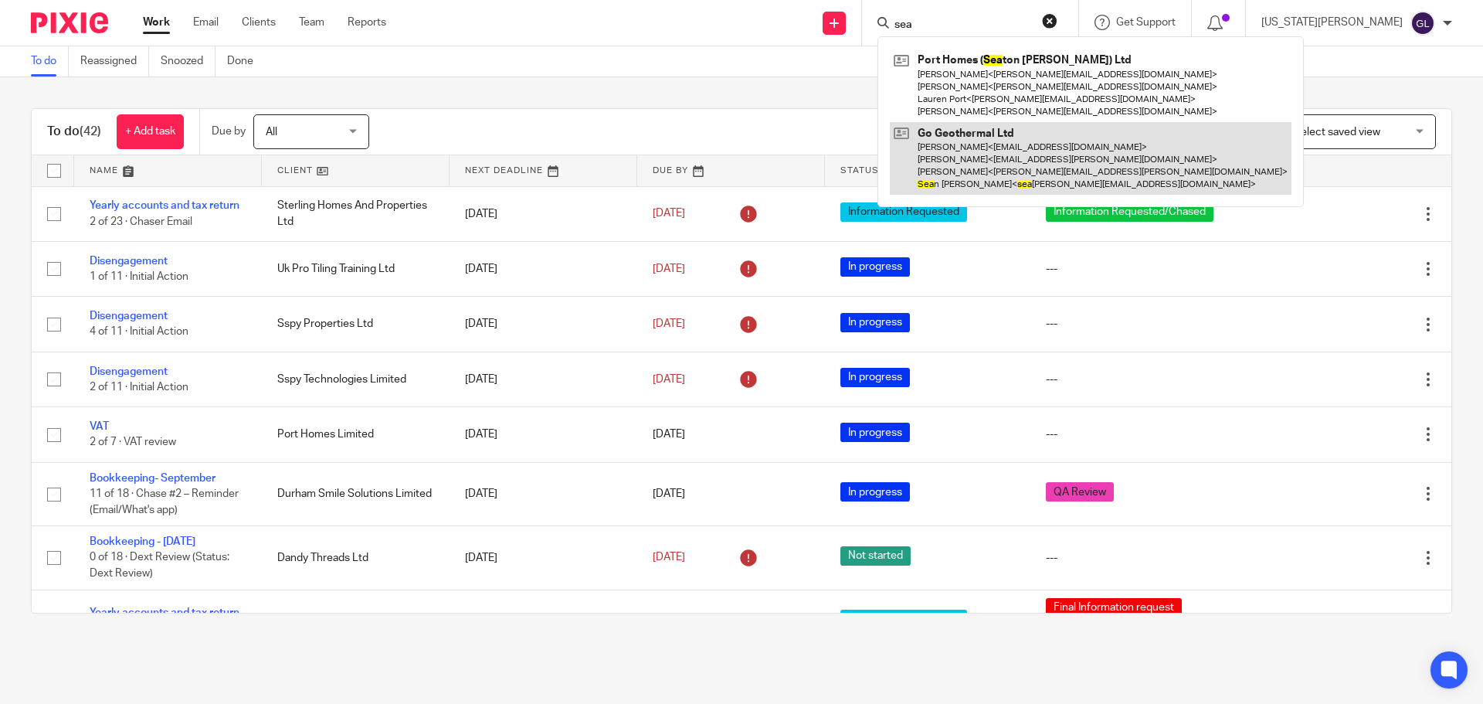
type input "sea"
click at [1086, 150] on link at bounding box center [1091, 158] width 402 height 73
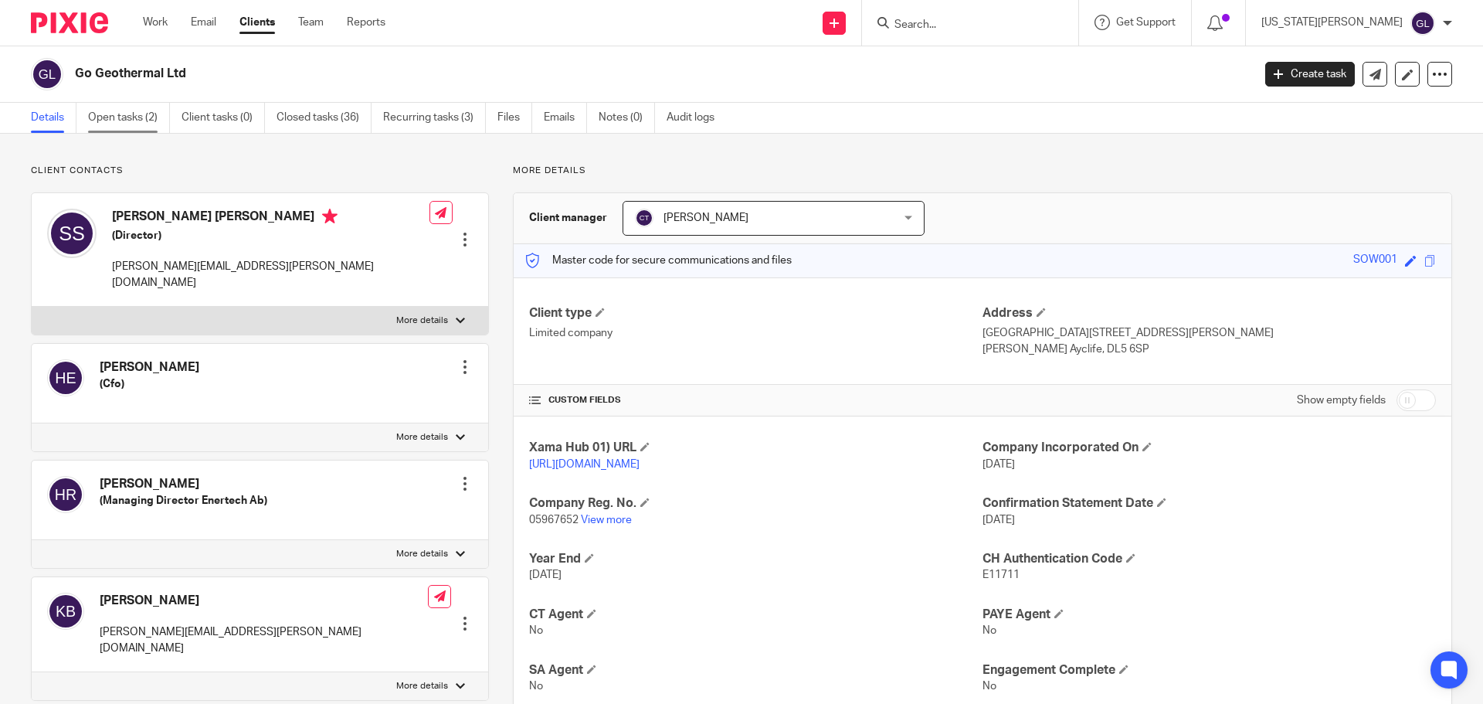
click at [117, 108] on link "Open tasks (2)" at bounding box center [129, 118] width 82 height 30
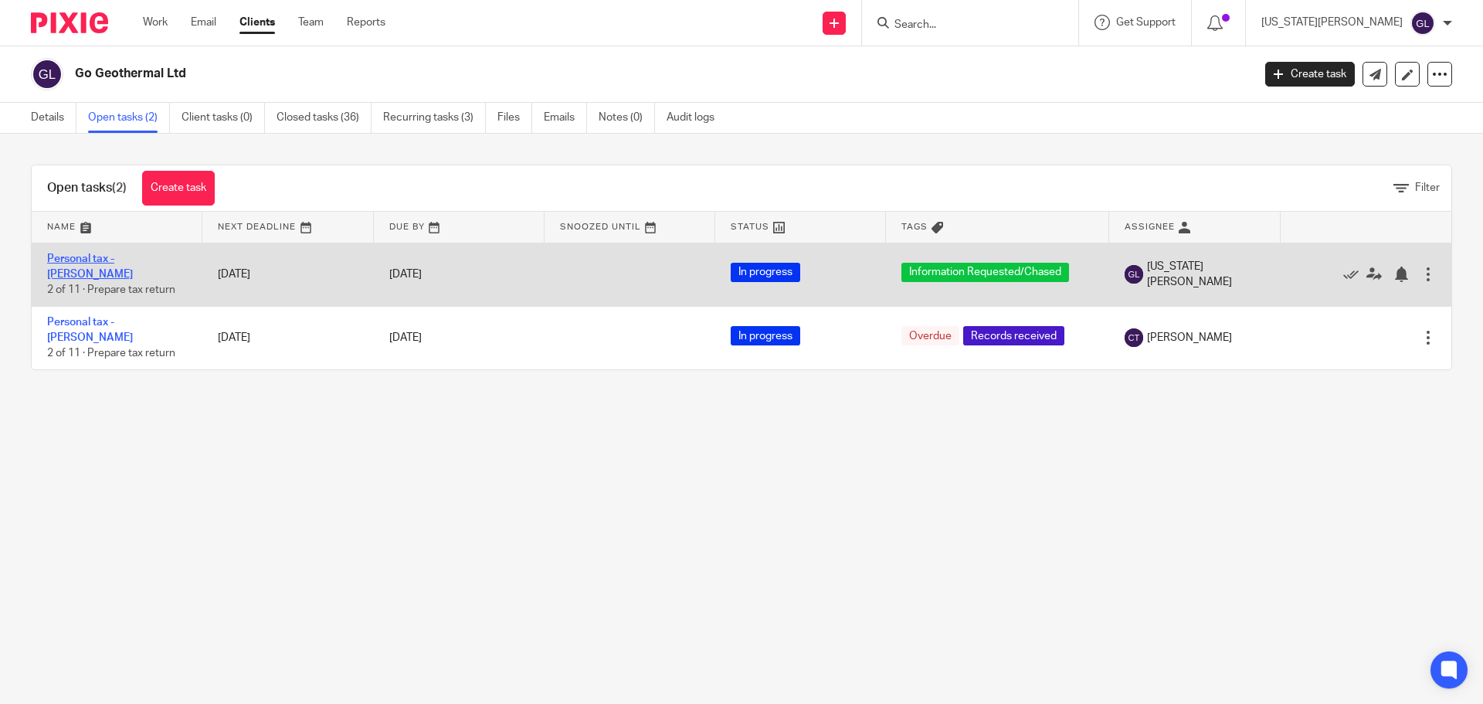
click at [127, 256] on link "Personal tax - [PERSON_NAME]" at bounding box center [90, 266] width 86 height 26
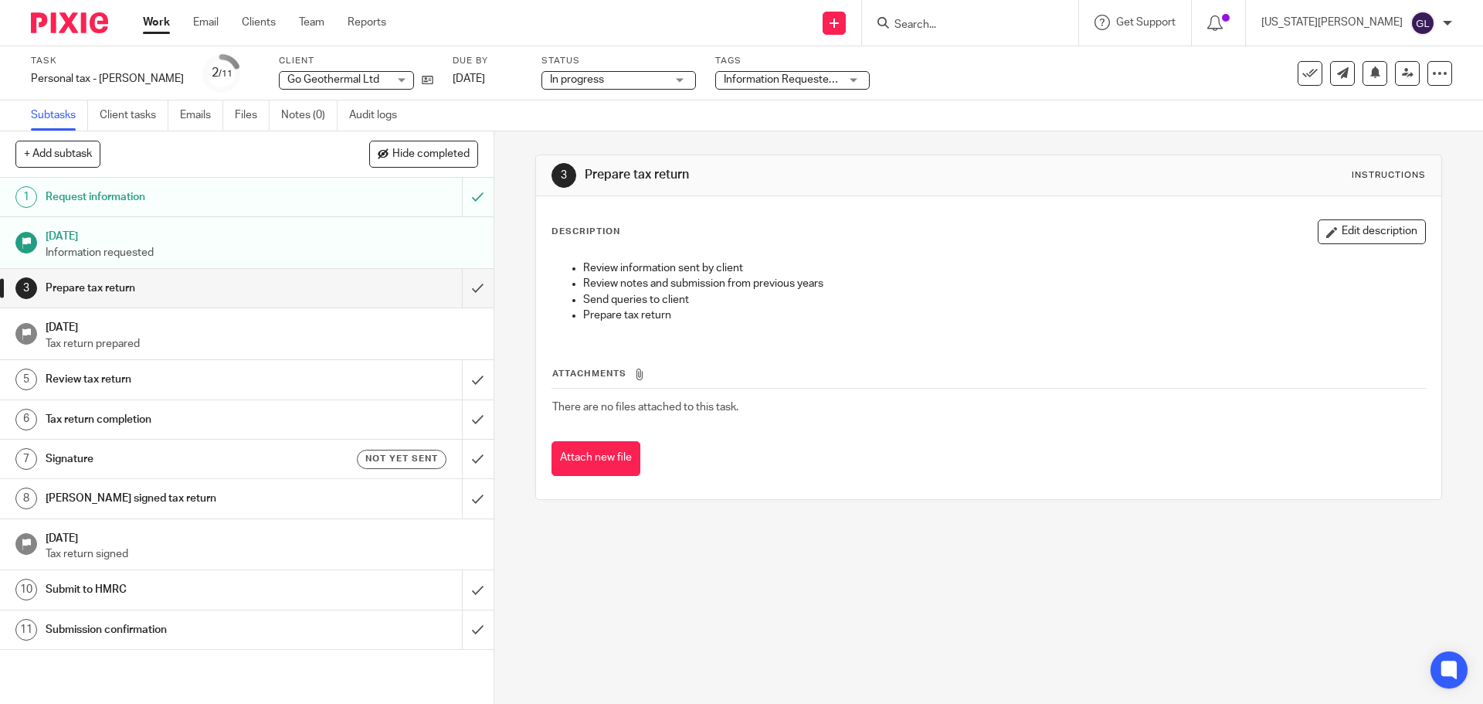
click at [755, 72] on span "Information Requested/Chased" at bounding box center [782, 80] width 116 height 16
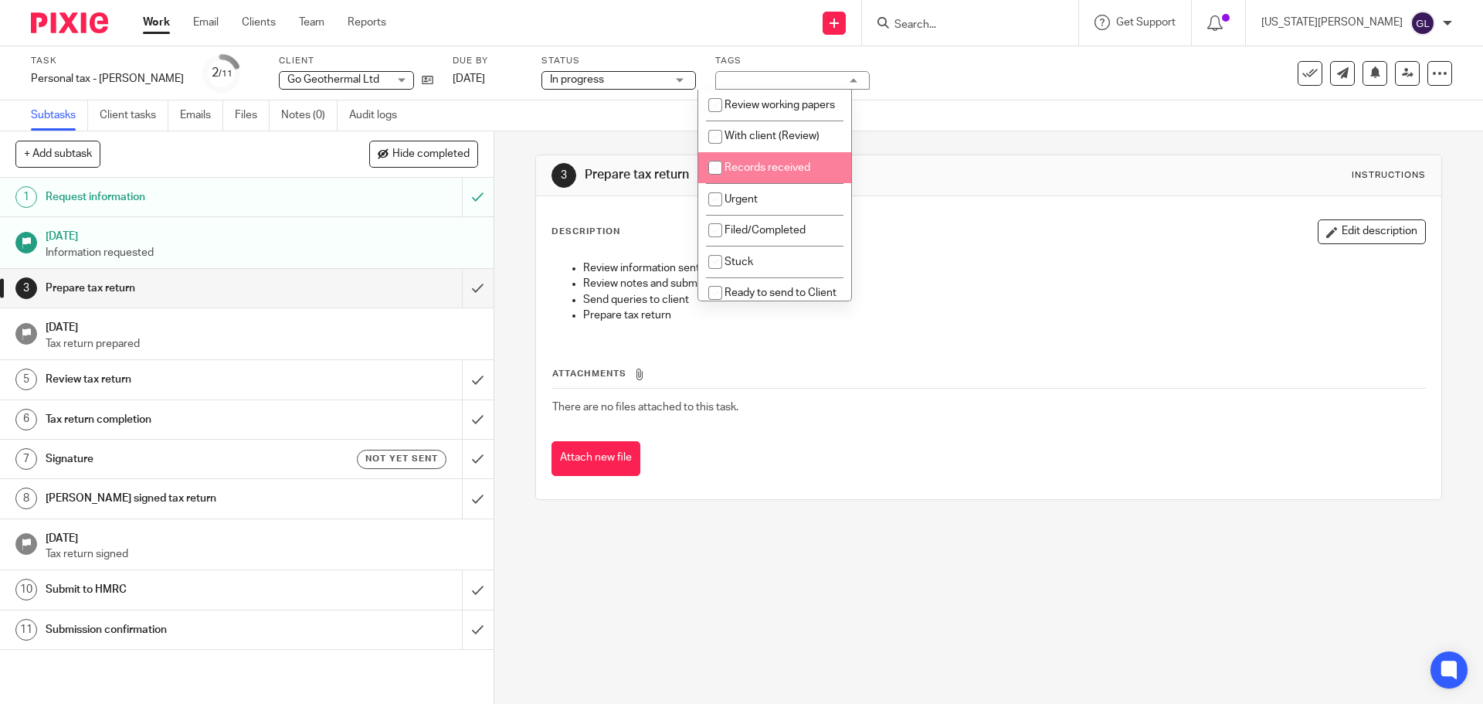
click at [770, 173] on span "Records received" at bounding box center [767, 167] width 86 height 11
checkbox input "true"
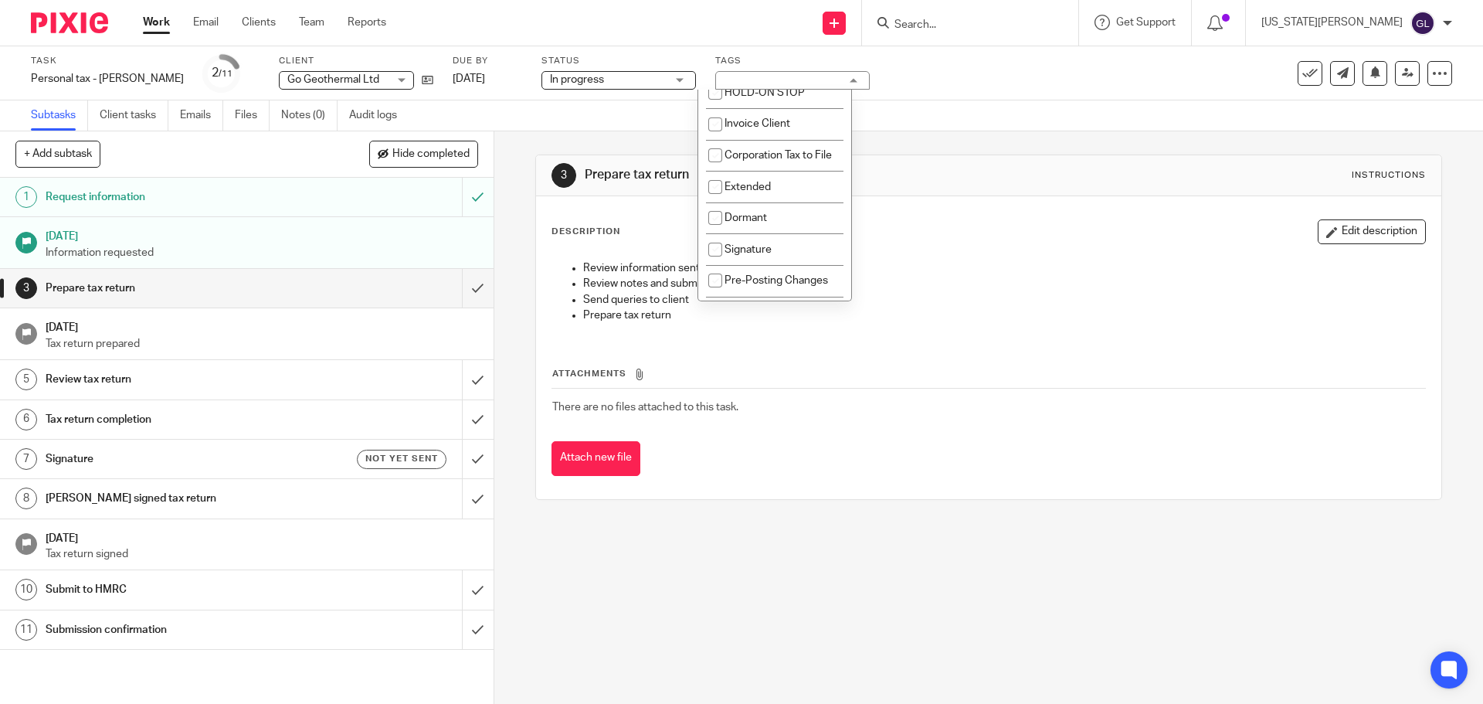
scroll to position [618, 0]
click at [749, 114] on li "Information Requested/Chased" at bounding box center [774, 90] width 153 height 47
checkbox input "false"
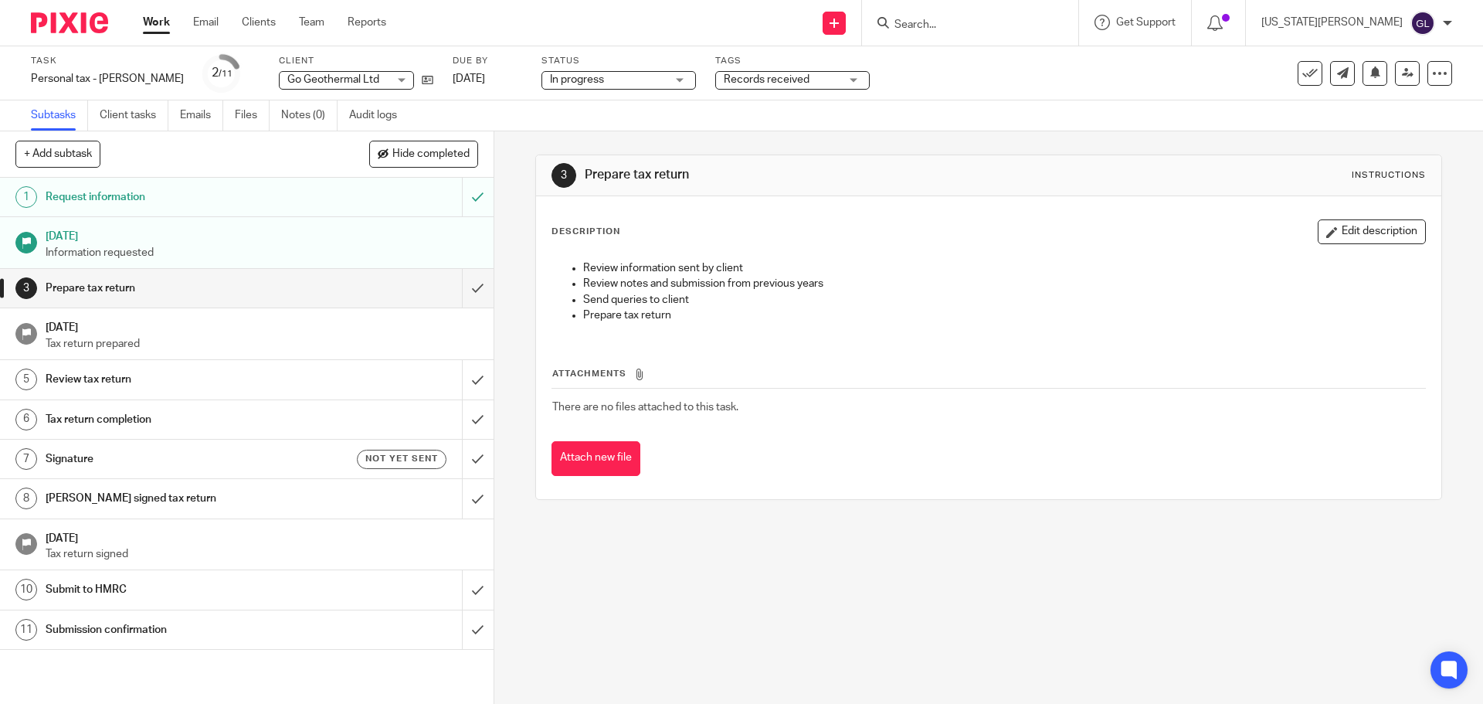
click at [1052, 180] on div "3 Prepare tax return Instructions" at bounding box center [988, 175] width 874 height 25
click at [1032, 30] on input "Search" at bounding box center [962, 26] width 139 height 14
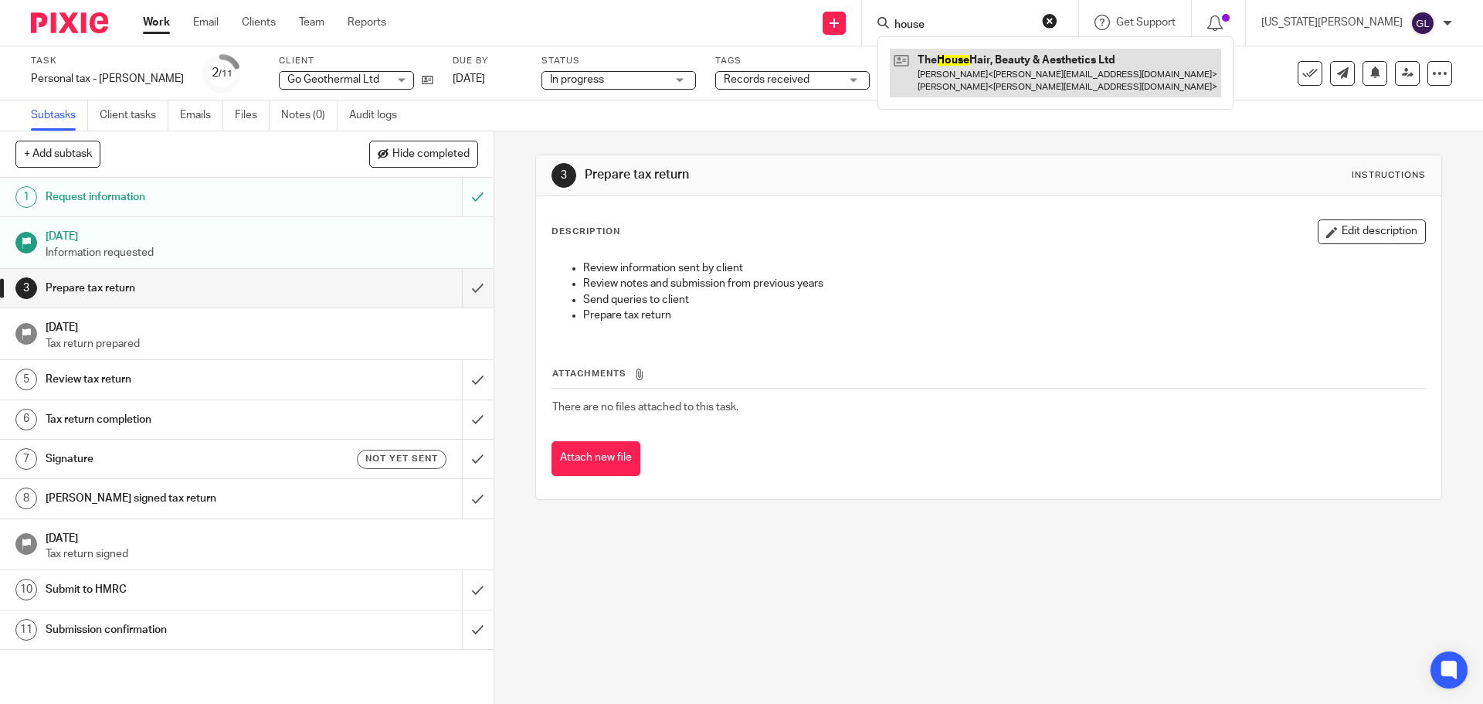
type input "house"
click at [1043, 65] on link at bounding box center [1055, 73] width 331 height 48
